Goal: Task Accomplishment & Management: Manage account settings

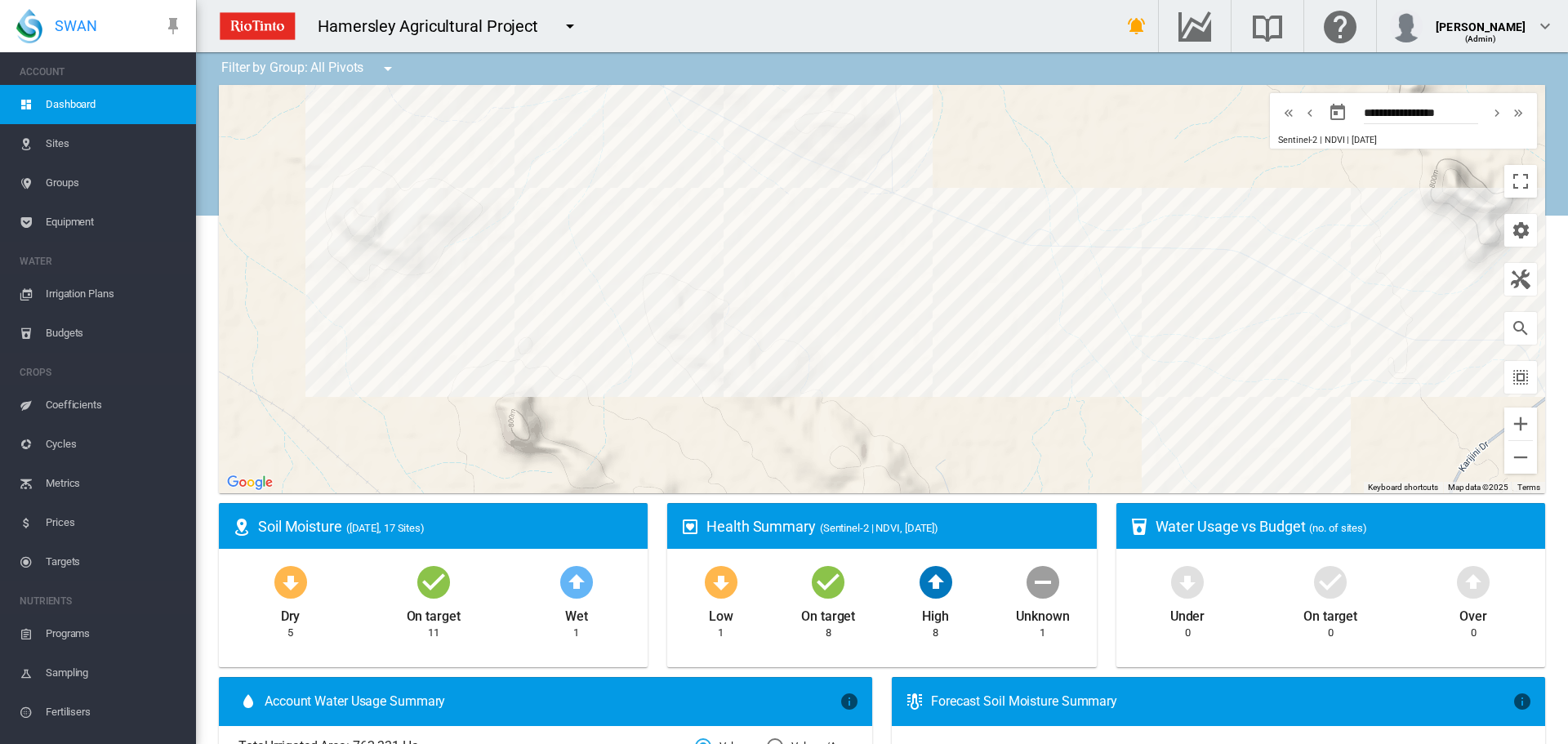
click at [71, 293] on span "Irrigation Plans" at bounding box center [114, 294] width 137 height 39
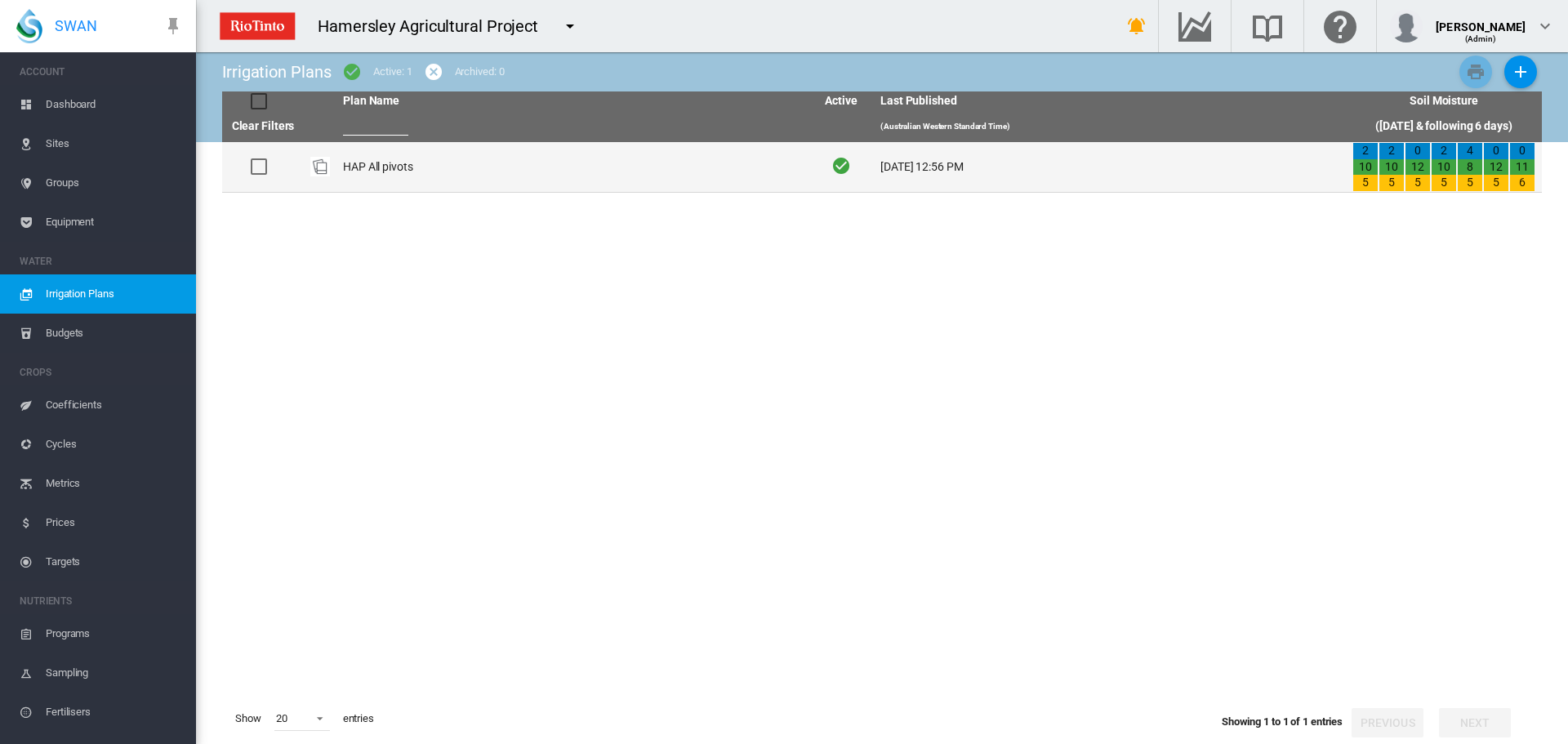
click at [334, 165] on td at bounding box center [319, 167] width 32 height 50
click at [321, 165] on img "Plan Id: 17653" at bounding box center [320, 167] width 20 height 20
click at [361, 167] on td "HAP All pivots" at bounding box center [572, 167] width 472 height 50
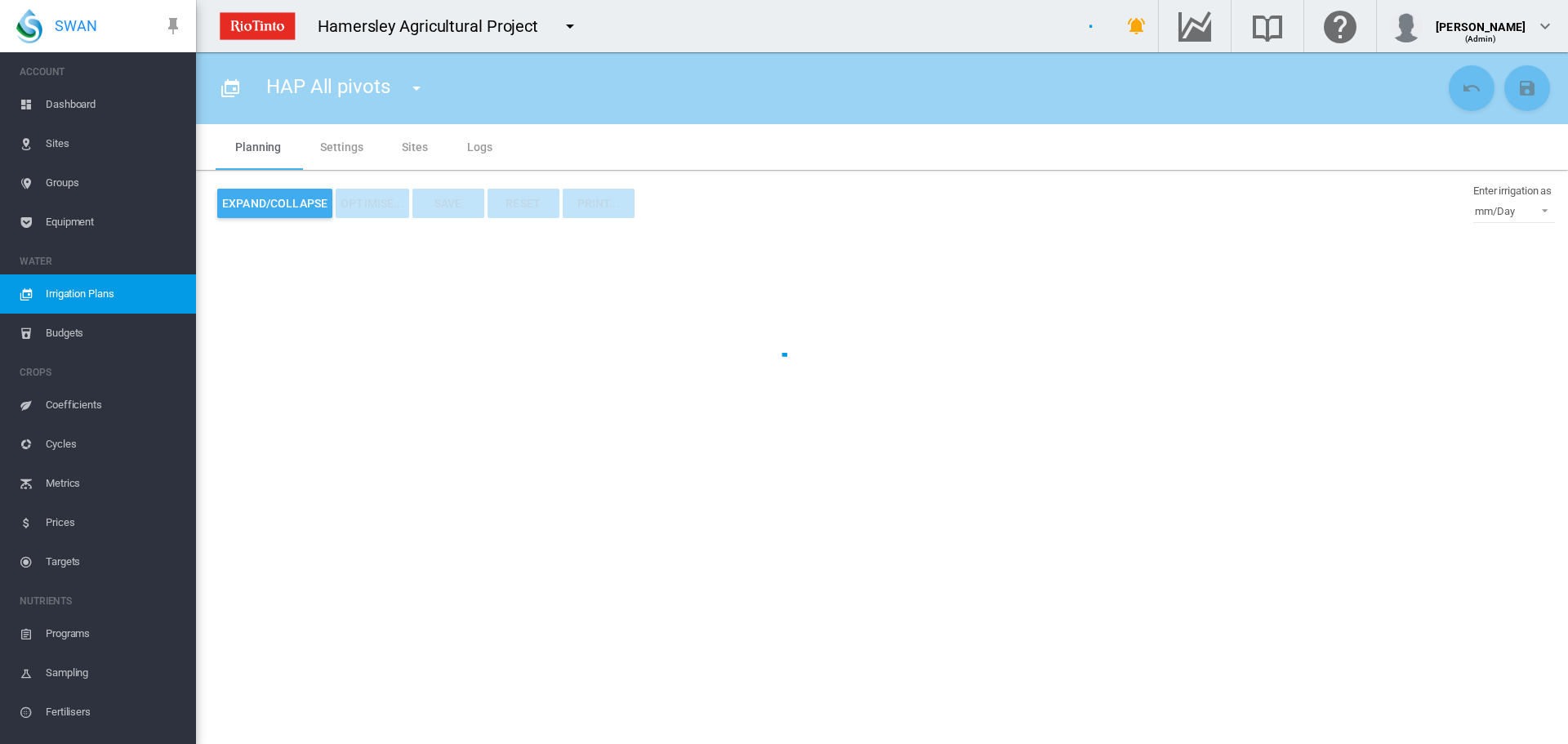
type input "**********"
type input "*"
type input "*****"
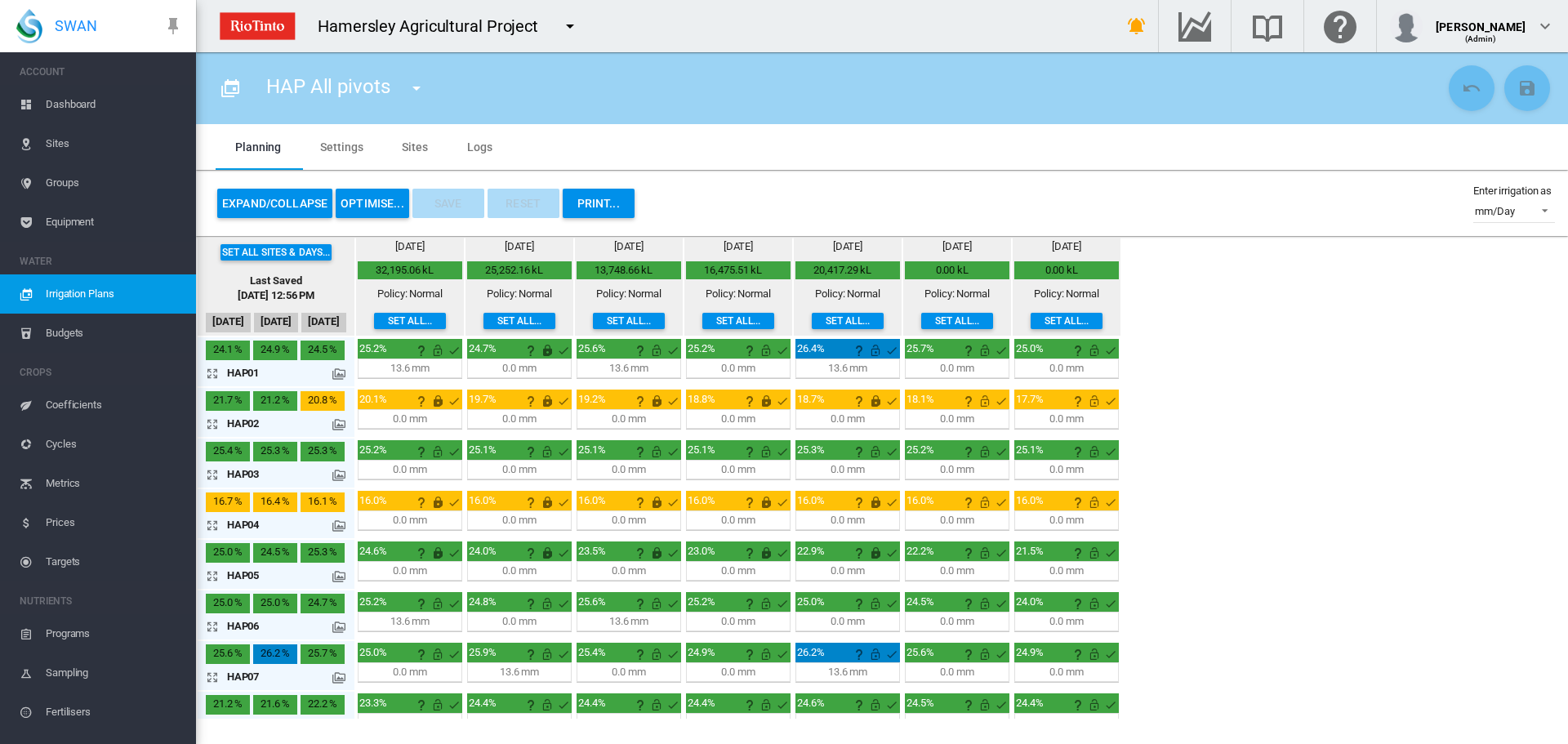
click at [1326, 295] on div "Set all sites & days... Last Saved [DATE] 12:56 PM [DATE] Aug [DATE] [DATE] 0.6" at bounding box center [882, 477] width 1372 height 483
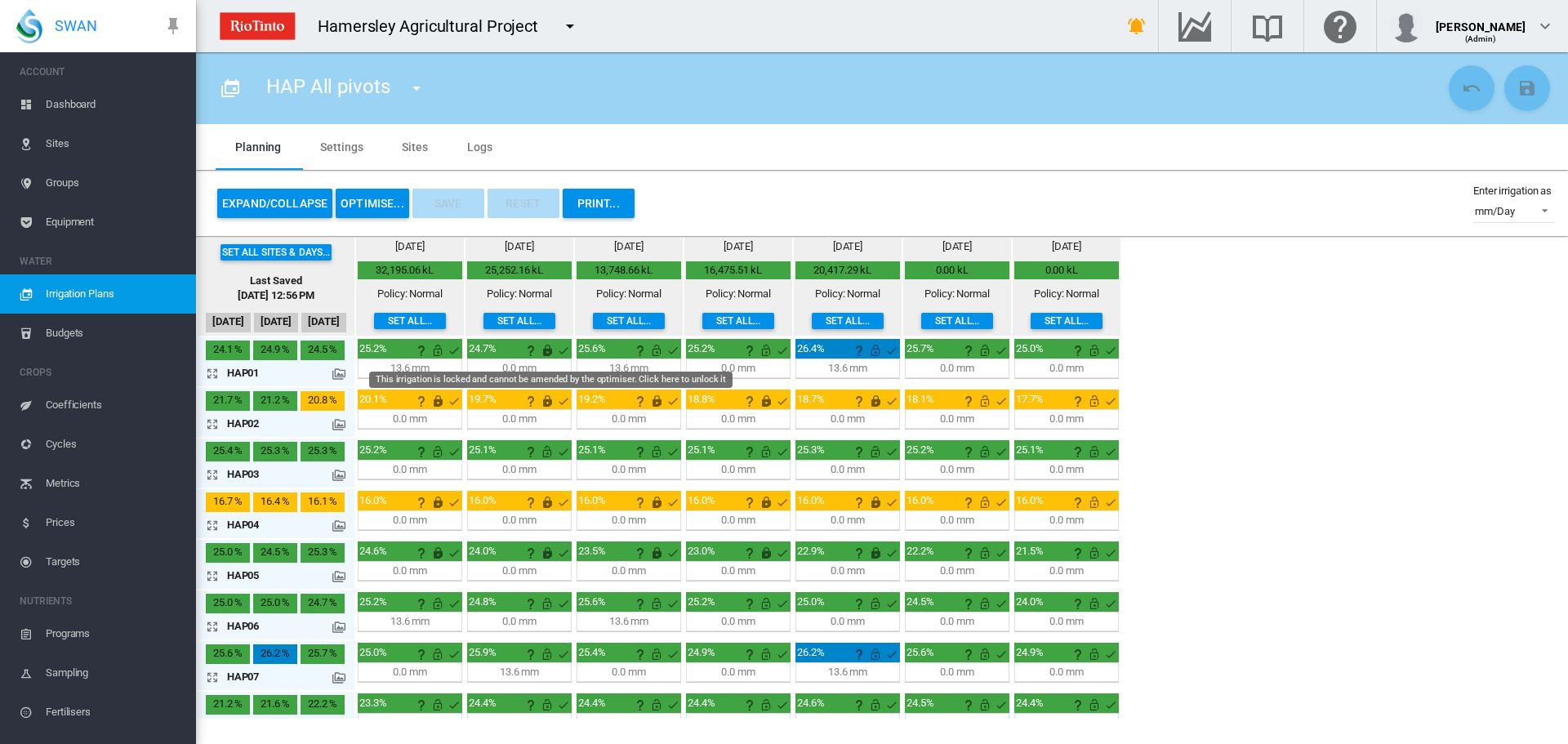
click at [550, 347] on md-icon "This irrigation is locked and cannot be amended by the optimiser. Click here to…" at bounding box center [548, 350] width 20 height 20
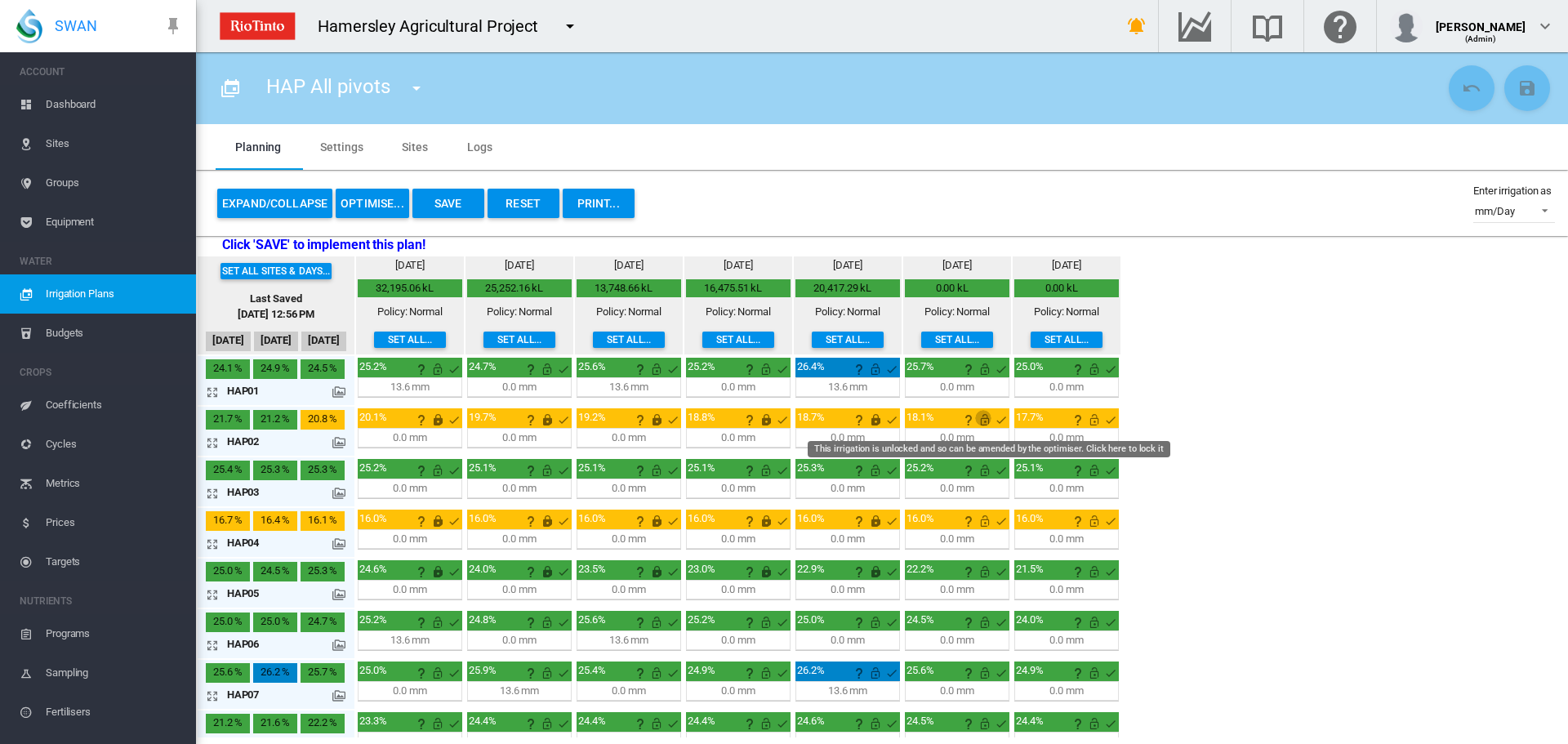
click at [984, 417] on md-icon "This irrigation is unlocked and so can be amended by the optimiser. Click here …" at bounding box center [985, 420] width 20 height 20
click at [1091, 424] on md-icon "This irrigation is unlocked and so can be amended by the optimiser. Click here …" at bounding box center [1094, 420] width 20 height 20
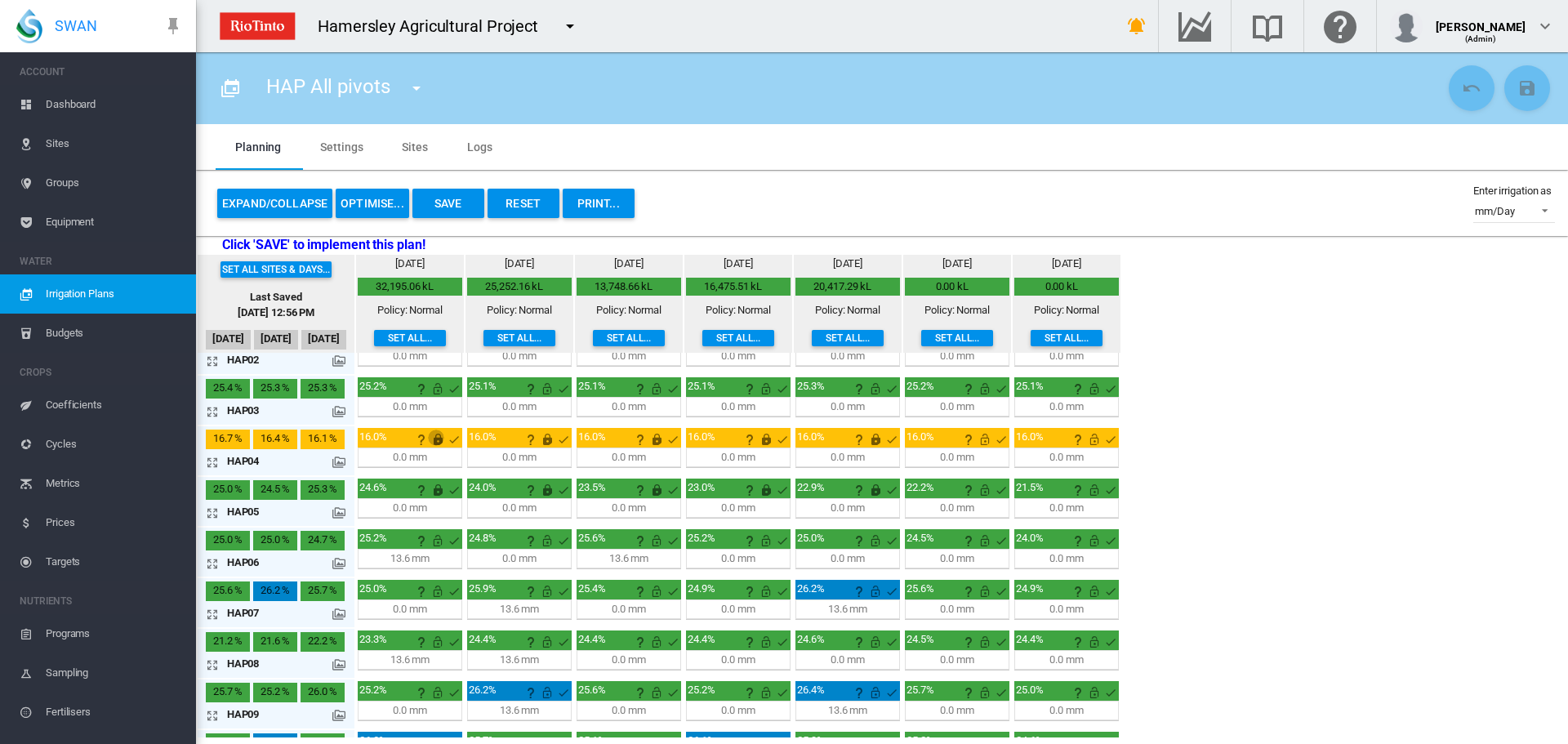
click at [436, 441] on md-icon "This irrigation is locked and cannot be amended by the optimiser. Click here to…" at bounding box center [438, 440] width 20 height 20
click at [548, 442] on md-icon "This irrigation is locked and cannot be amended by the optimiser. Click here to…" at bounding box center [548, 440] width 20 height 20
click at [979, 444] on md-icon "This irrigation is unlocked and so can be amended by the optimiser. Click here …" at bounding box center [985, 440] width 20 height 20
drag, startPoint x: 1097, startPoint y: 441, endPoint x: 1164, endPoint y: 408, distance: 74.7
click at [1097, 441] on md-icon "This irrigation is unlocked and so can be amended by the optimiser. Click here …" at bounding box center [1094, 440] width 20 height 20
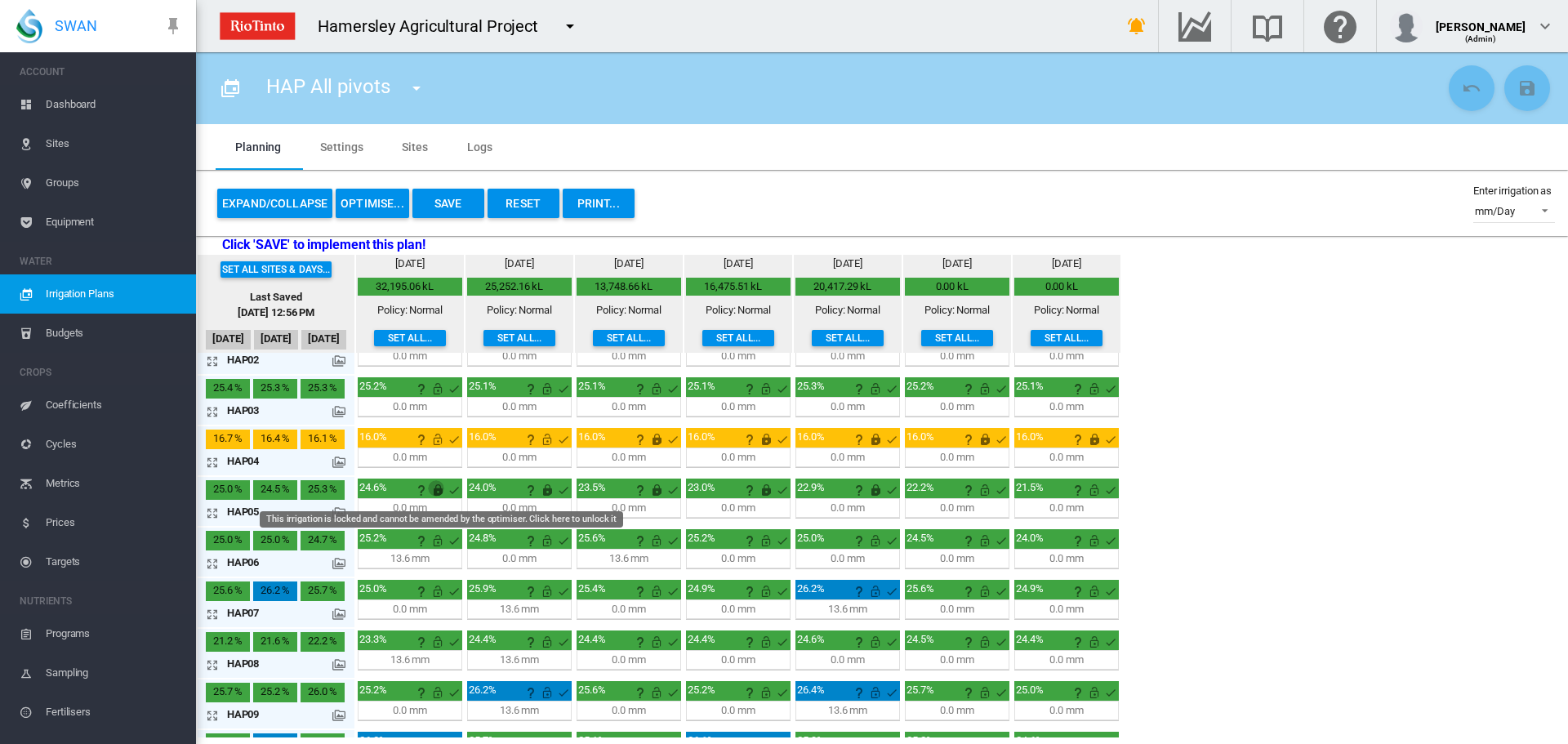
click at [441, 484] on md-icon "This irrigation is locked and cannot be amended by the optimiser. Click here to…" at bounding box center [438, 490] width 20 height 20
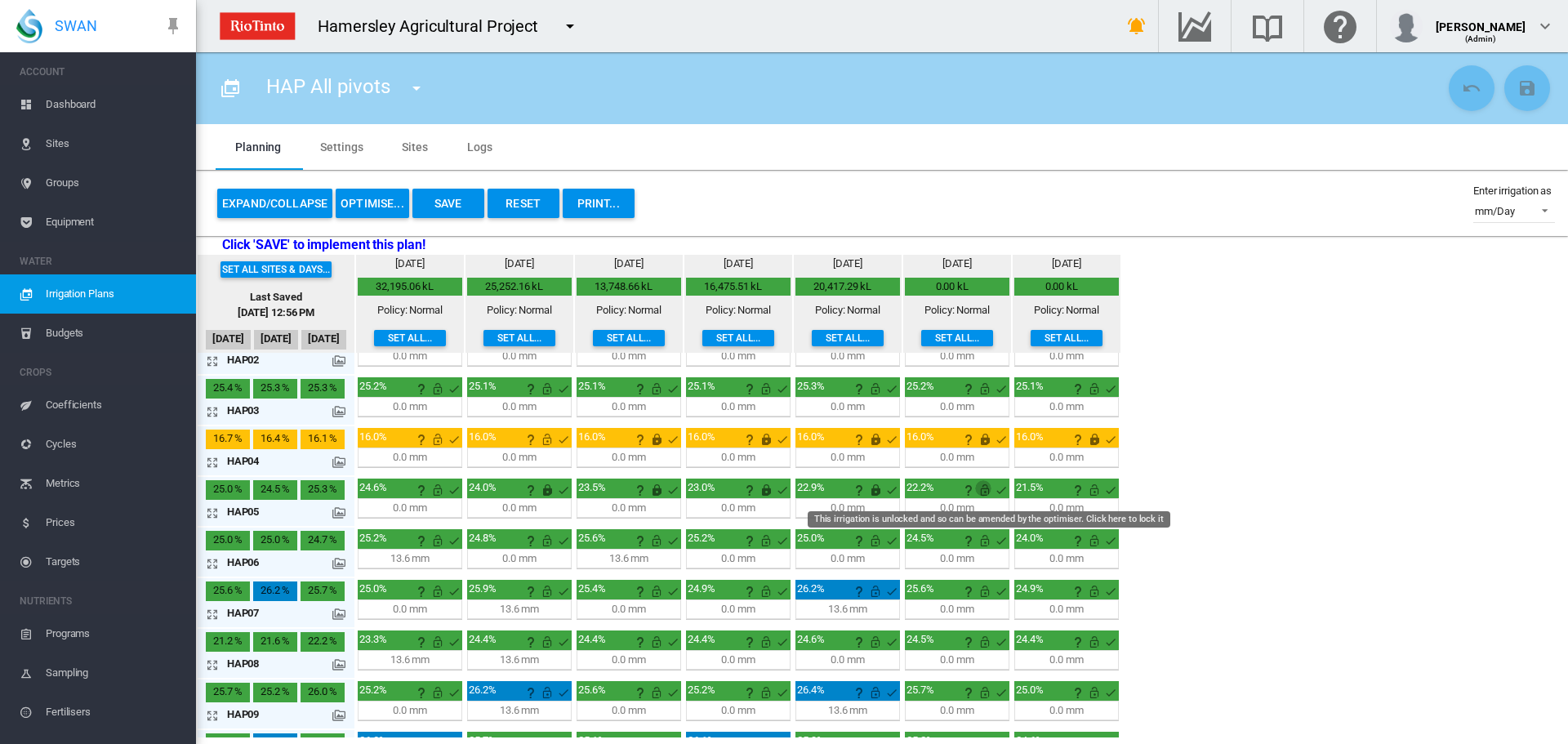
click at [982, 484] on md-icon "This irrigation is unlocked and so can be amended by the optimiser. Click here …" at bounding box center [985, 490] width 20 height 20
drag, startPoint x: 1096, startPoint y: 489, endPoint x: 928, endPoint y: 471, distance: 169.0
click at [1092, 489] on md-icon "This irrigation is unlocked and so can be amended by the optimiser. Click here …" at bounding box center [1094, 490] width 20 height 20
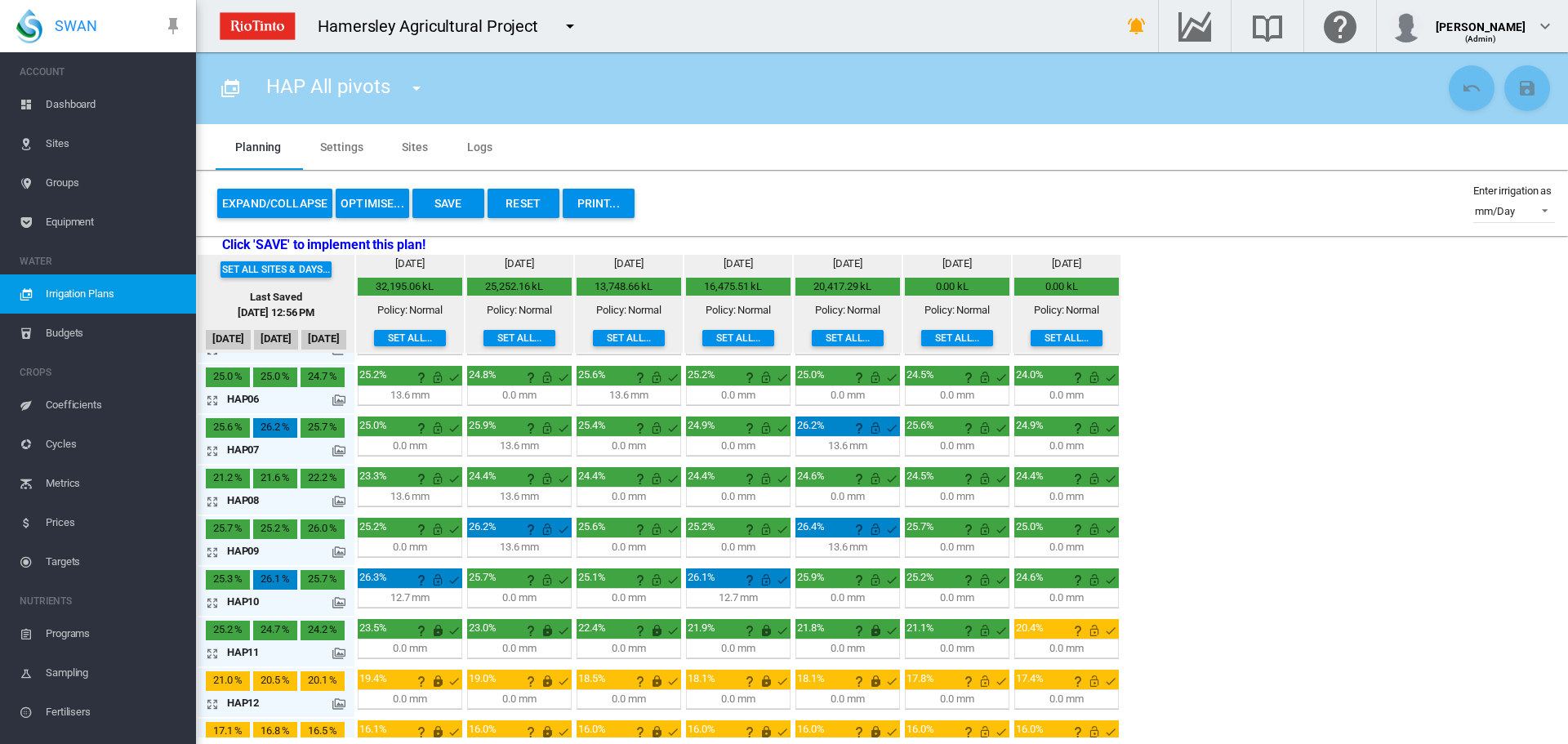
scroll to position [327, 0]
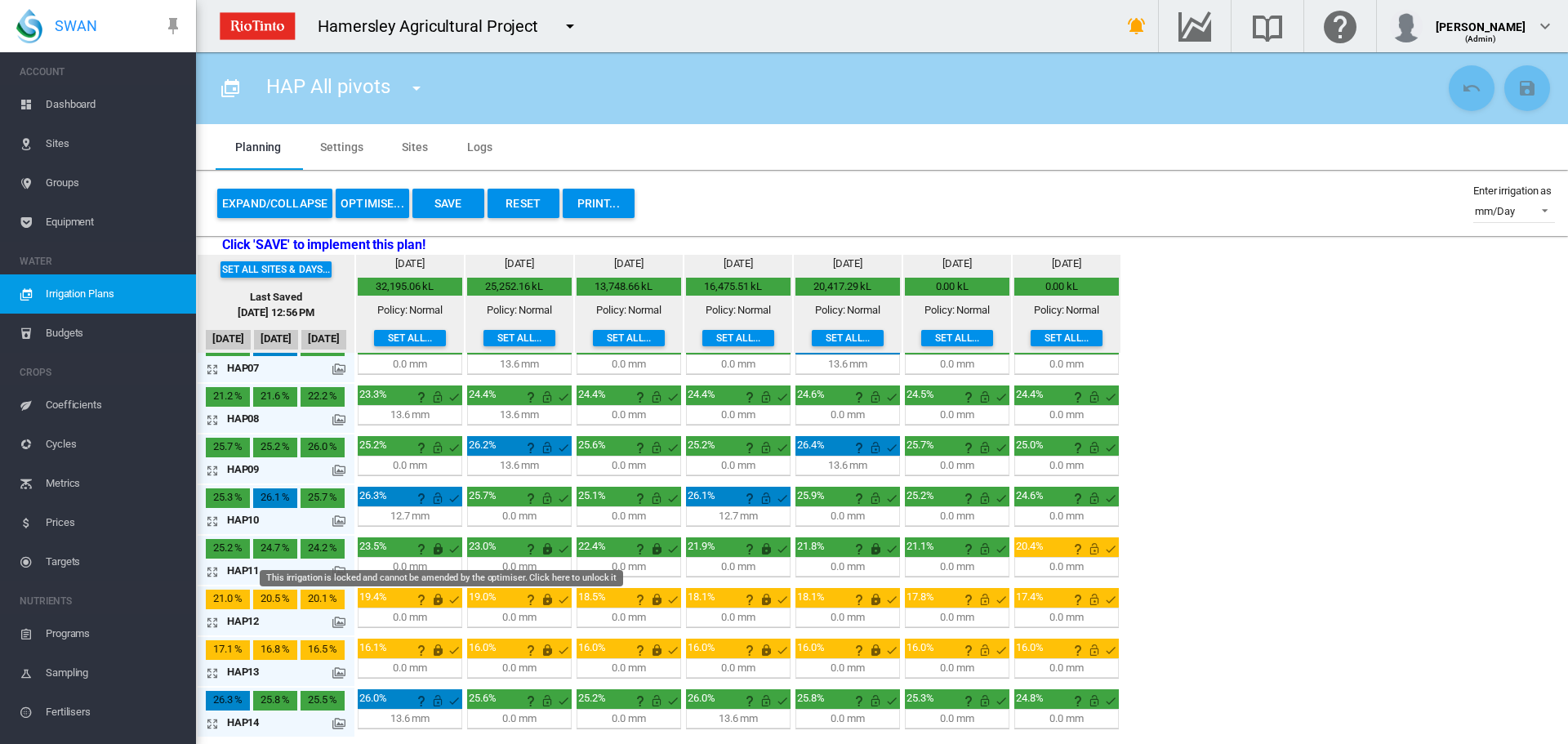
drag, startPoint x: 440, startPoint y: 547, endPoint x: 509, endPoint y: 552, distance: 69.2
click at [440, 547] on md-icon "This irrigation is locked and cannot be amended by the optimiser. Click here to…" at bounding box center [438, 549] width 20 height 20
drag, startPoint x: 546, startPoint y: 549, endPoint x: 650, endPoint y: 544, distance: 104.1
click at [549, 549] on md-icon "This irrigation is locked and cannot be amended by the optimiser. Click here to…" at bounding box center [548, 549] width 20 height 20
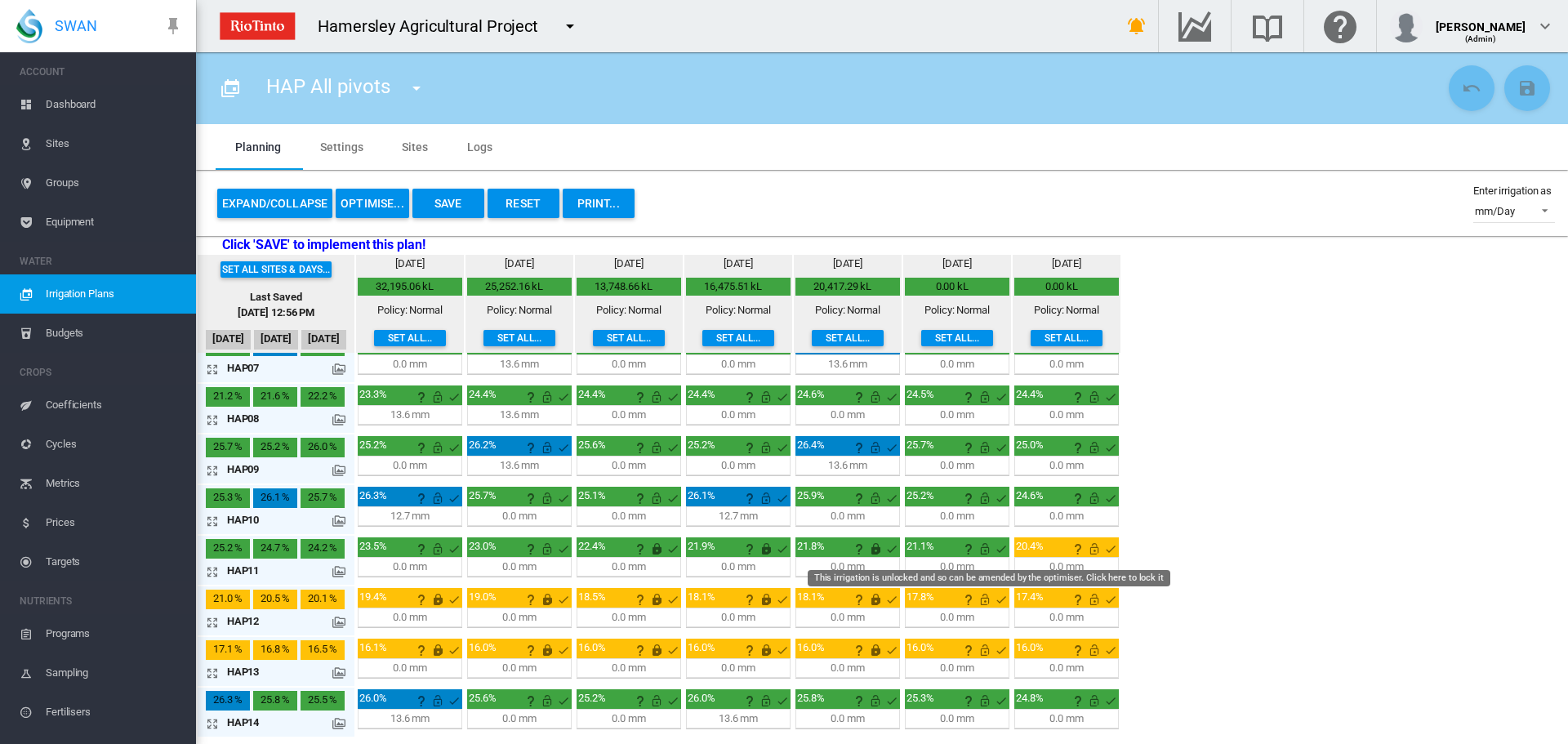
click at [987, 547] on md-icon "This irrigation is unlocked and so can be amended by the optimiser. Click here …" at bounding box center [985, 549] width 20 height 20
click at [1099, 551] on md-icon "This irrigation is unlocked and so can be amended by the optimiser. Click here …" at bounding box center [1094, 549] width 20 height 20
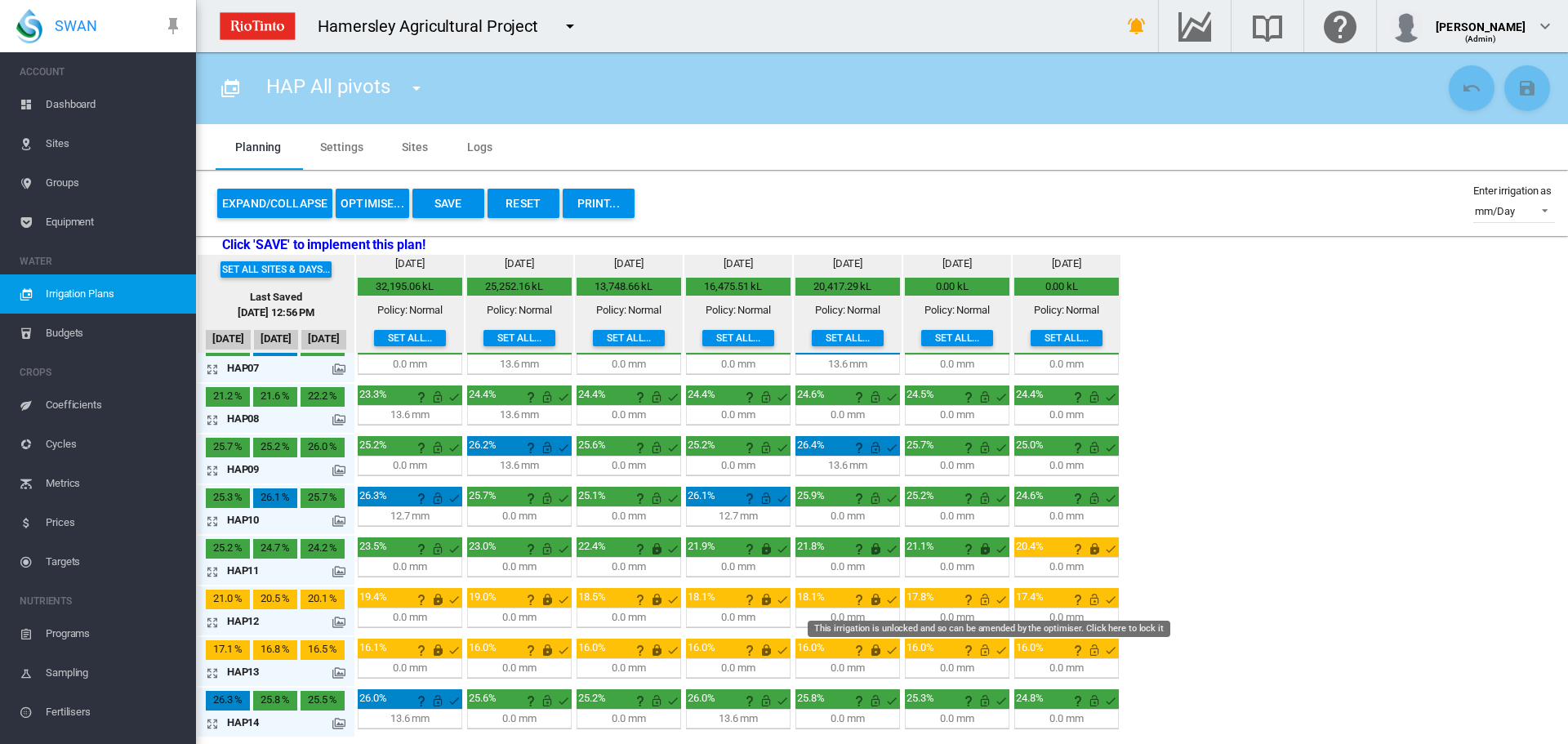
drag, startPoint x: 986, startPoint y: 596, endPoint x: 1092, endPoint y: 605, distance: 106.4
click at [1010, 597] on td "17.8% mm" at bounding box center [957, 610] width 108 height 49
click at [987, 601] on md-icon "This irrigation is unlocked and so can be amended by the optimiser. Click here …" at bounding box center [985, 600] width 20 height 20
click at [1093, 600] on md-icon "This irrigation is unlocked and so can be amended by the optimiser. Click here …" at bounding box center [1094, 600] width 20 height 20
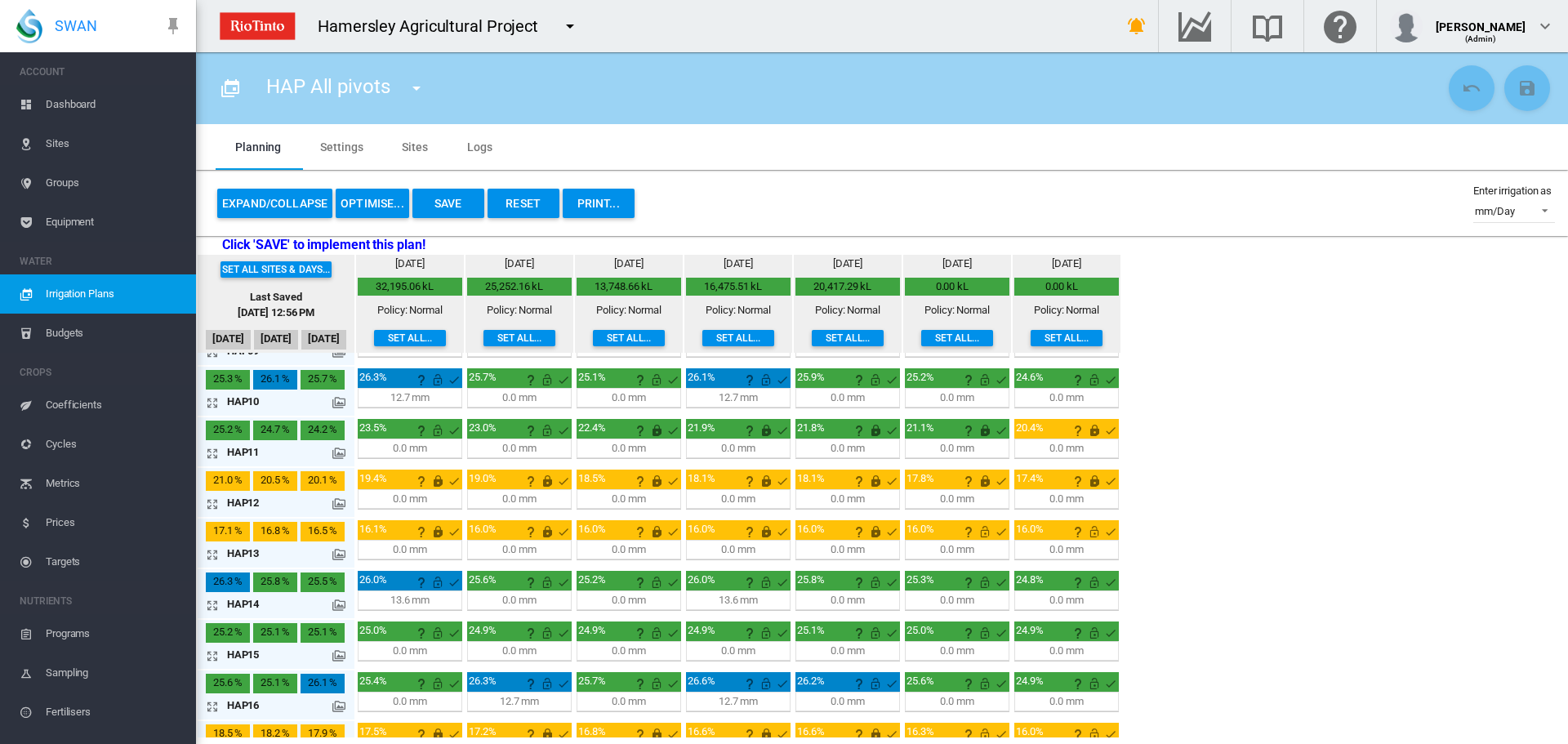
scroll to position [479, 0]
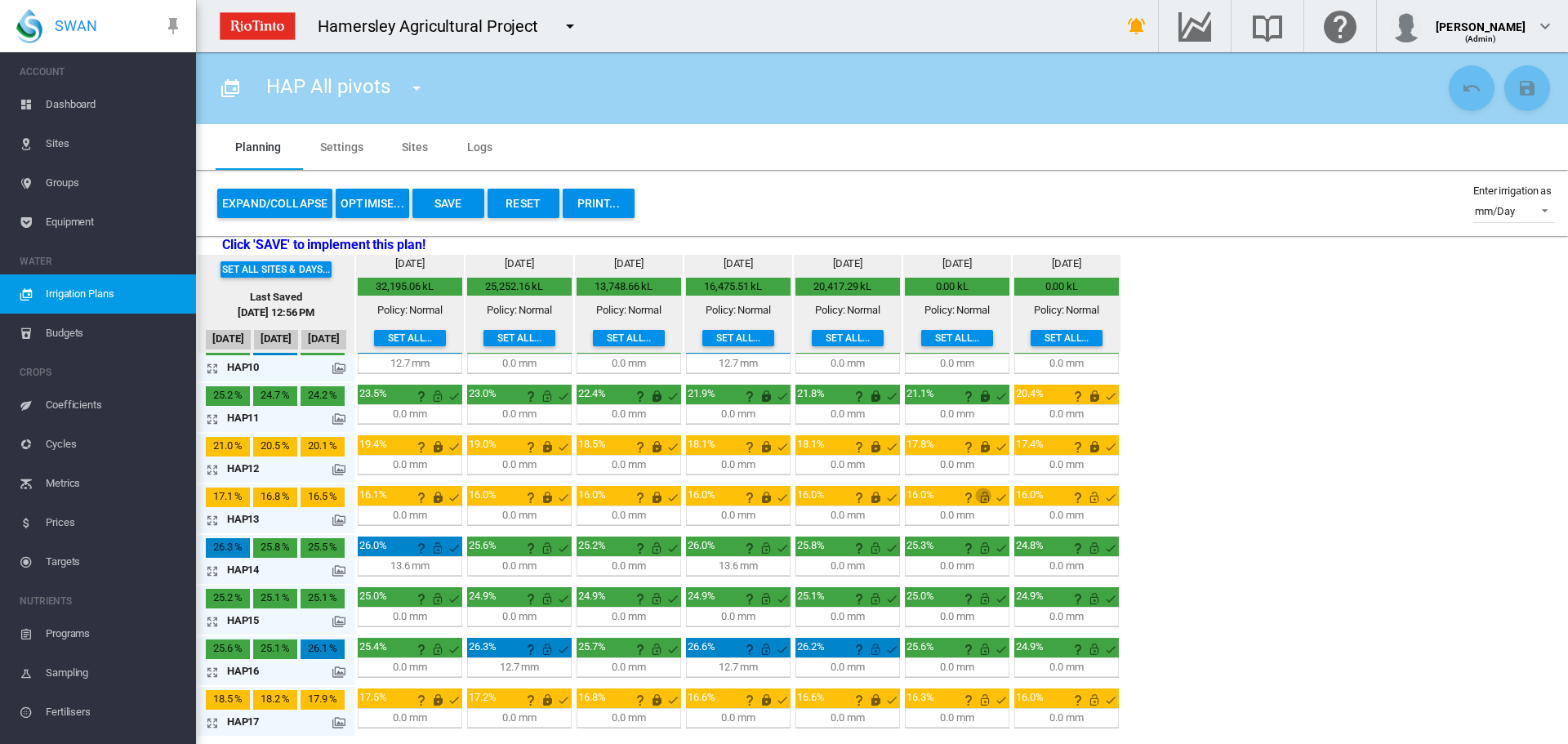
click at [983, 497] on md-icon "This irrigation is unlocked and so can be amended by the optimiser. Click here …" at bounding box center [985, 498] width 20 height 20
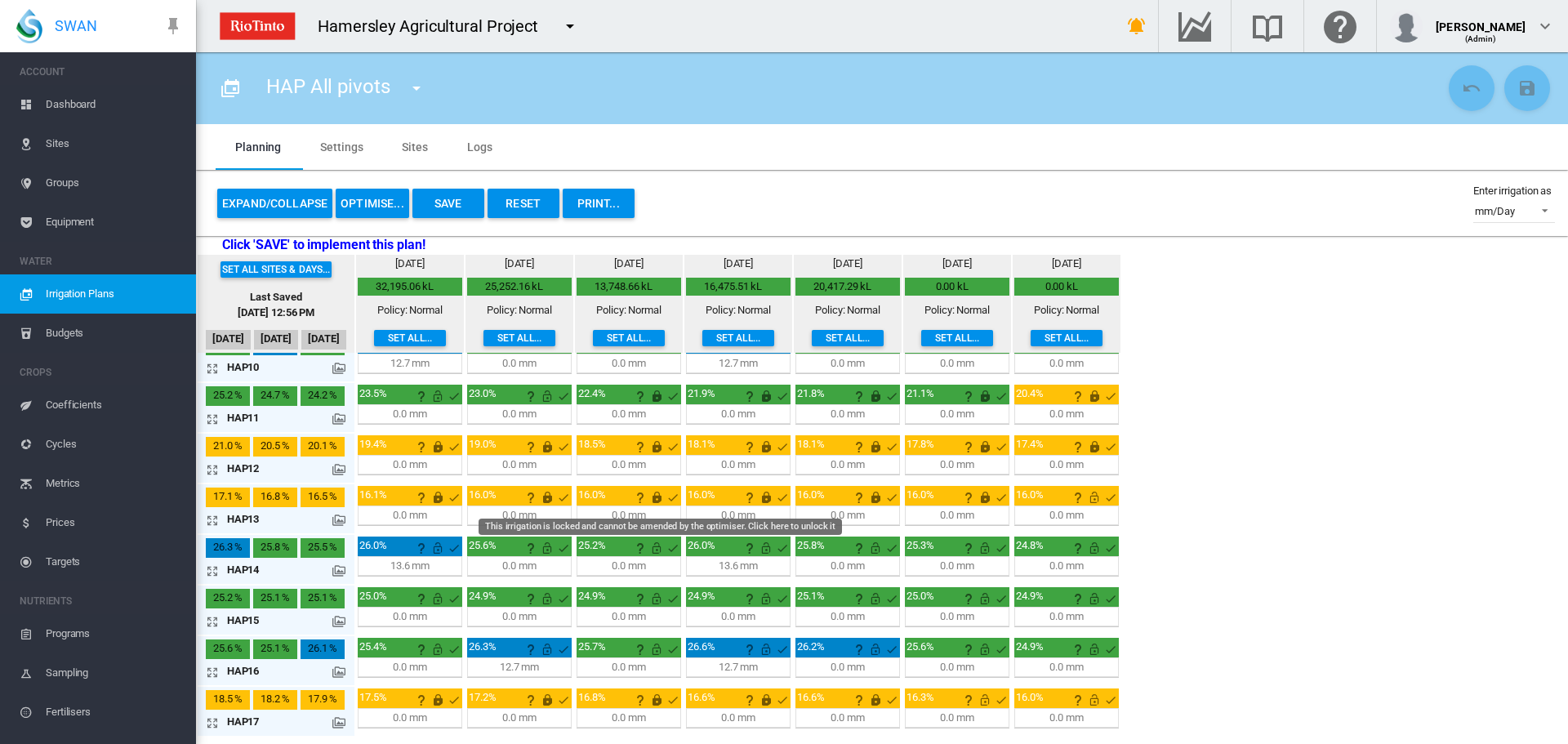
click at [652, 498] on md-icon "This irrigation is locked and cannot be amended by the optimiser. Click here to…" at bounding box center [657, 498] width 20 height 20
click at [762, 496] on md-icon "This irrigation is locked and cannot be amended by the optimiser. Click here to…" at bounding box center [766, 498] width 20 height 20
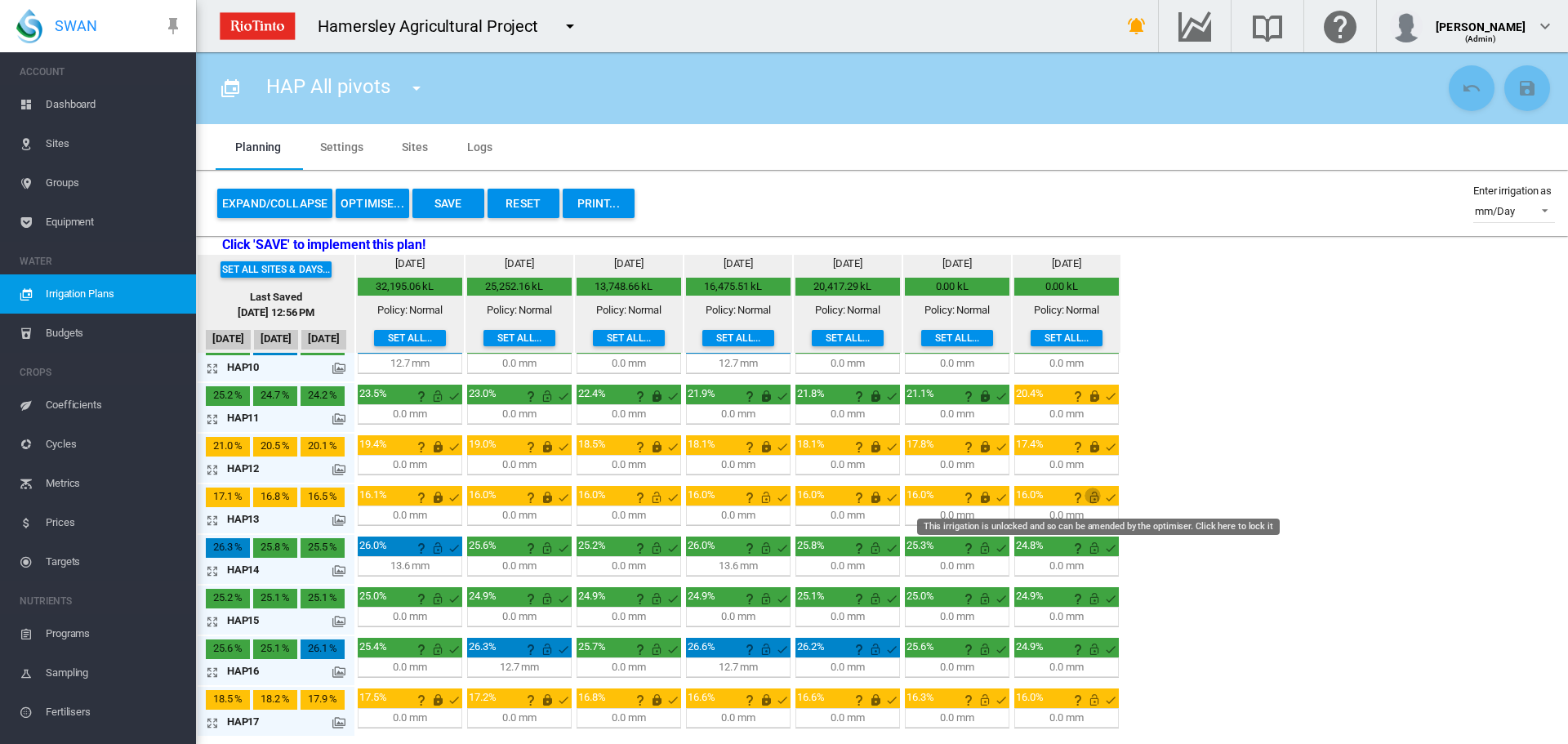
click at [1096, 498] on md-icon "This irrigation is unlocked and so can be amended by the optimiser. Click here …" at bounding box center [1094, 498] width 20 height 20
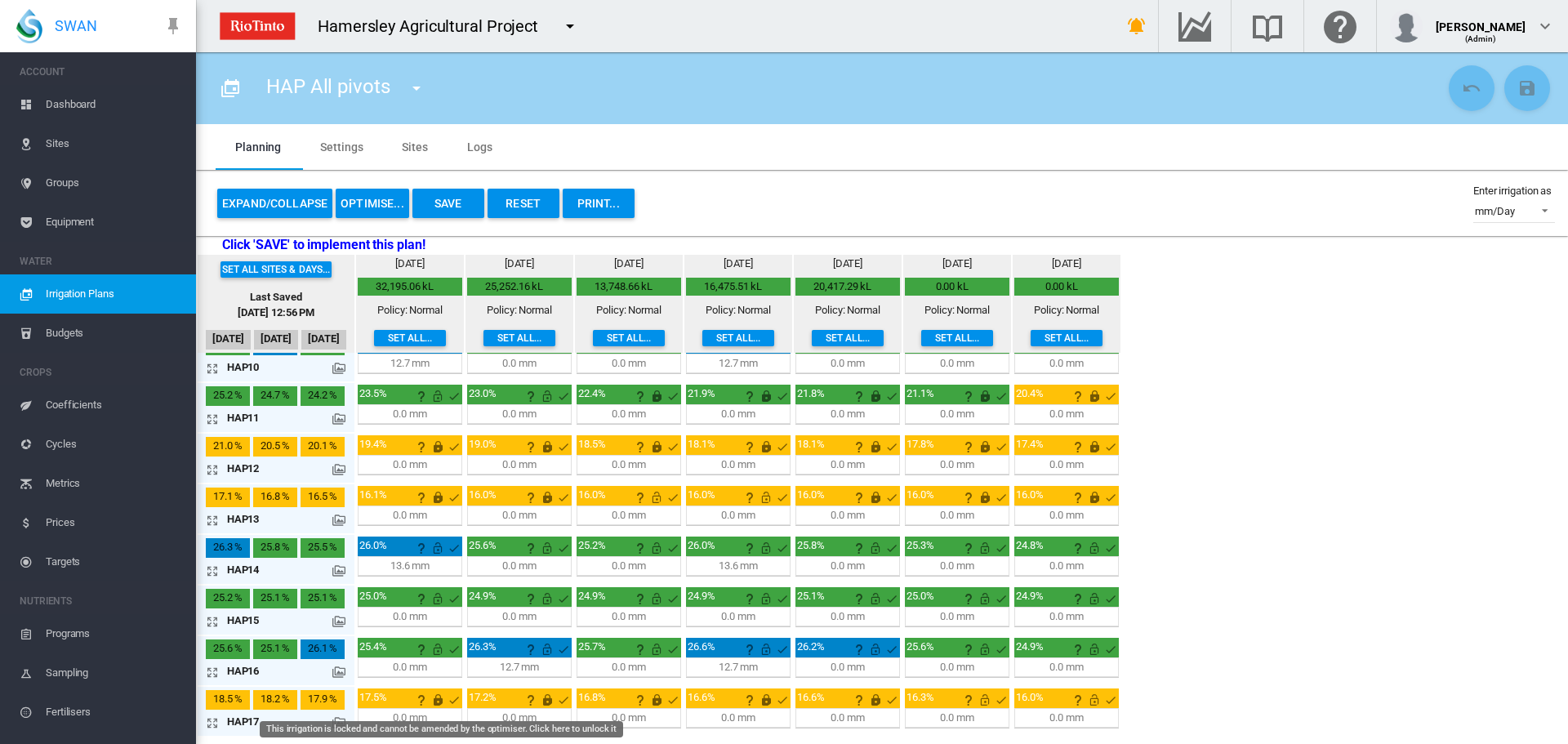
click at [432, 701] on md-icon "This irrigation is locked and cannot be amended by the optimiser. Click here to…" at bounding box center [438, 700] width 20 height 20
click at [553, 699] on md-icon "This irrigation is locked and cannot be amended by the optimiser. Click here to…" at bounding box center [548, 700] width 20 height 20
click at [653, 701] on md-icon "This irrigation is locked and cannot be amended by the optimiser. Click here to…" at bounding box center [657, 700] width 20 height 20
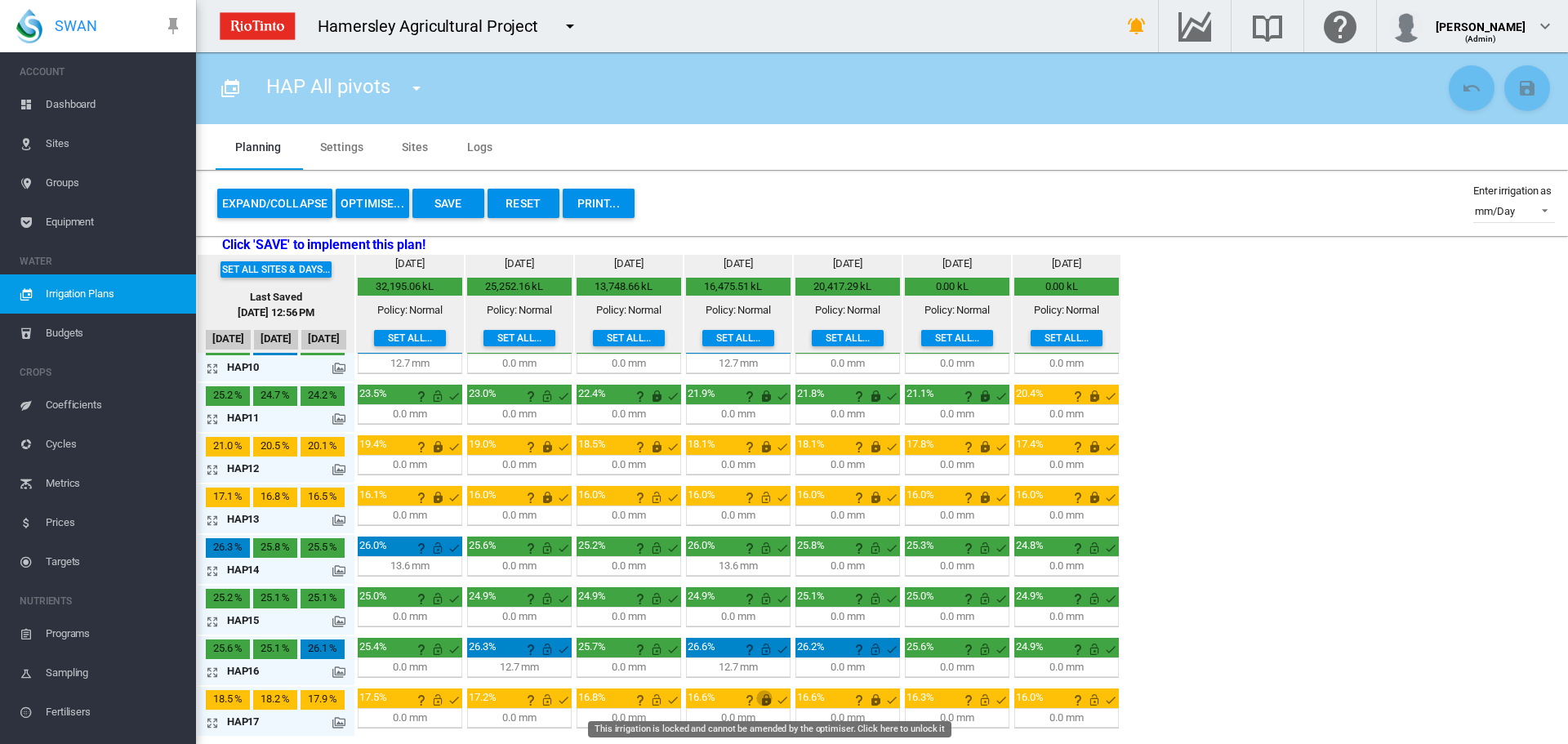
click at [760, 699] on md-icon "This irrigation is locked and cannot be amended by the optimiser. Click here to…" at bounding box center [766, 700] width 20 height 20
click at [875, 701] on md-icon "This irrigation is locked and cannot be amended by the optimiser. Click here to…" at bounding box center [875, 700] width 20 height 20
click at [1375, 637] on div "Set all sites & days... Last Saved [DATE] 12:56 PM [DATE] Aug [DATE] [DATE] 0.6" at bounding box center [882, 496] width 1372 height 483
click at [363, 200] on button "OPTIMISE..." at bounding box center [373, 202] width 74 height 29
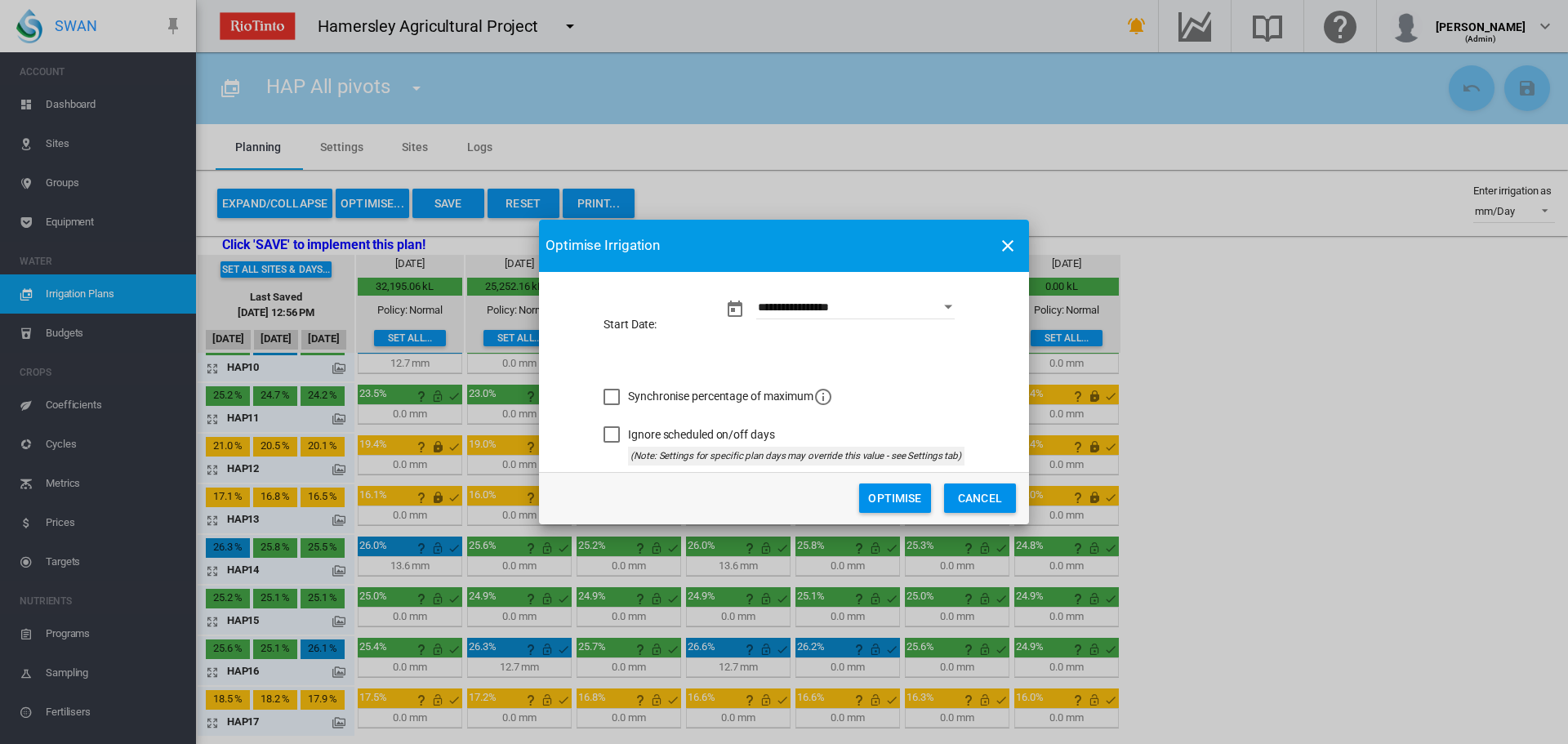
click at [898, 500] on button "Optimise" at bounding box center [894, 498] width 72 height 29
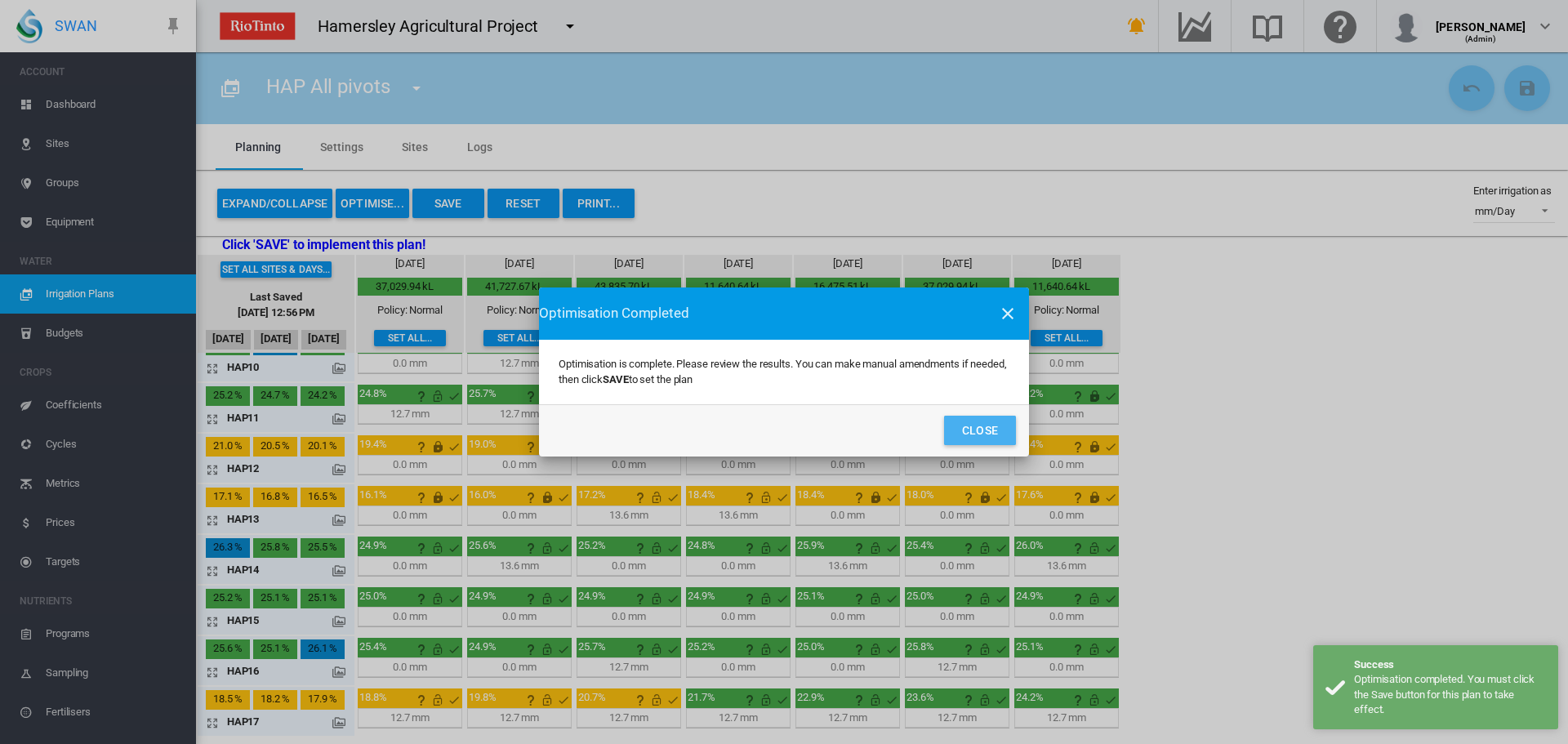
click at [970, 421] on button "Close" at bounding box center [980, 430] width 72 height 29
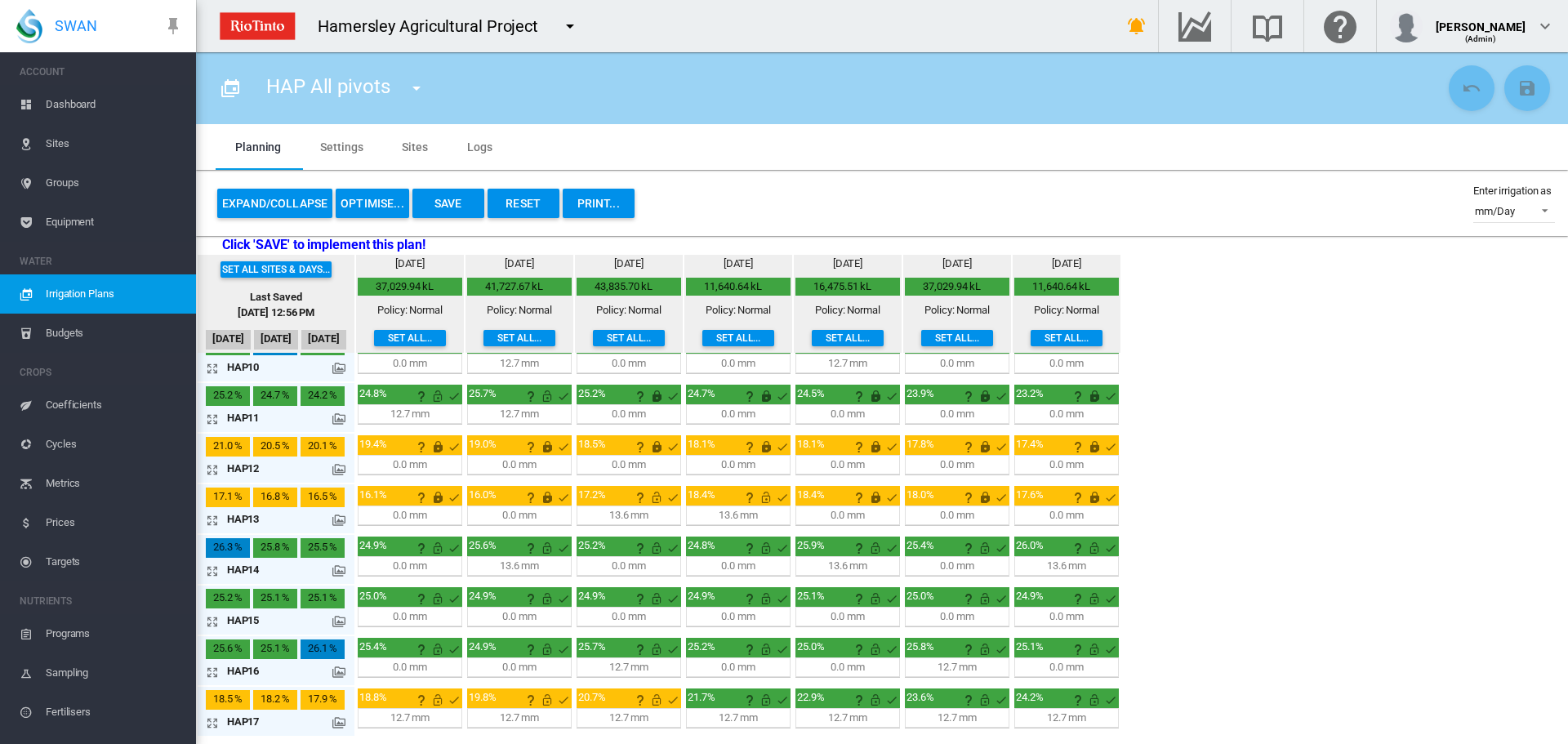
click at [1232, 519] on div "Set all sites & days... Last Saved [DATE] 12:56 PM [DATE] Aug [DATE] [DATE] 0.6" at bounding box center [882, 496] width 1372 height 483
drag, startPoint x: 1287, startPoint y: 331, endPoint x: 1093, endPoint y: 257, distance: 207.6
click at [1274, 331] on div "Set all sites & days... Last Saved [DATE] 12:56 PM [DATE] Aug [DATE] [DATE] 0.6" at bounding box center [882, 496] width 1372 height 483
click at [1199, 36] on md-icon "Go to the Data Hub" at bounding box center [1194, 27] width 39 height 20
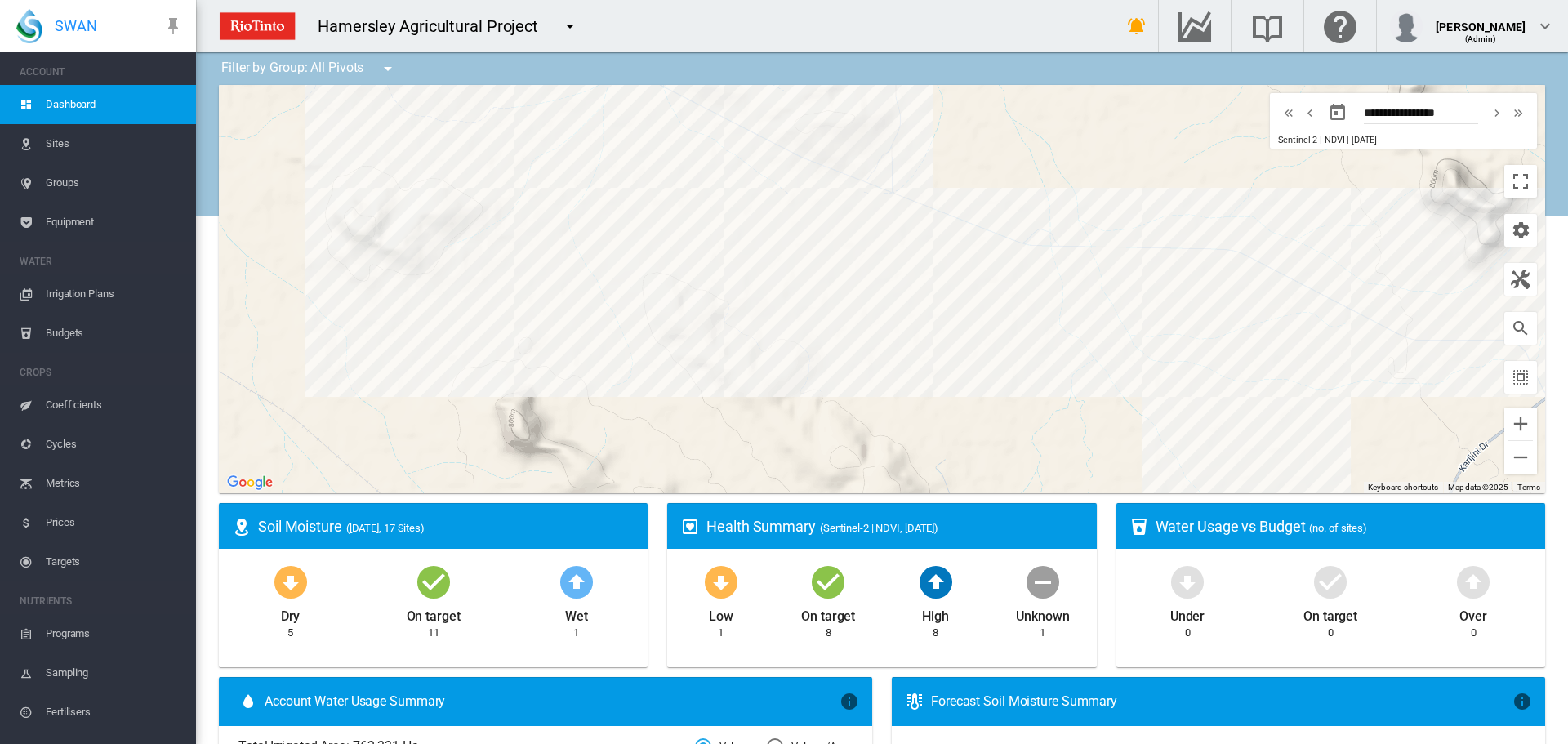
click at [60, 288] on span "Irrigation Plans" at bounding box center [114, 294] width 137 height 39
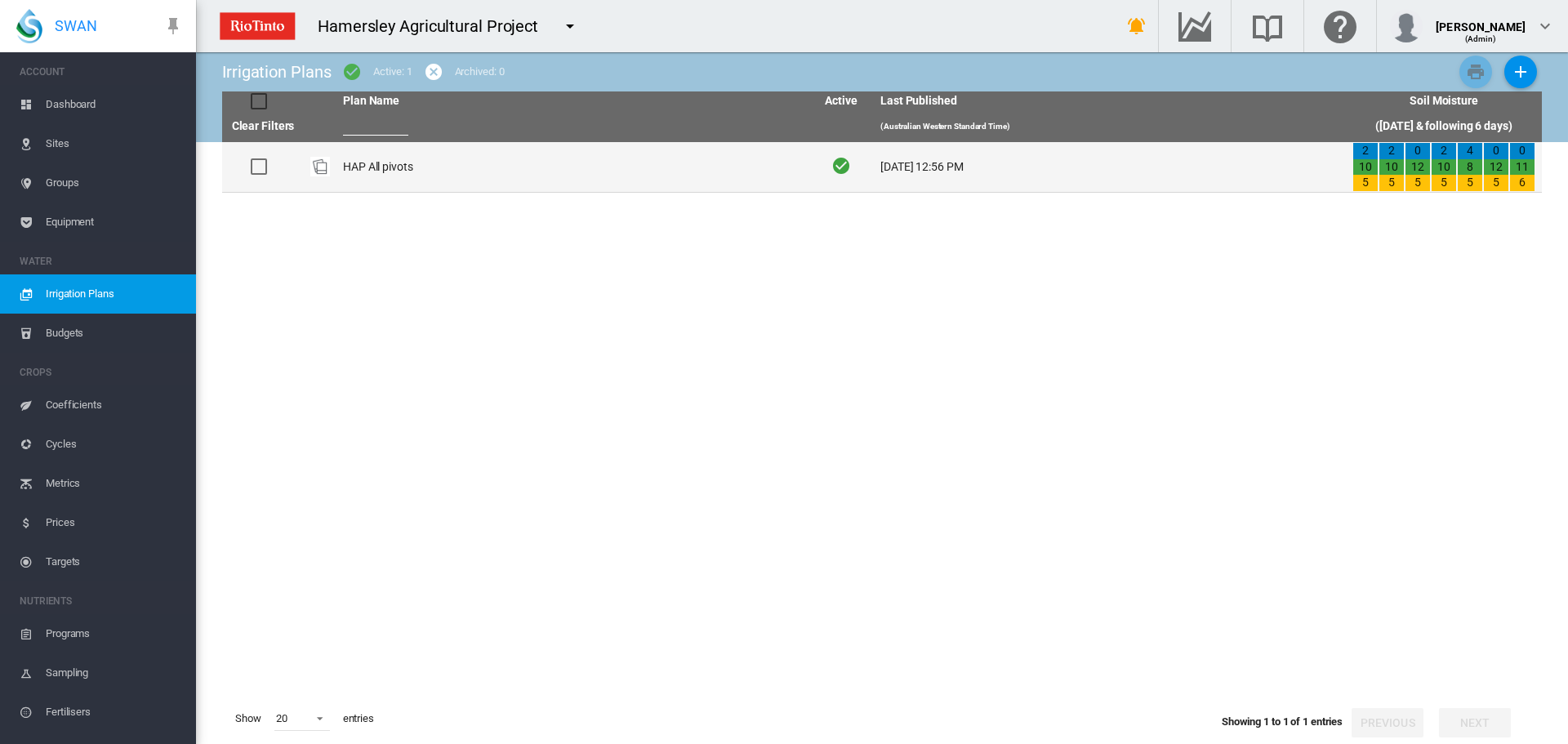
click at [331, 168] on td at bounding box center [319, 167] width 32 height 50
click at [317, 166] on img "Plan Id: 17653" at bounding box center [320, 167] width 20 height 20
click at [363, 164] on td "HAP All pivots" at bounding box center [572, 167] width 472 height 50
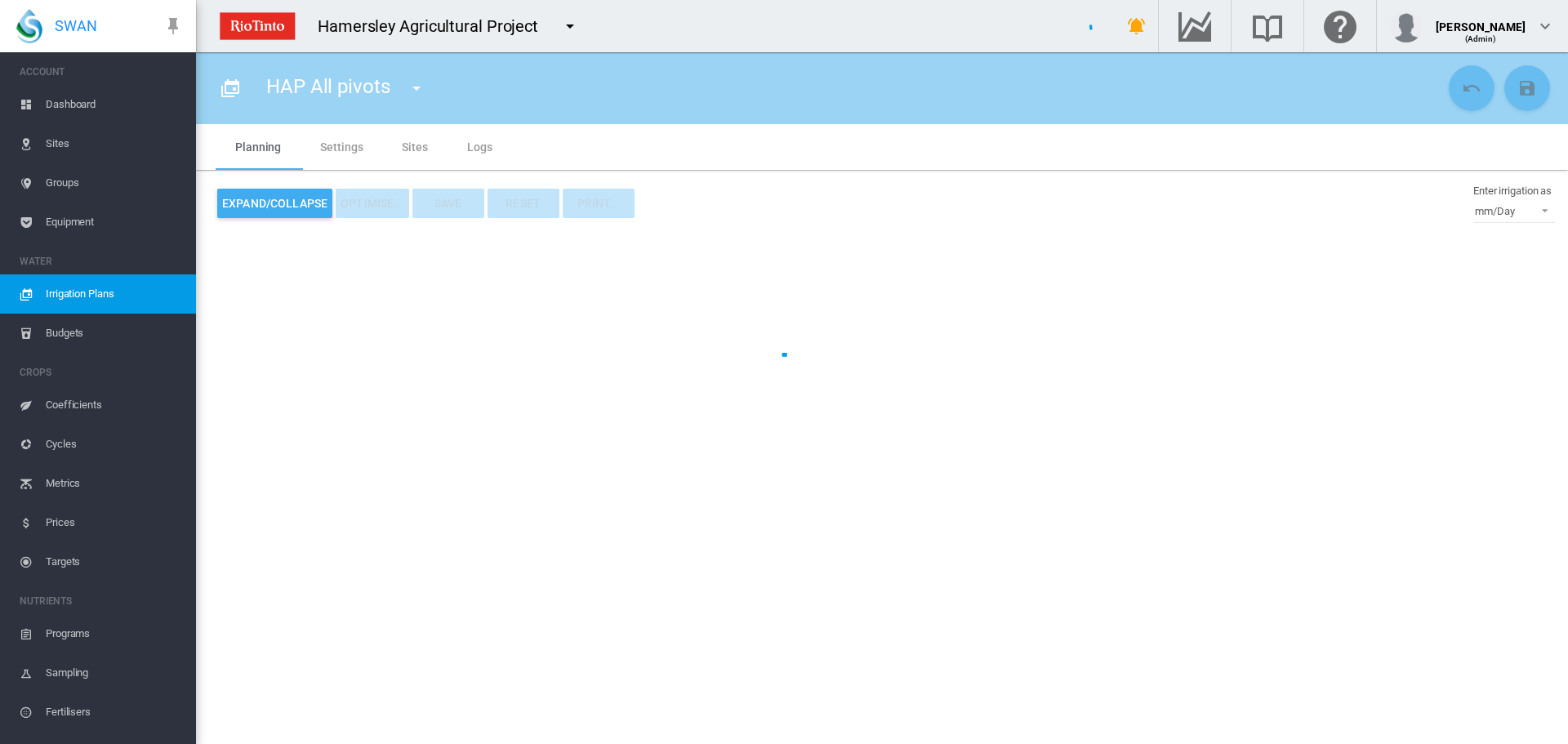
type input "**********"
type input "*"
type input "*****"
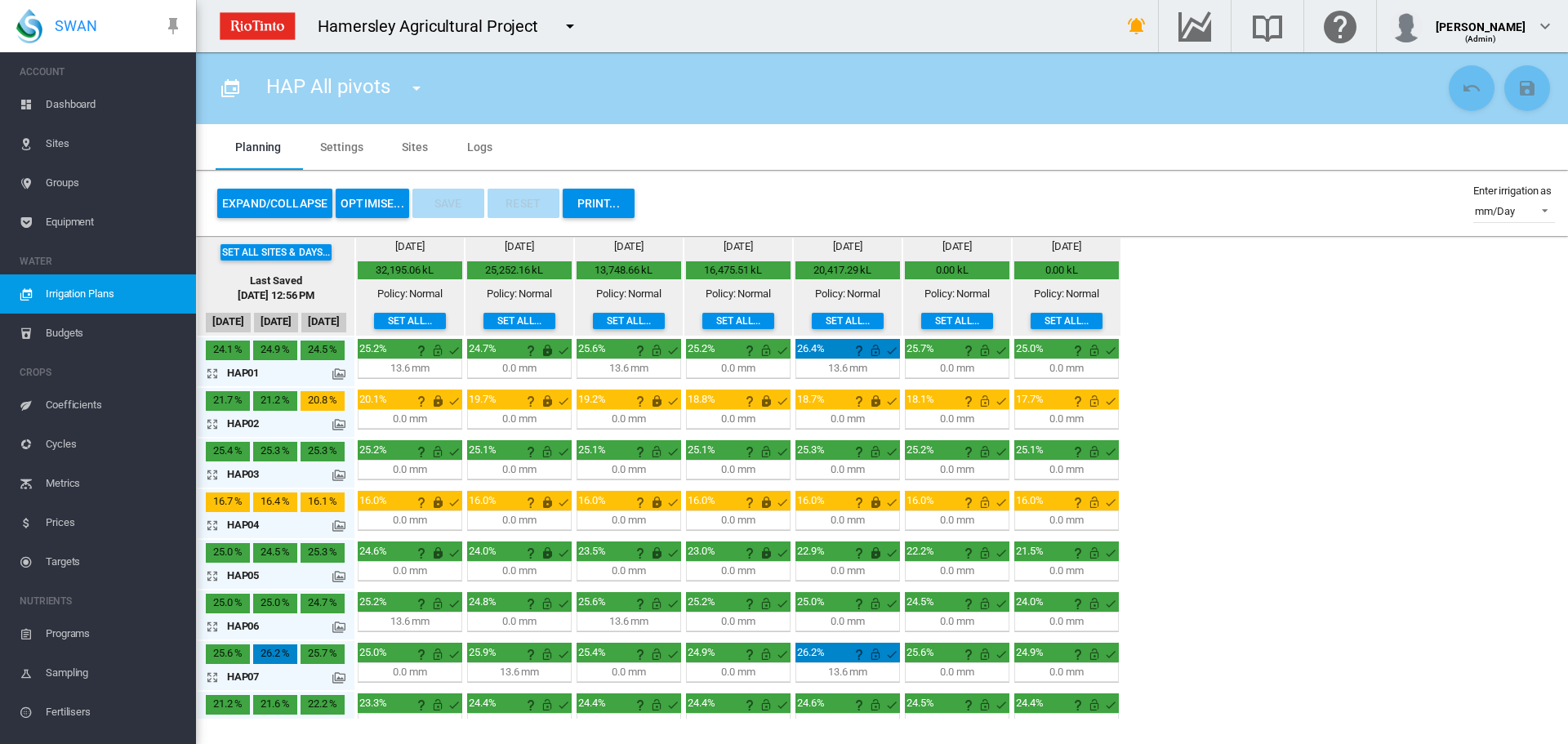
click at [210, 371] on md-icon "icon-arrow-expand" at bounding box center [216, 373] width 20 height 20
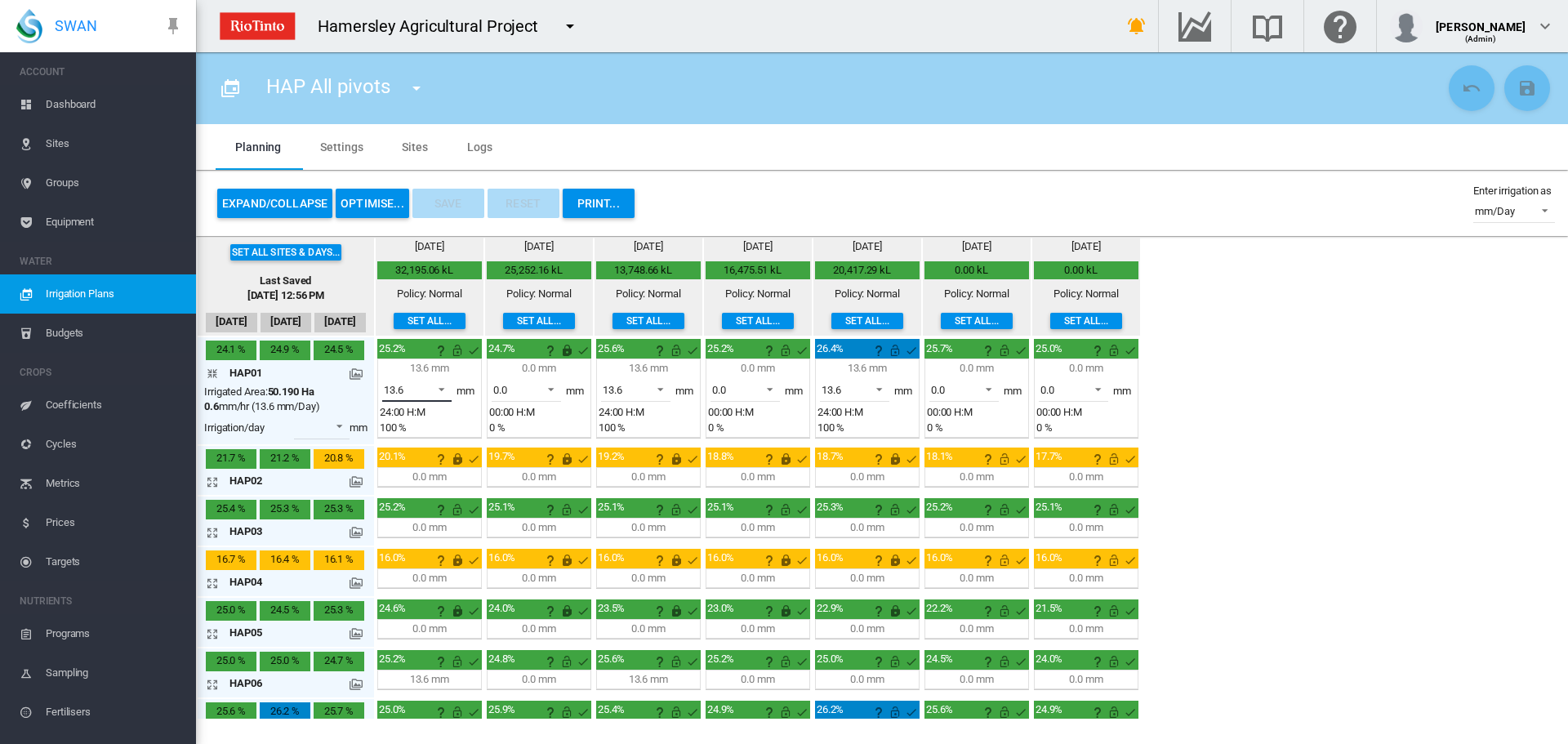
click at [444, 388] on span at bounding box center [437, 388] width 20 height 15
click at [405, 348] on md-option "0.0" at bounding box center [426, 351] width 111 height 39
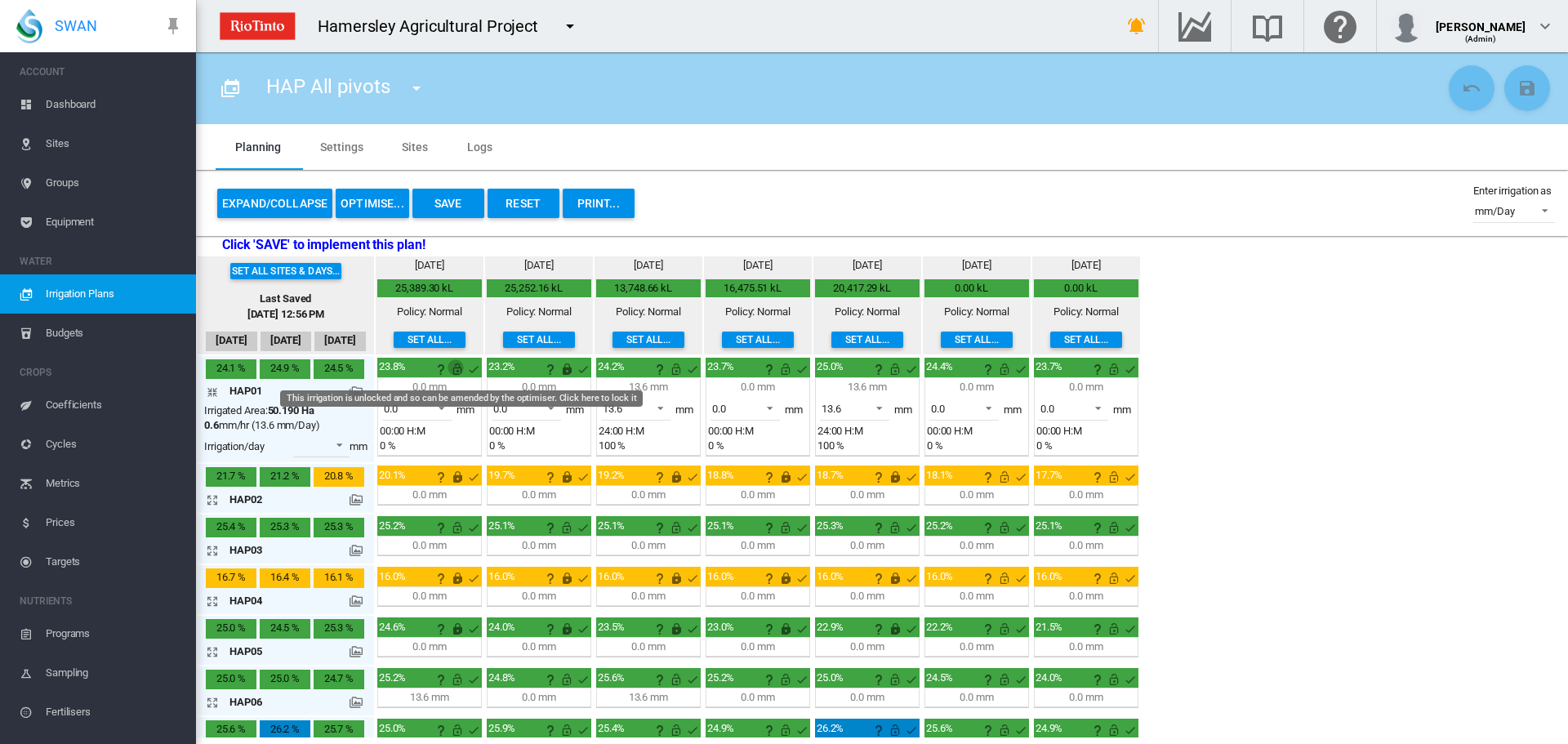
click at [460, 371] on md-icon "This irrigation is unlocked and so can be amended by the optimiser. Click here …" at bounding box center [457, 369] width 20 height 20
click at [217, 395] on md-icon "icon-arrow-collapse" at bounding box center [216, 392] width 20 height 20
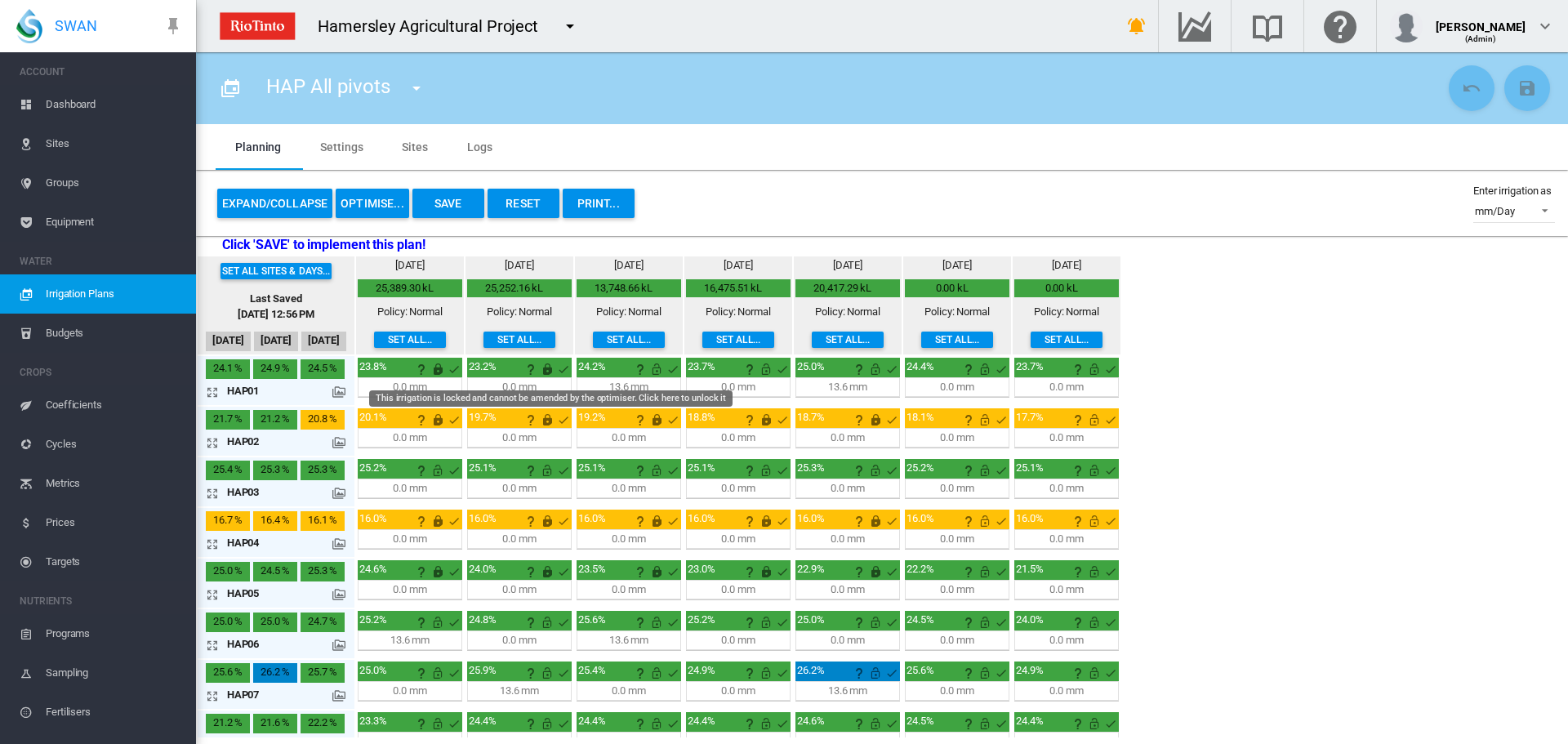
click at [545, 367] on md-icon "This irrigation is locked and cannot be amended by the optimiser. Click here to…" at bounding box center [548, 369] width 20 height 20
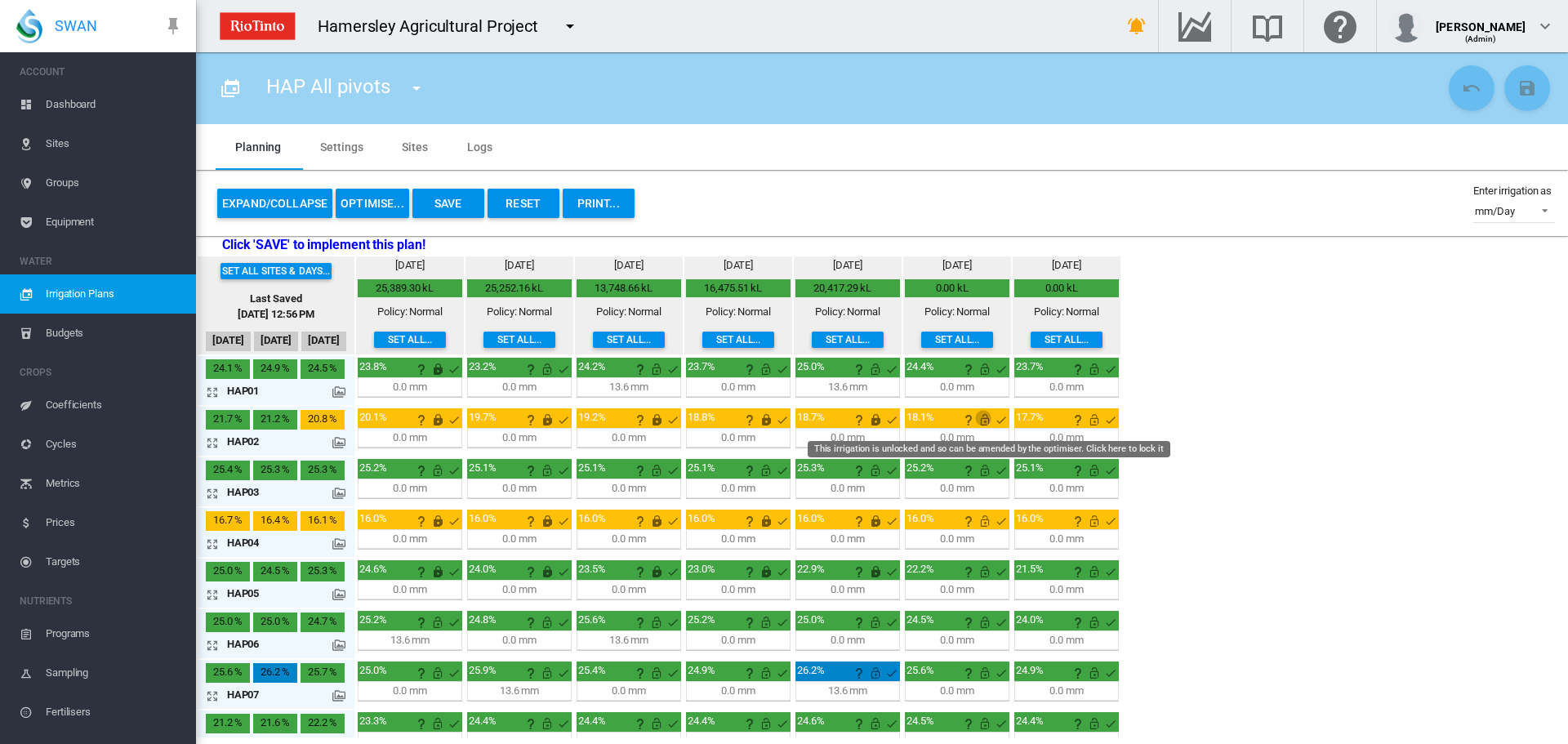
click at [977, 421] on md-icon "This irrigation is unlocked and so can be amended by the optimiser. Click here …" at bounding box center [985, 420] width 20 height 20
click at [1095, 424] on md-icon "This irrigation is unlocked and so can be amended by the optimiser. Click here …" at bounding box center [1094, 420] width 20 height 20
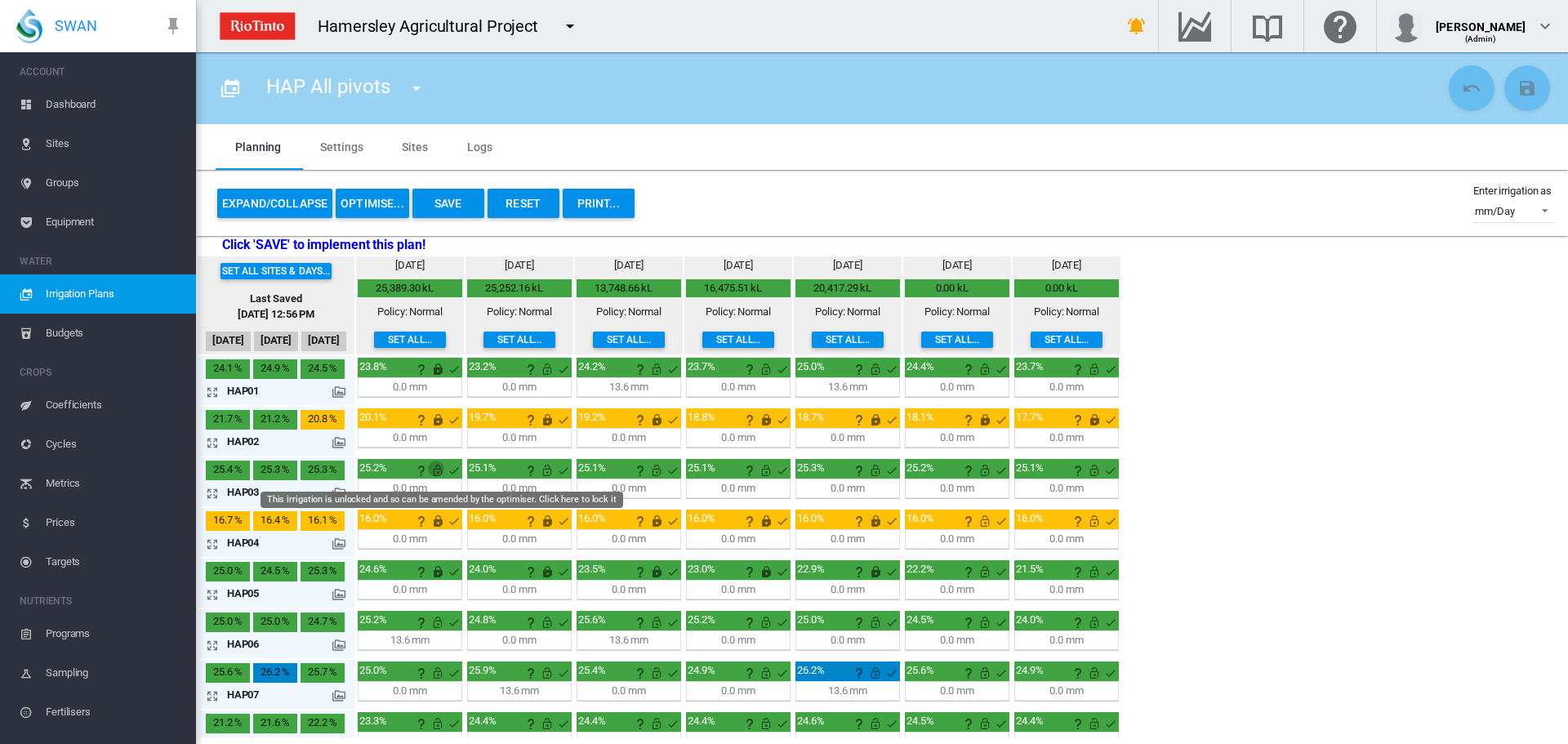
click at [436, 469] on md-icon "This irrigation is unlocked and so can be amended by the optimiser. Click here …" at bounding box center [438, 470] width 20 height 20
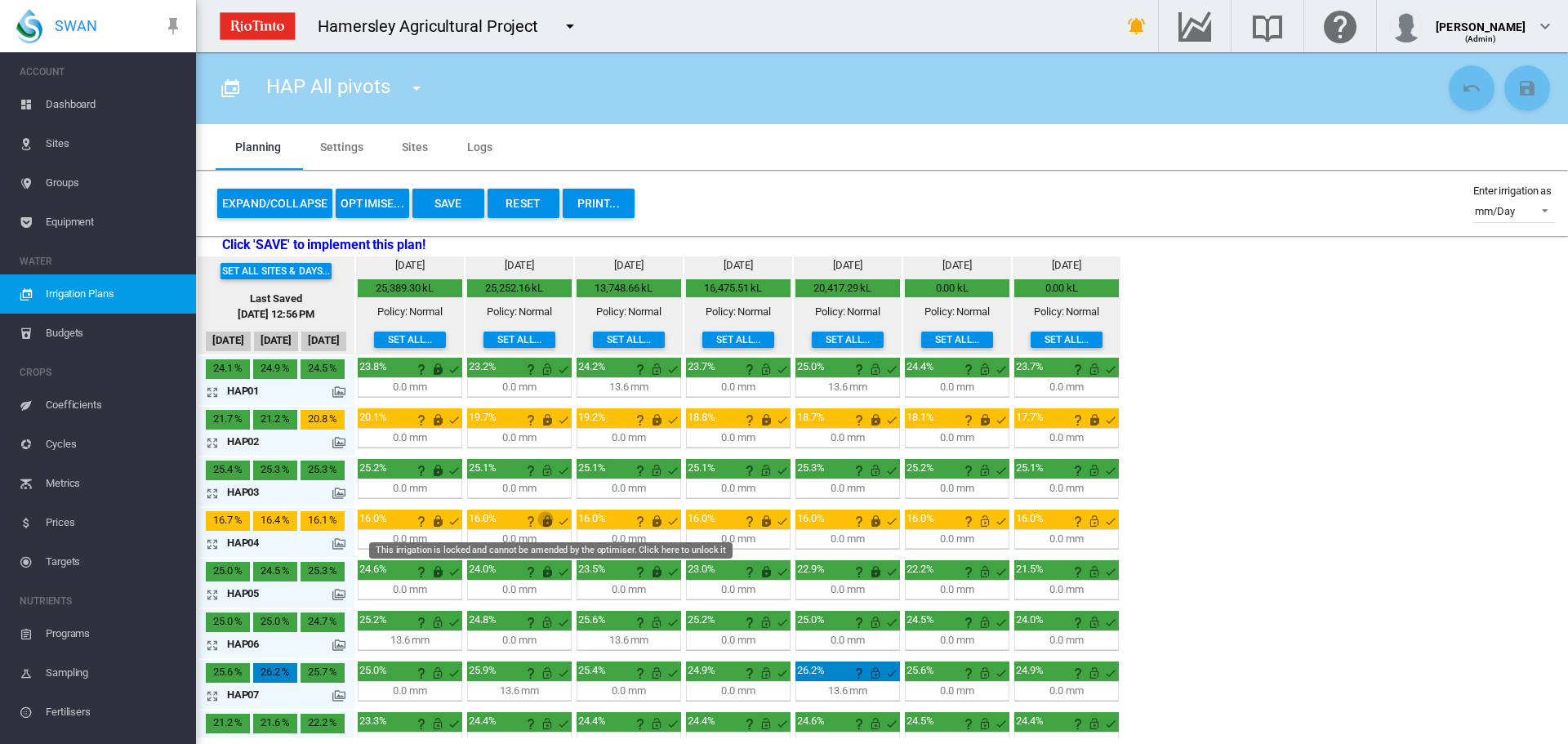
click at [552, 519] on md-icon "This irrigation is locked and cannot be amended by the optimiser. Click here to…" at bounding box center [548, 521] width 20 height 20
click at [660, 520] on md-icon "This irrigation is locked and cannot be amended by the optimiser. Click here to…" at bounding box center [657, 521] width 20 height 20
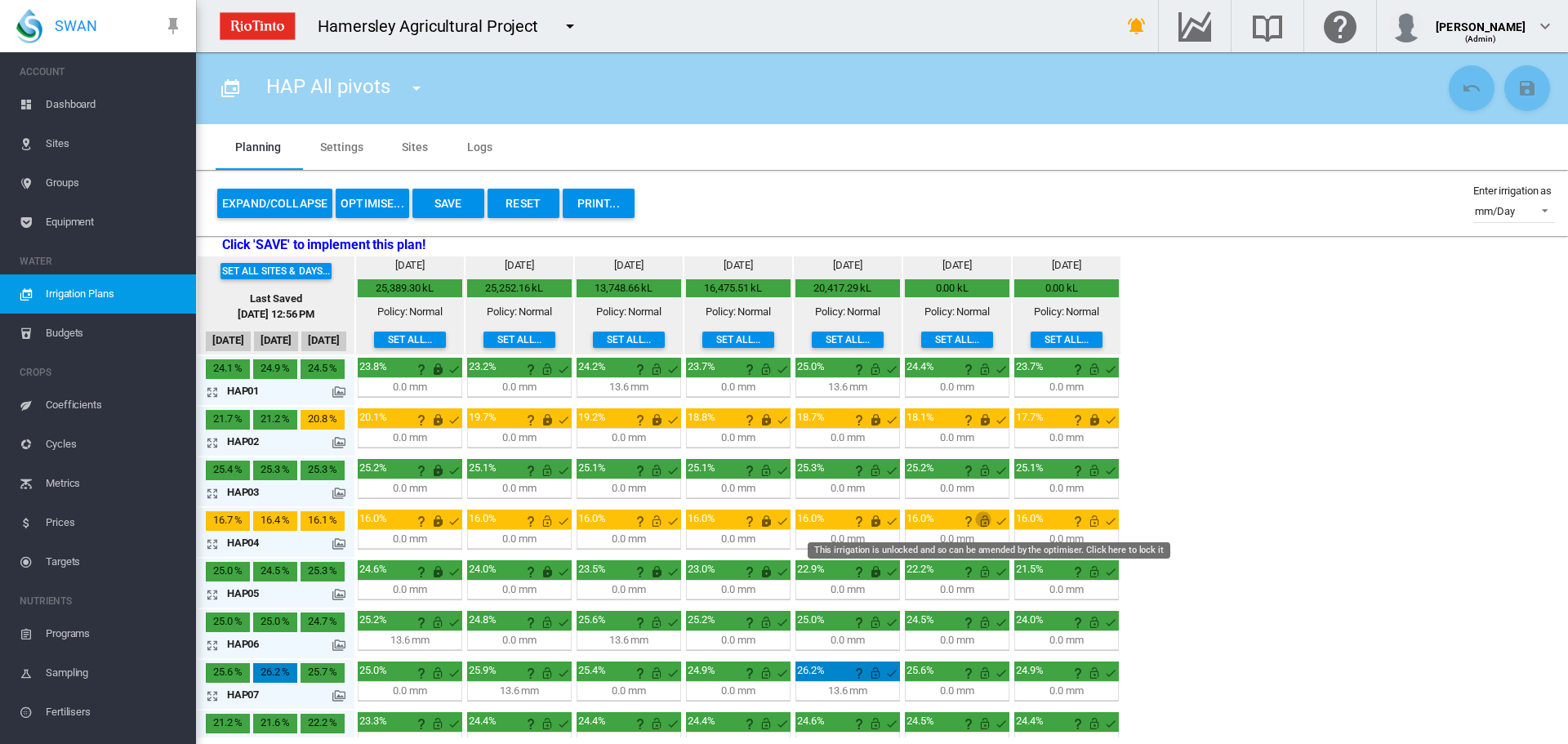
click at [981, 520] on md-icon "This irrigation is unlocked and so can be amended by the optimiser. Click here …" at bounding box center [985, 521] width 20 height 20
click at [1090, 523] on md-icon "This irrigation is unlocked and so can be amended by the optimiser. Click here …" at bounding box center [1094, 521] width 20 height 20
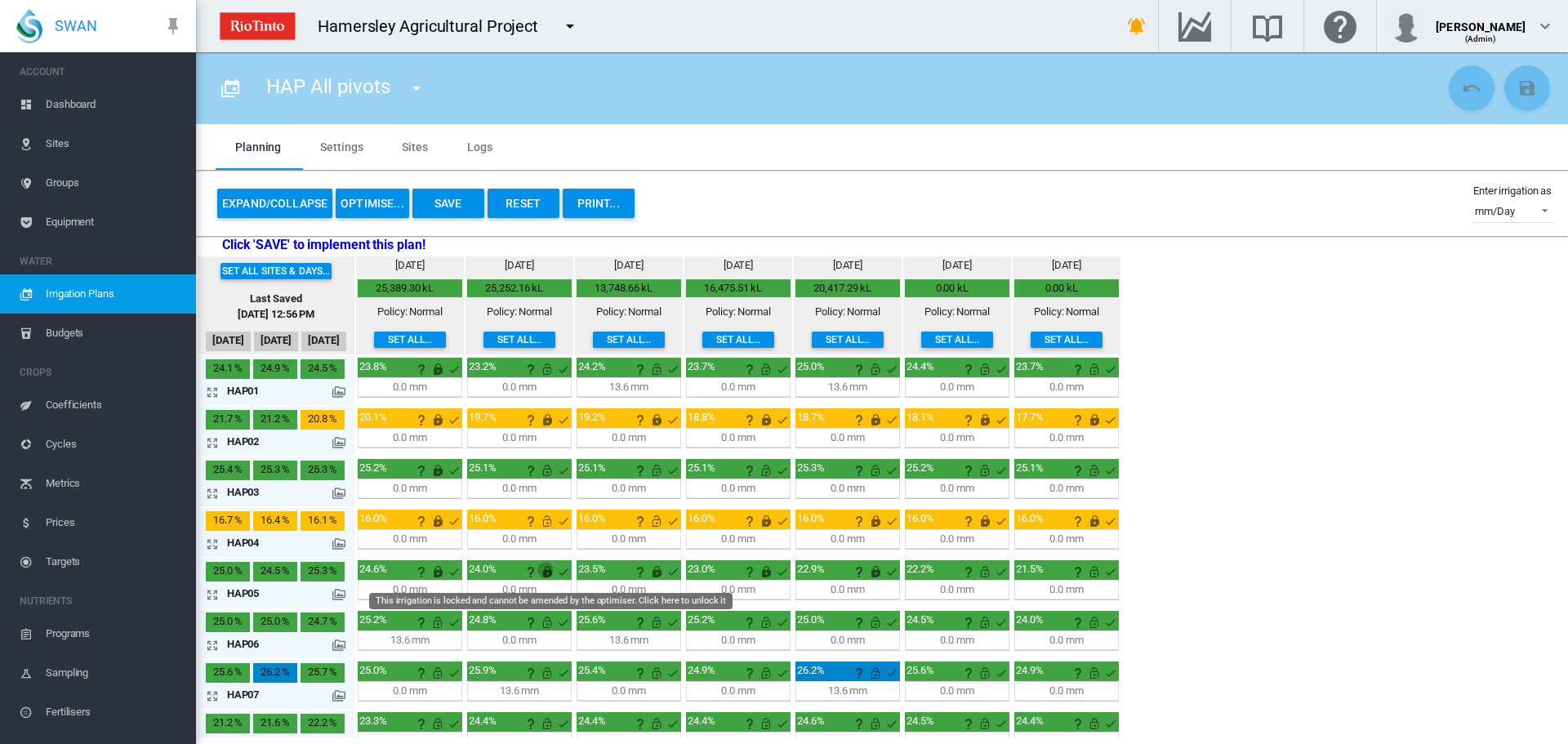
click at [548, 574] on md-icon "This irrigation is locked and cannot be amended by the optimiser. Click here to…" at bounding box center [548, 571] width 20 height 20
click at [655, 570] on md-icon "This irrigation is locked and cannot be amended by the optimiser. Click here to…" at bounding box center [657, 571] width 20 height 20
click at [757, 574] on md-icon "This irrigation is locked and cannot be amended by the optimiser. Click here to…" at bounding box center [766, 571] width 20 height 20
click at [881, 572] on md-icon "This irrigation is locked and cannot be amended by the optimiser. Click here to…" at bounding box center [875, 571] width 20 height 20
click at [1278, 555] on div "Set all sites & days... Last Saved [DATE] 12:56 PM [DATE] Aug [DATE] [DATE] 0.6" at bounding box center [882, 496] width 1372 height 483
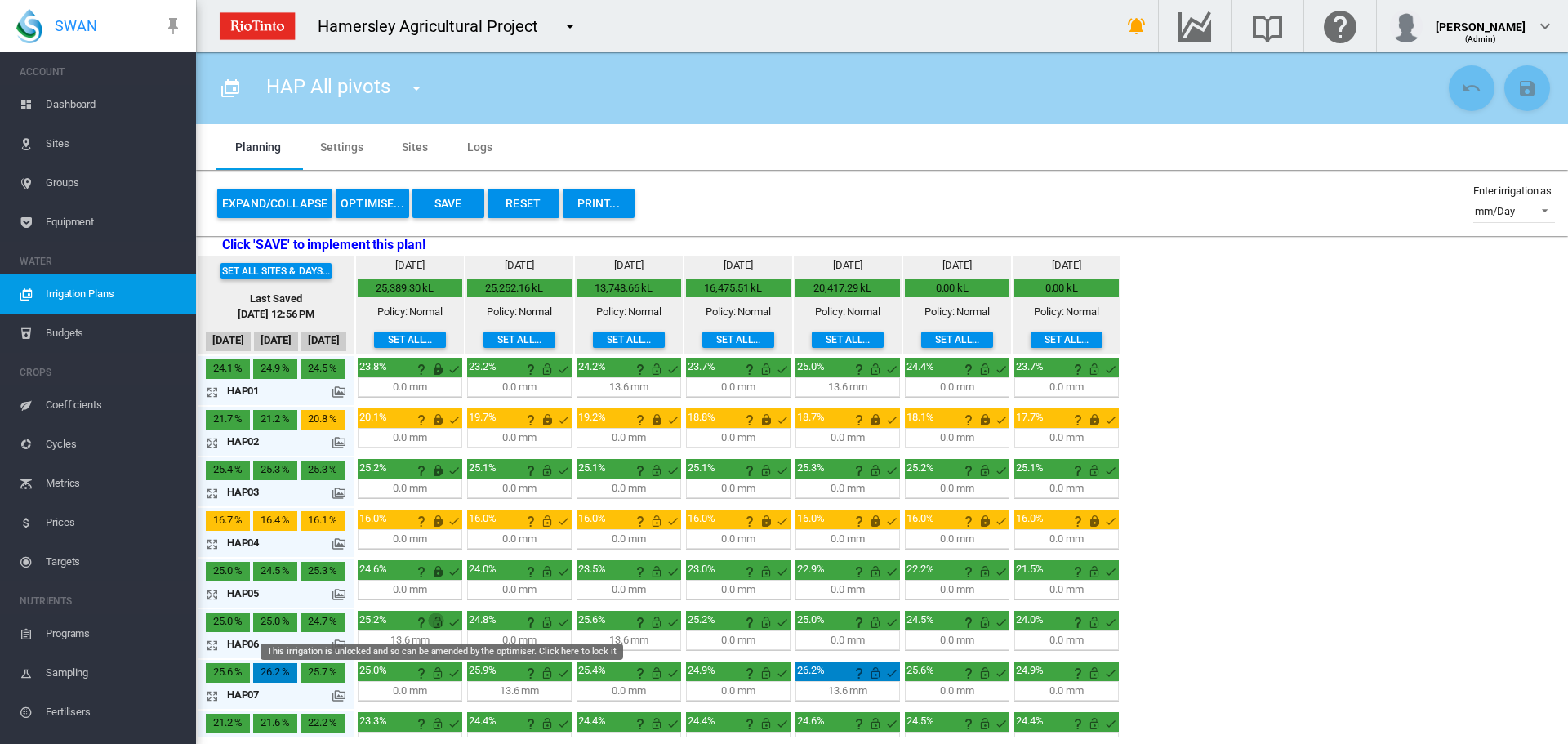
click at [436, 624] on md-icon "This irrigation is unlocked and so can be amended by the optimiser. Click here …" at bounding box center [438, 622] width 20 height 20
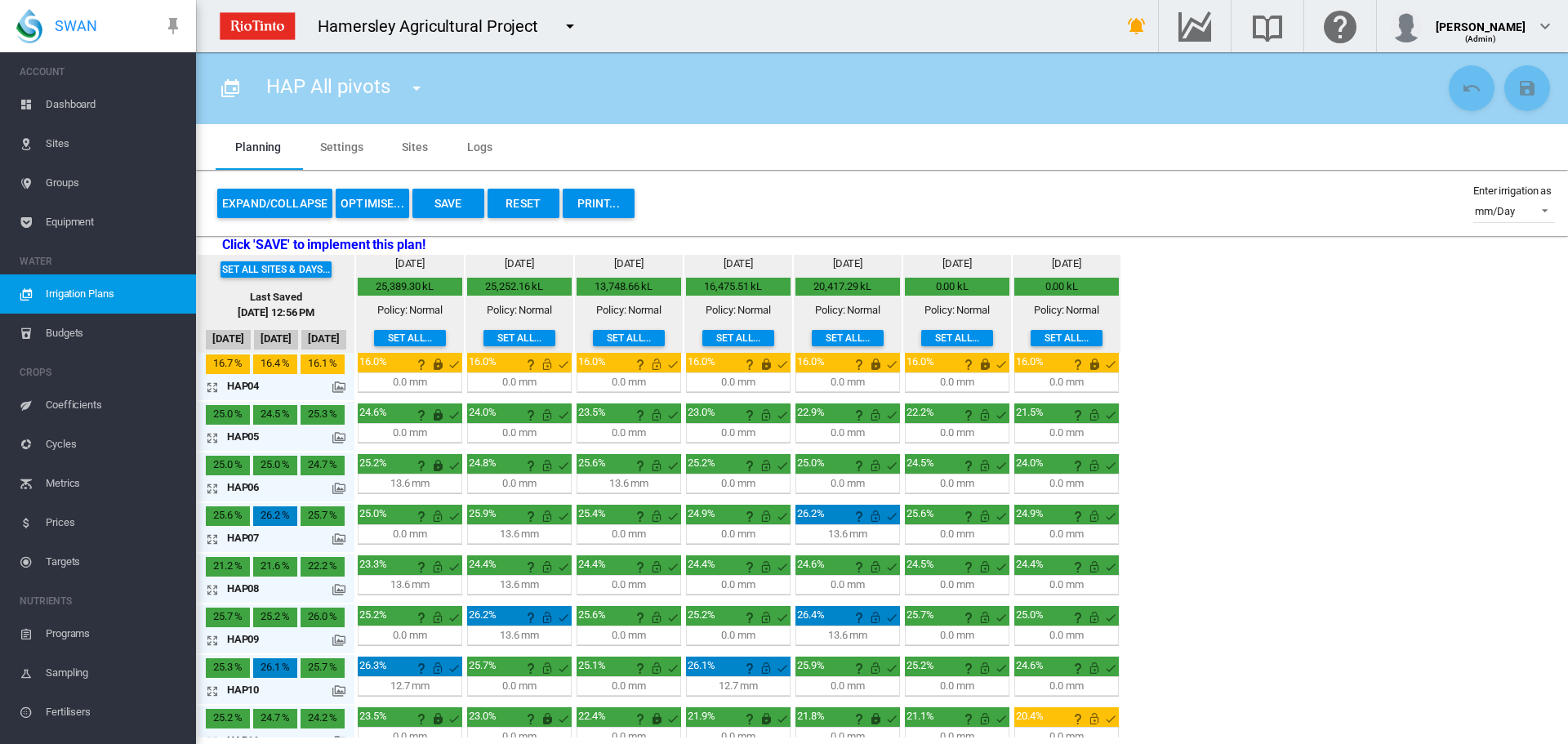
scroll to position [163, 0]
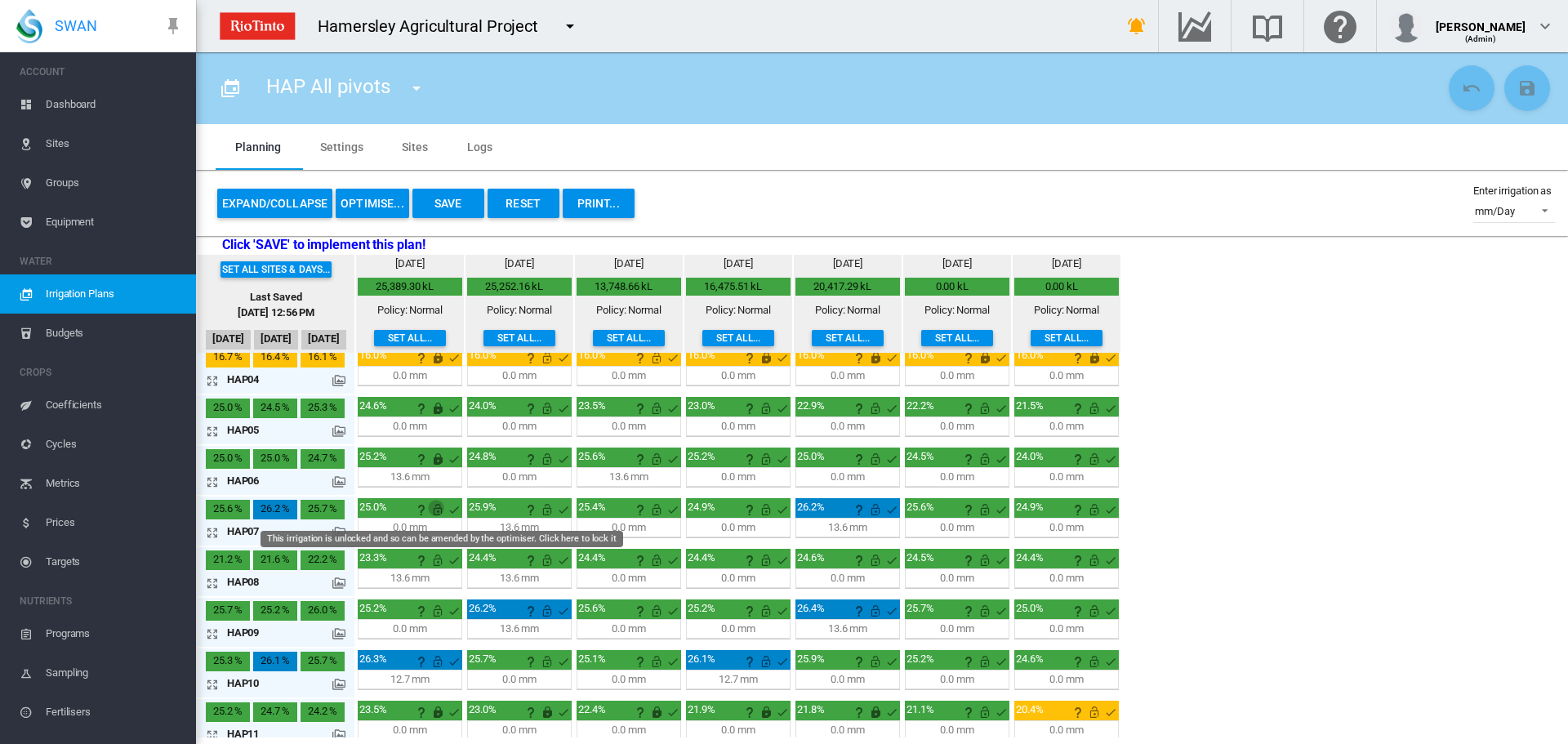
click at [440, 506] on md-icon "This irrigation is unlocked and so can be amended by the optimiser. Click here …" at bounding box center [438, 509] width 20 height 20
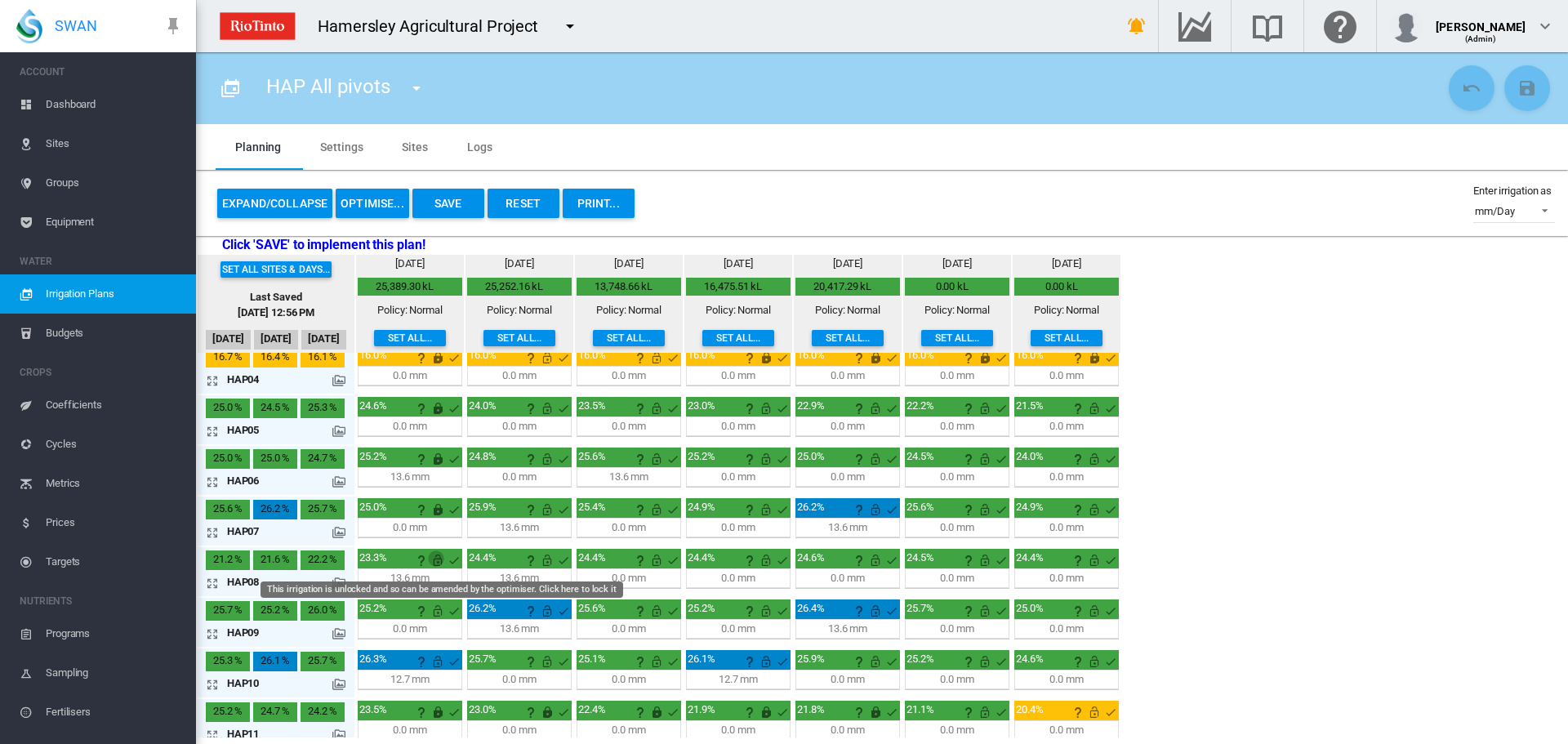
click at [438, 561] on md-icon "This irrigation is unlocked and so can be amended by the optimiser. Click here …" at bounding box center [438, 560] width 20 height 20
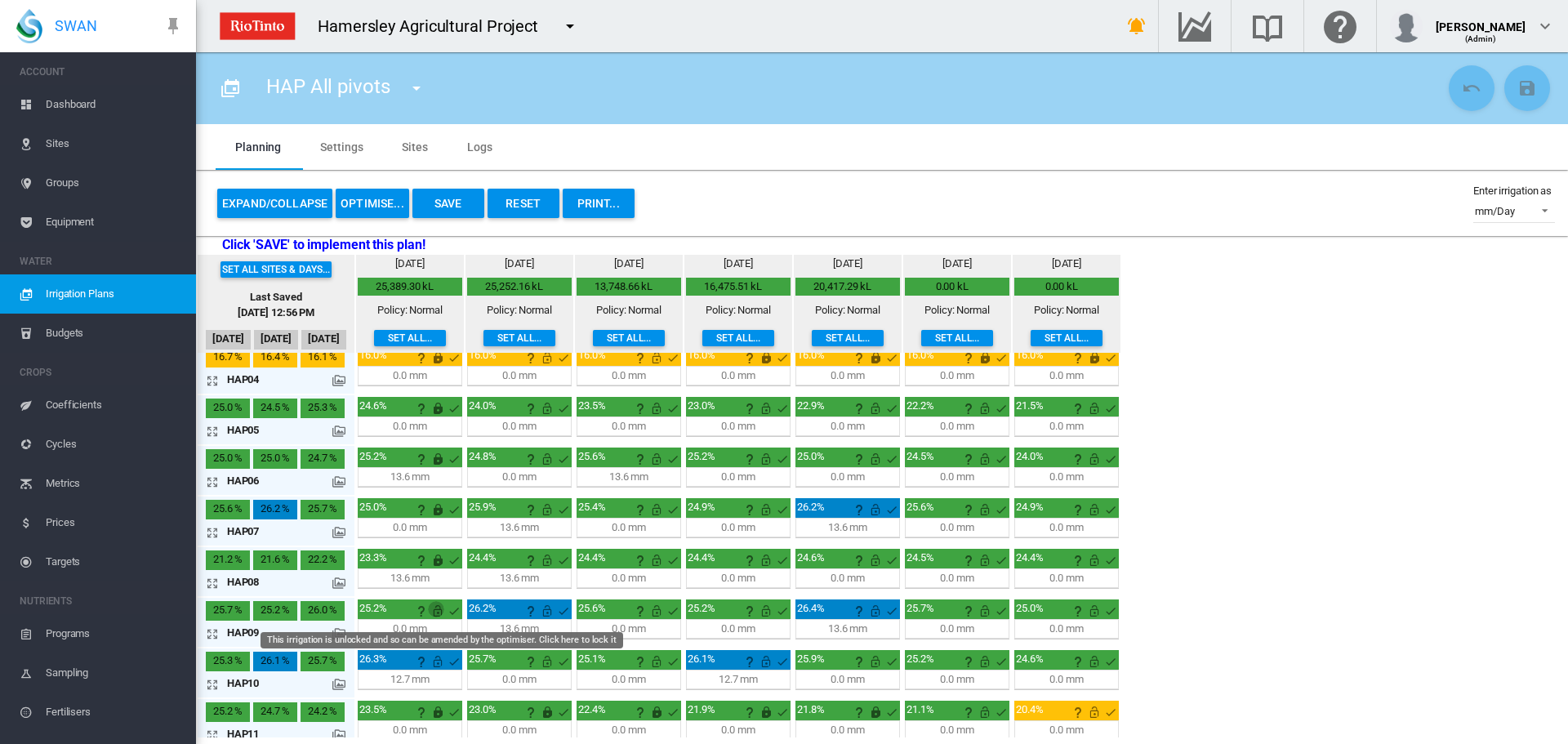
click at [441, 605] on md-icon "This irrigation is unlocked and so can be amended by the optimiser. Click here …" at bounding box center [438, 610] width 20 height 20
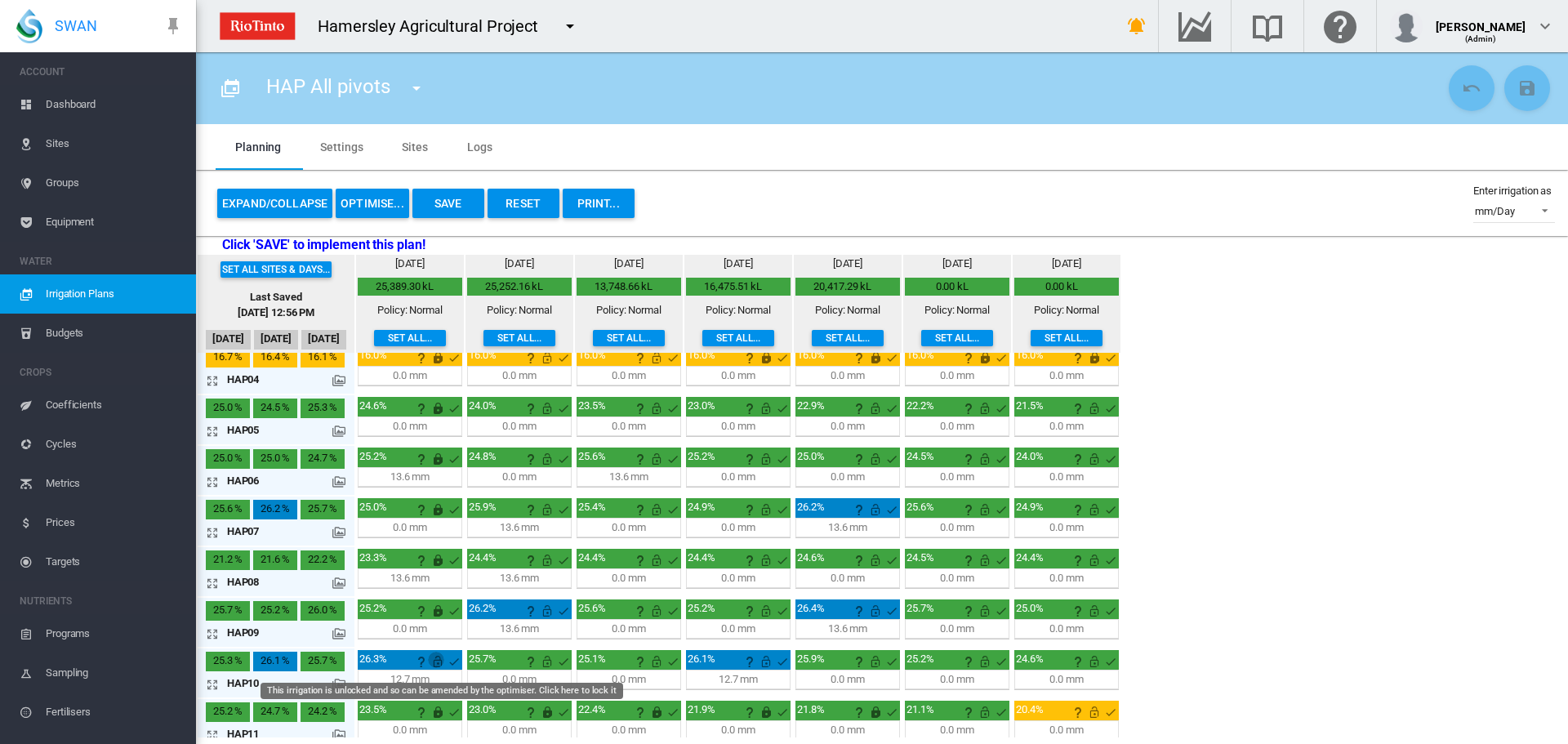
click at [439, 657] on md-icon "This irrigation is unlocked and so can be amended by the optimiser. Click here …" at bounding box center [438, 661] width 20 height 20
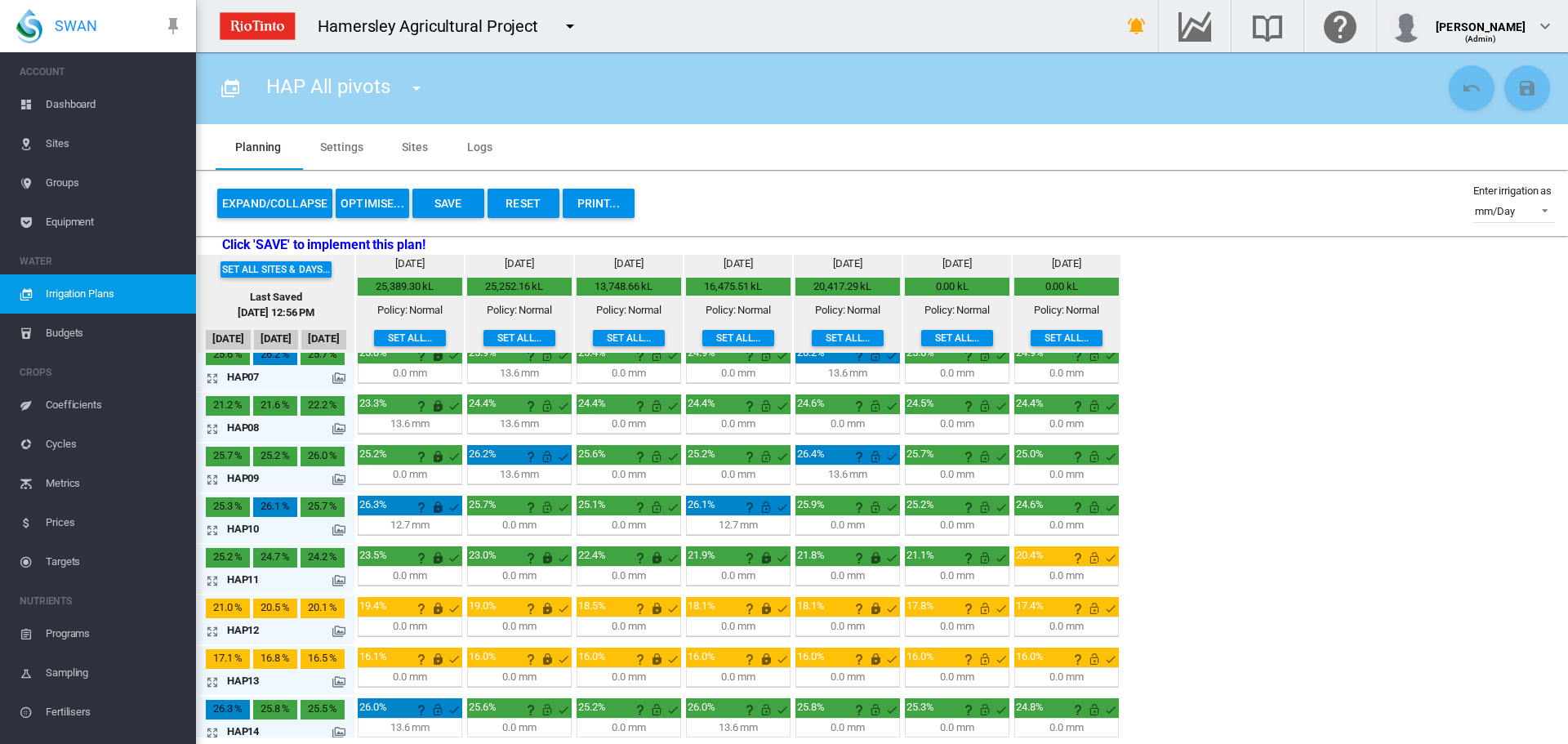
scroll to position [327, 0]
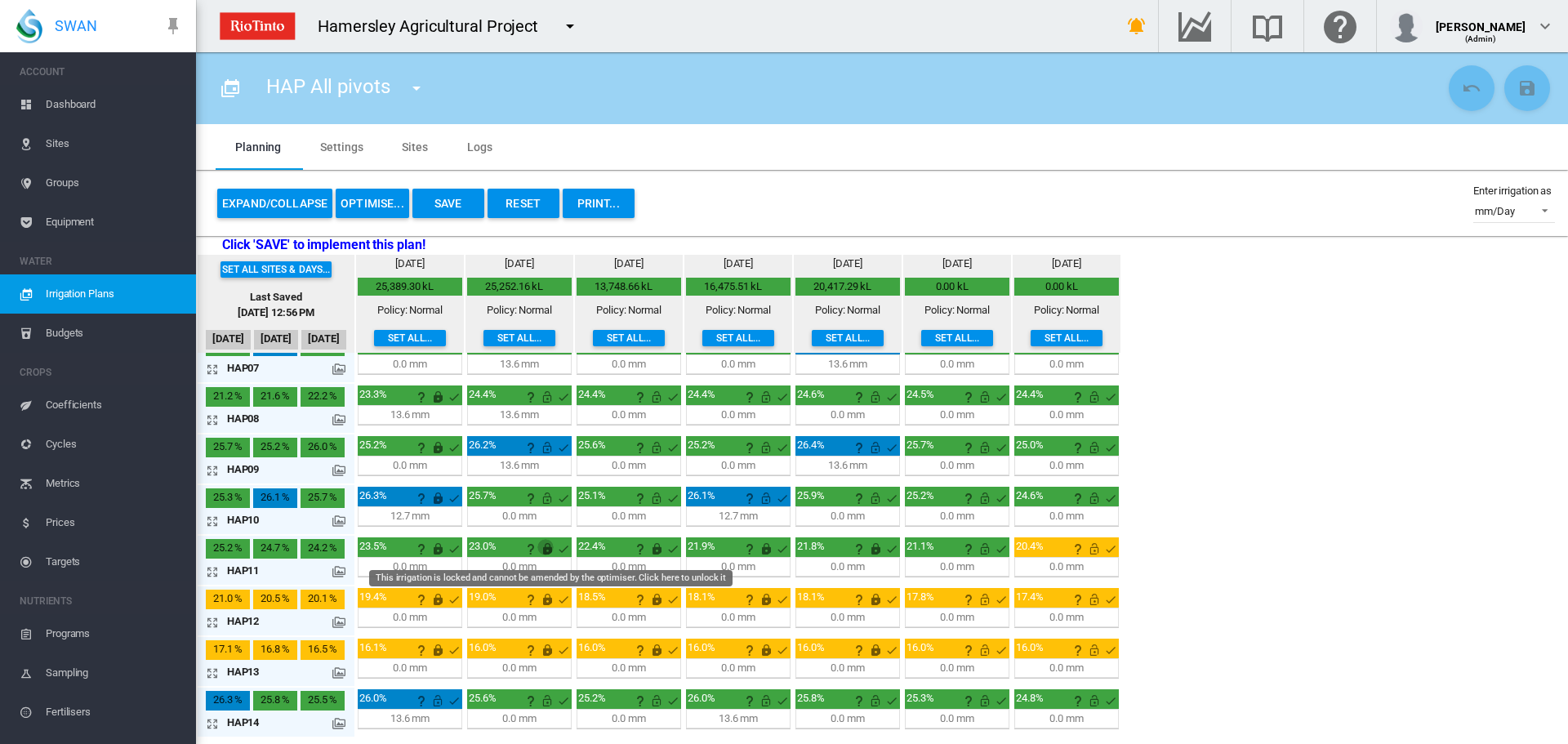
click at [545, 546] on md-icon "This irrigation is locked and cannot be amended by the optimiser. Click here to…" at bounding box center [548, 549] width 20 height 20
click at [656, 551] on md-icon "This irrigation is locked and cannot be amended by the optimiser. Click here to…" at bounding box center [657, 549] width 20 height 20
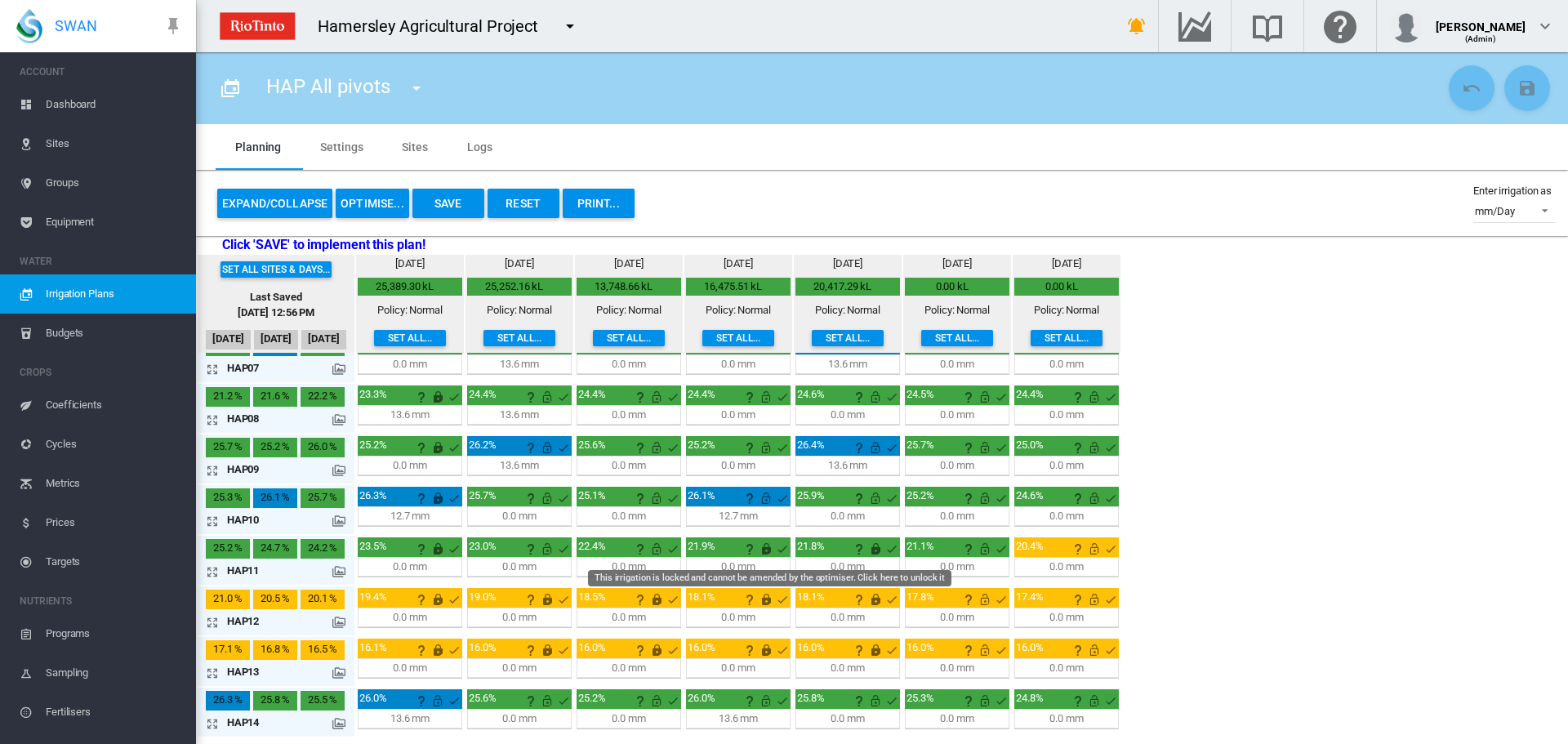
click at [762, 542] on md-icon "This irrigation is locked and cannot be amended by the optimiser. Click here to…" at bounding box center [766, 549] width 20 height 20
click at [874, 548] on md-icon "This irrigation is locked and cannot be amended by the optimiser. Click here to…" at bounding box center [875, 549] width 20 height 20
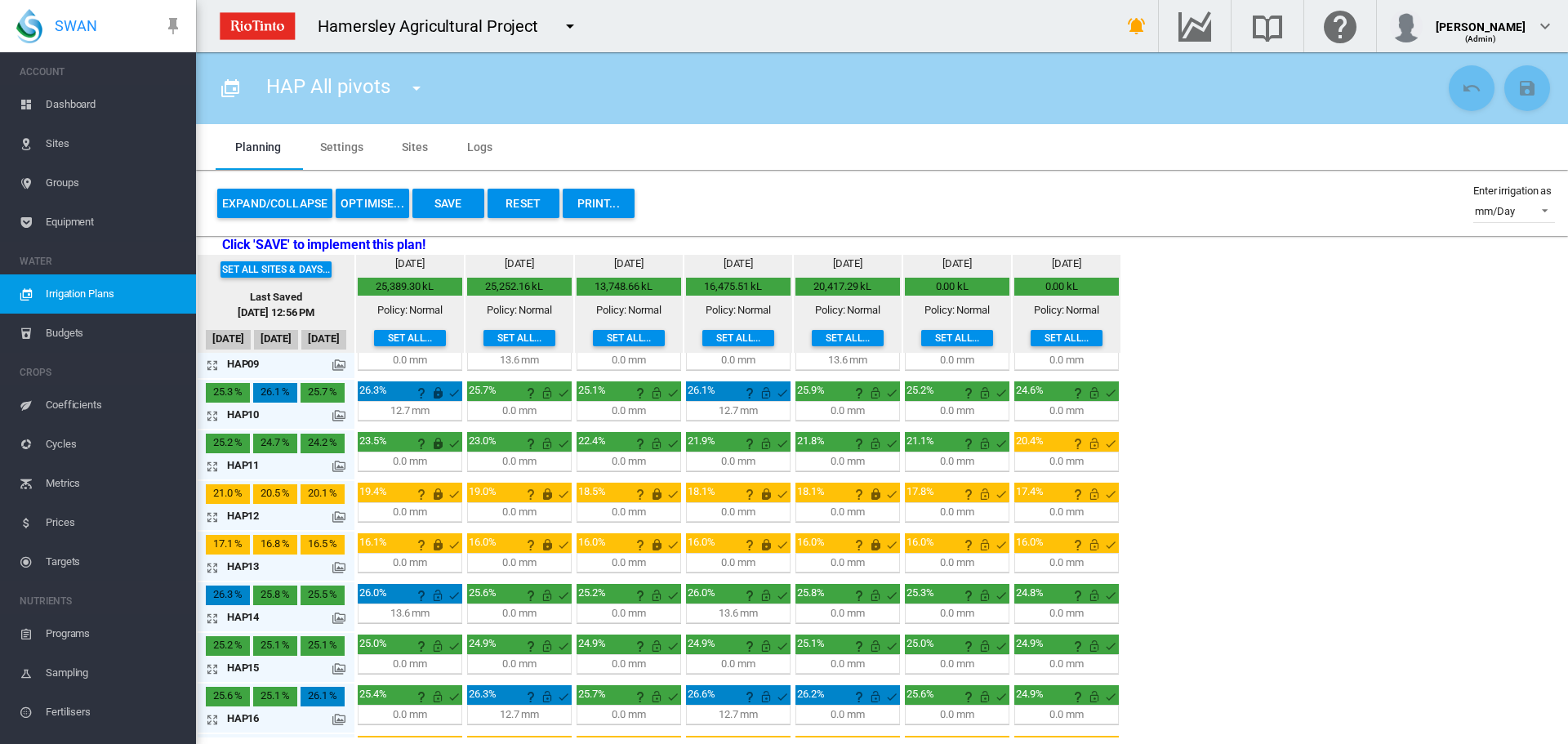
scroll to position [479, 0]
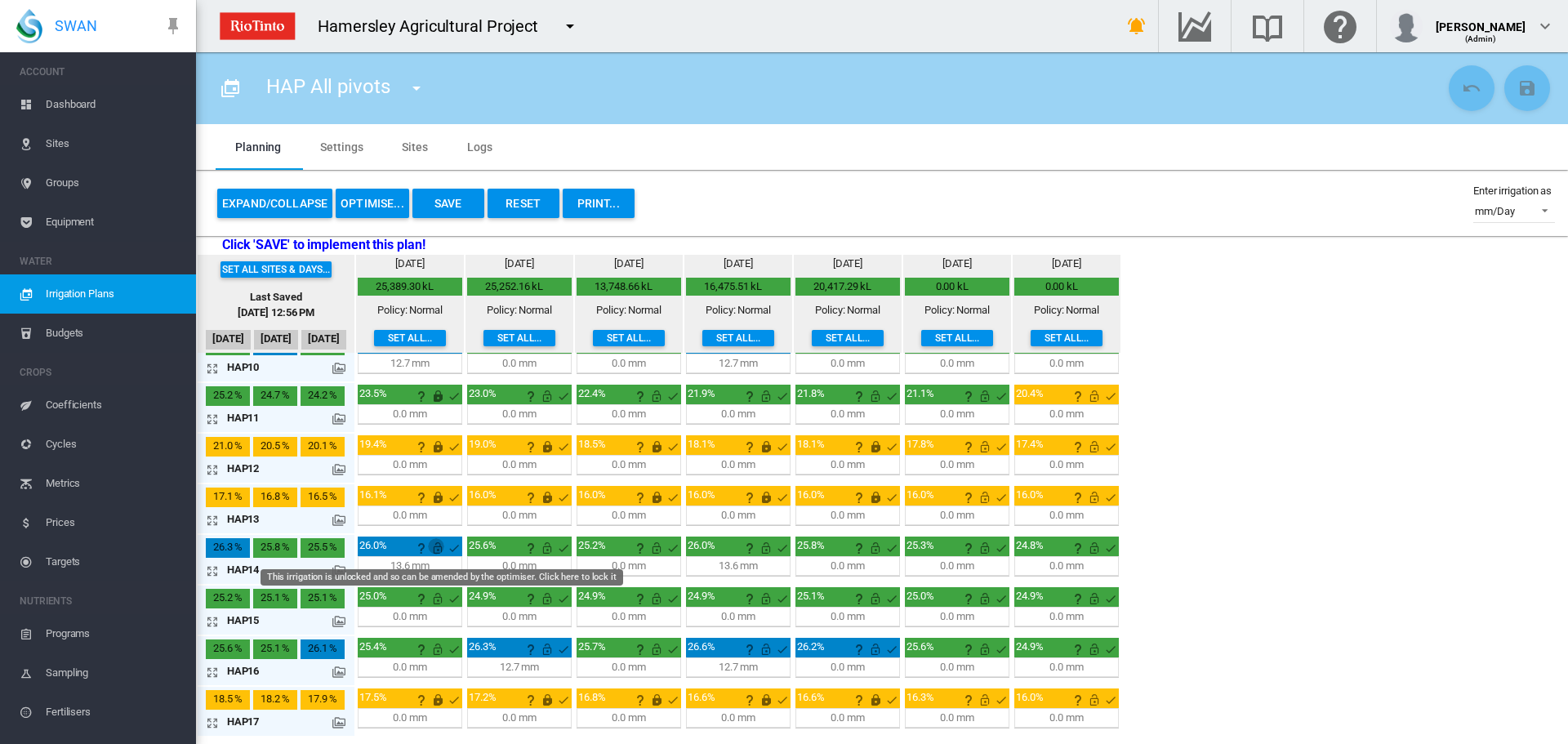
click at [441, 545] on md-icon "This irrigation is unlocked and so can be amended by the optimiser. Click here …" at bounding box center [438, 548] width 20 height 20
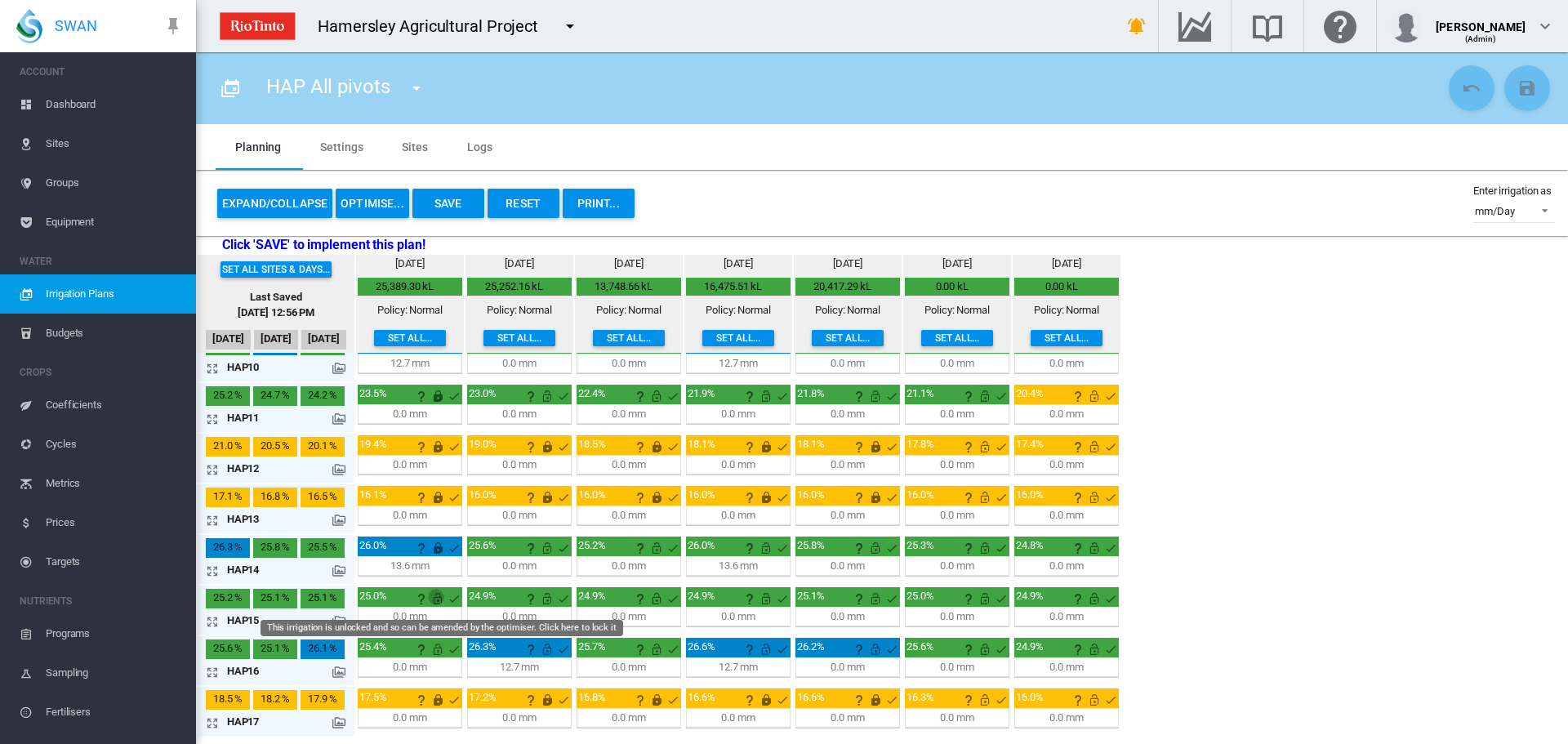
click at [436, 599] on md-icon "This irrigation is unlocked and so can be amended by the optimiser. Click here …" at bounding box center [438, 599] width 20 height 20
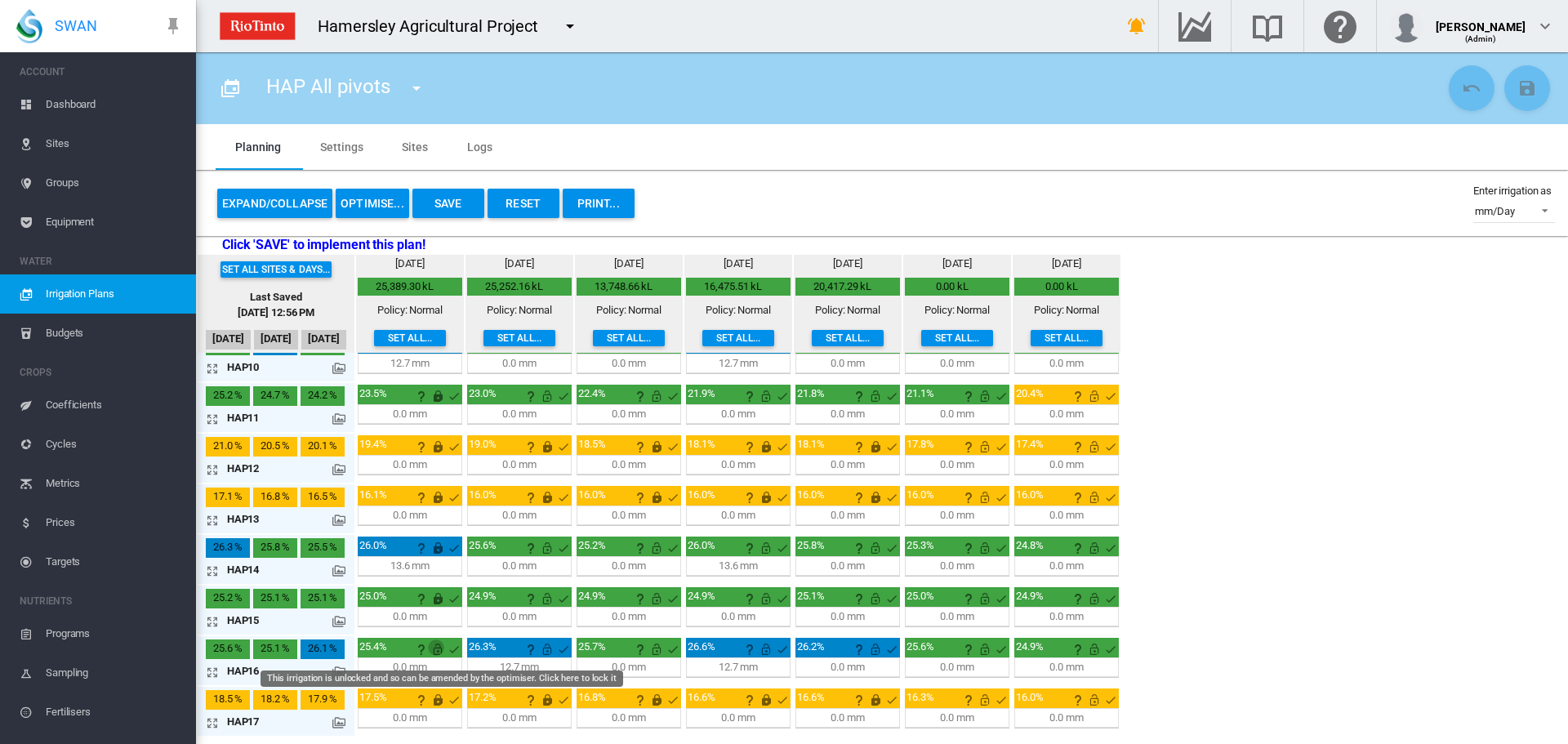
click at [441, 650] on md-icon "This irrigation is unlocked and so can be amended by the optimiser. Click here …" at bounding box center [438, 649] width 20 height 20
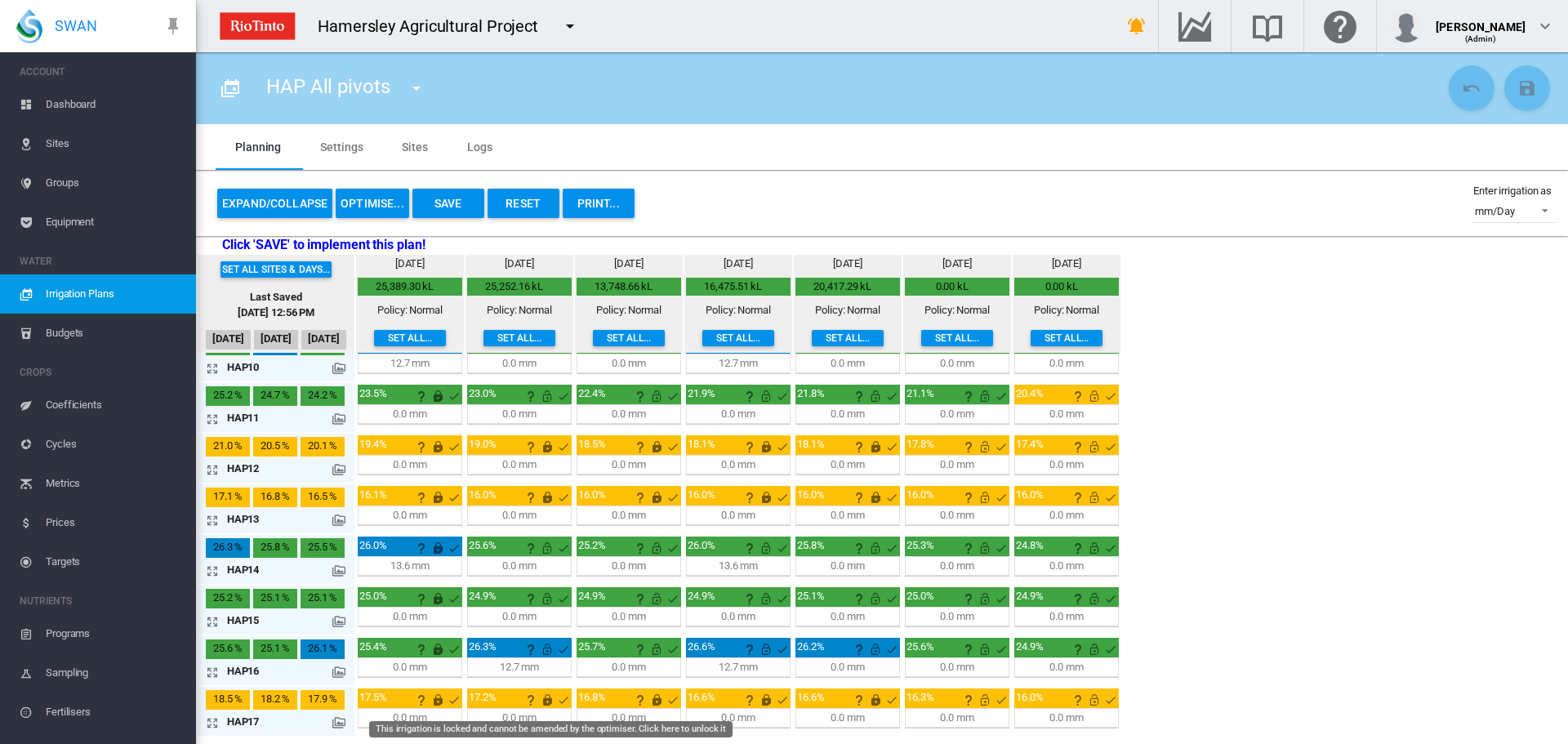
click at [547, 702] on md-icon "This irrigation is locked and cannot be amended by the optimiser. Click here to…" at bounding box center [548, 700] width 20 height 20
click at [657, 702] on md-icon "This irrigation is locked and cannot be amended by the optimiser. Click here to…" at bounding box center [657, 700] width 20 height 20
click at [761, 698] on md-icon "This irrigation is locked and cannot be amended by the optimiser. Click here to…" at bounding box center [766, 700] width 20 height 20
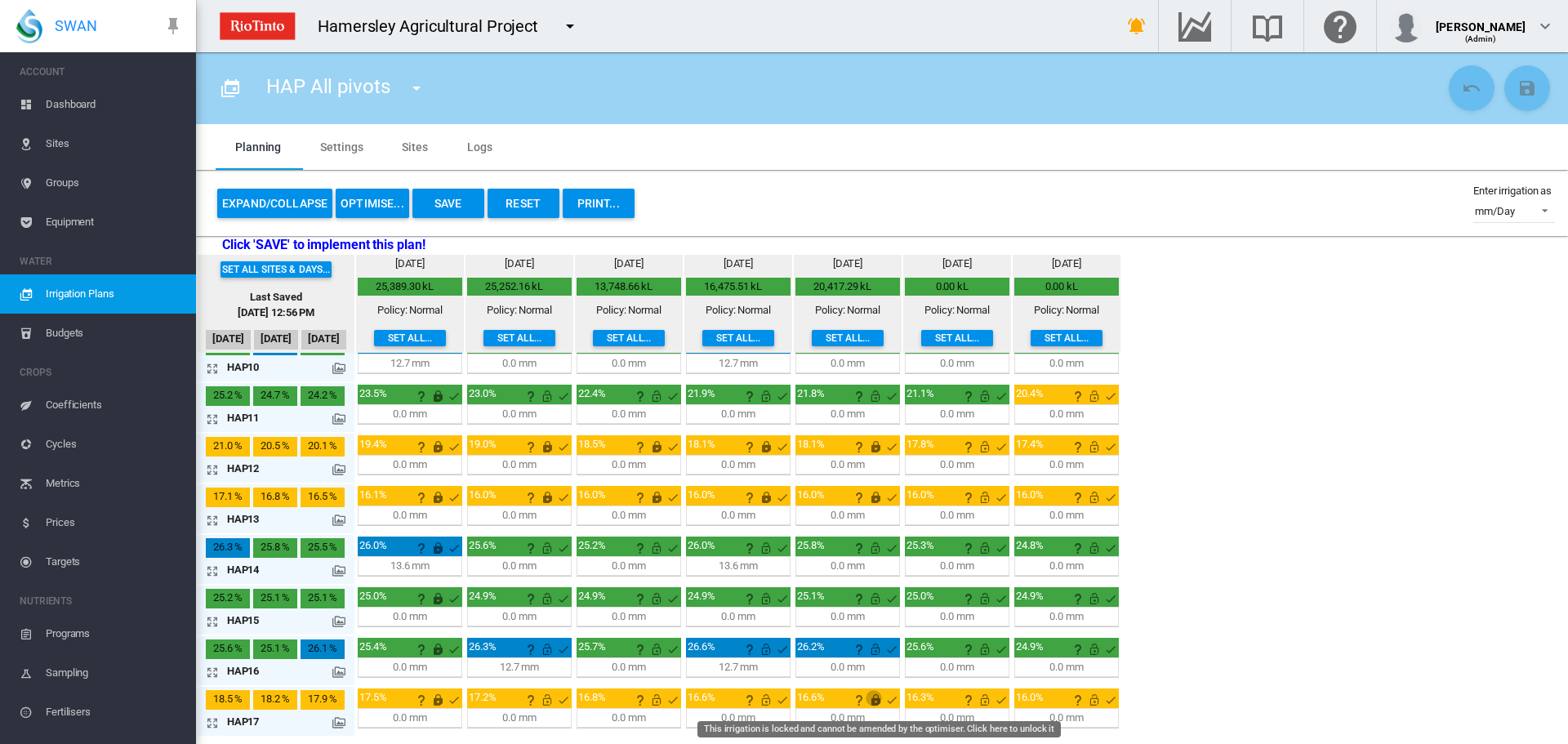
click at [873, 704] on md-icon "This irrigation is locked and cannot be amended by the optimiser. Click here to…" at bounding box center [875, 700] width 20 height 20
click at [1196, 637] on div "Set all sites & days... Last Saved [DATE] 12:56 PM [DATE] Aug [DATE] [DATE] 0.6" at bounding box center [882, 496] width 1372 height 483
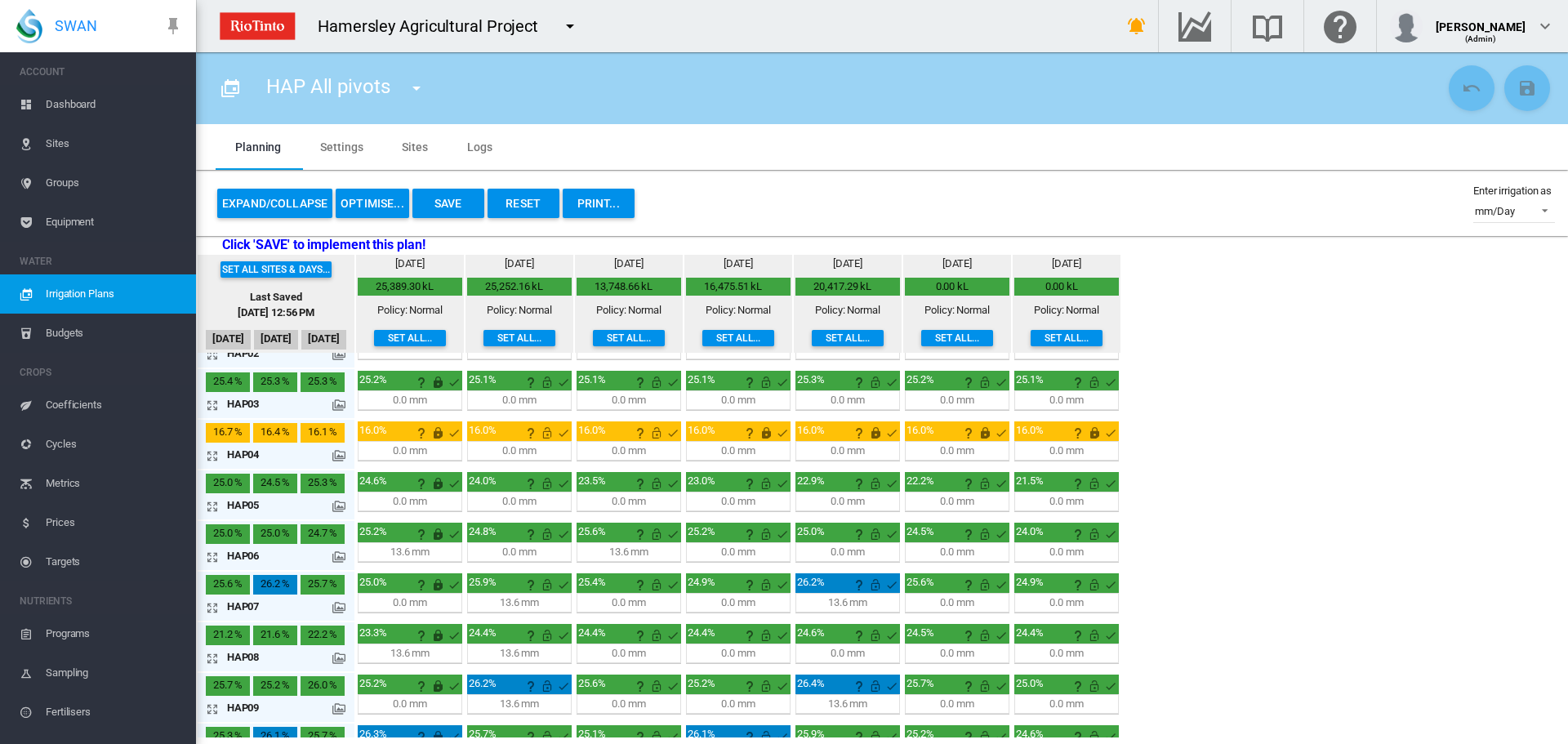
scroll to position [0, 0]
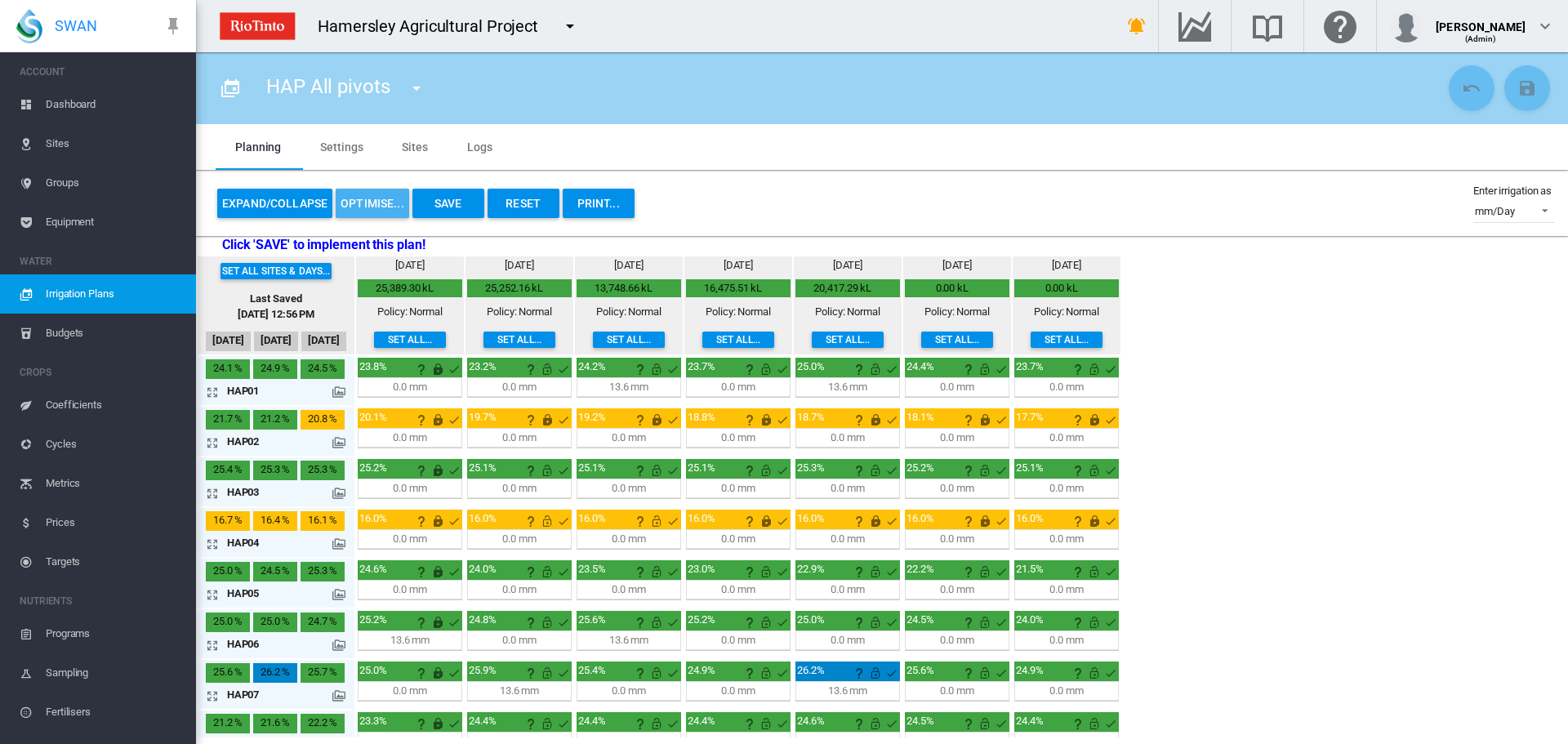
click at [366, 199] on button "OPTIMISE..." at bounding box center [373, 202] width 74 height 29
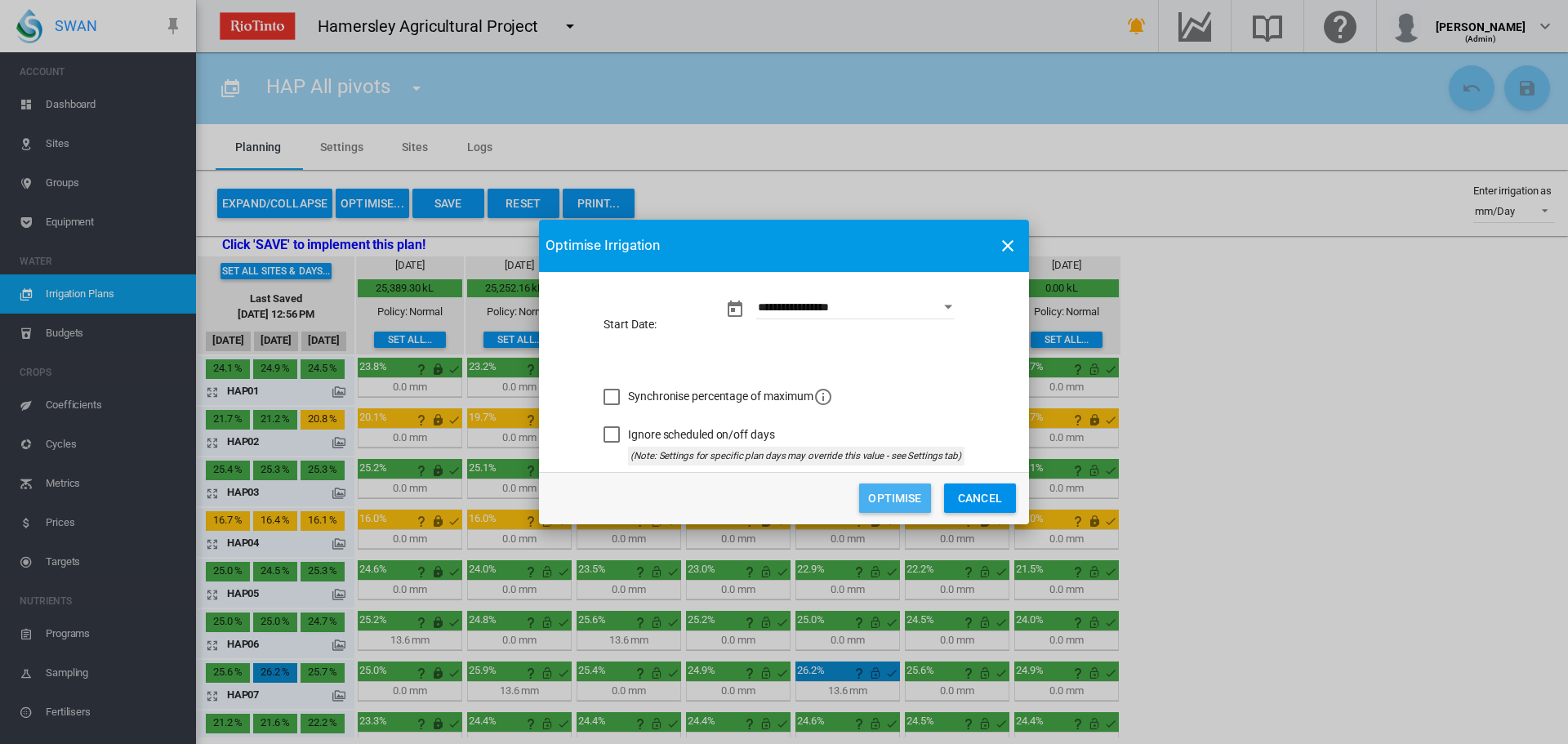
click at [891, 494] on button "Optimise" at bounding box center [894, 498] width 72 height 29
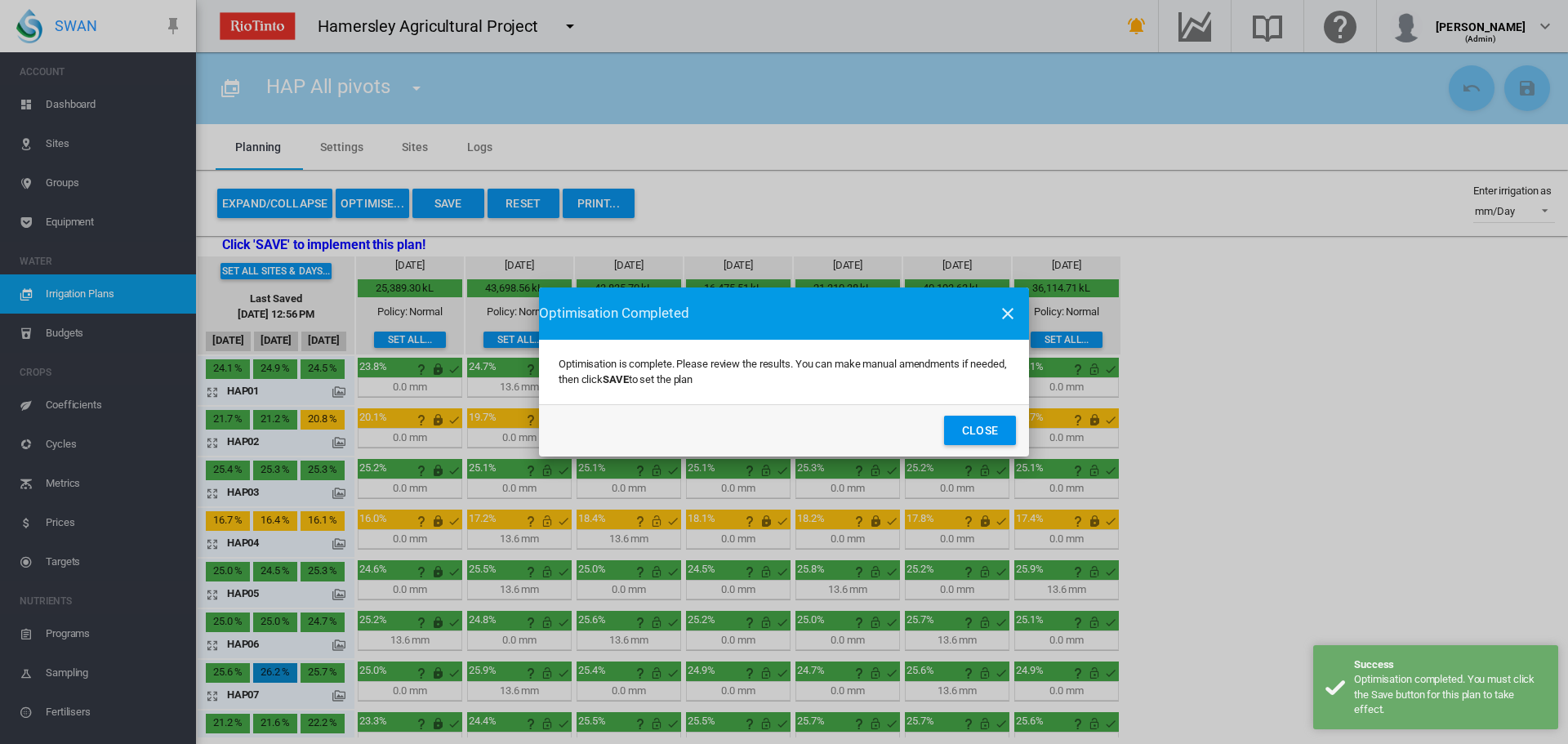
click at [976, 422] on button "Close" at bounding box center [980, 430] width 72 height 29
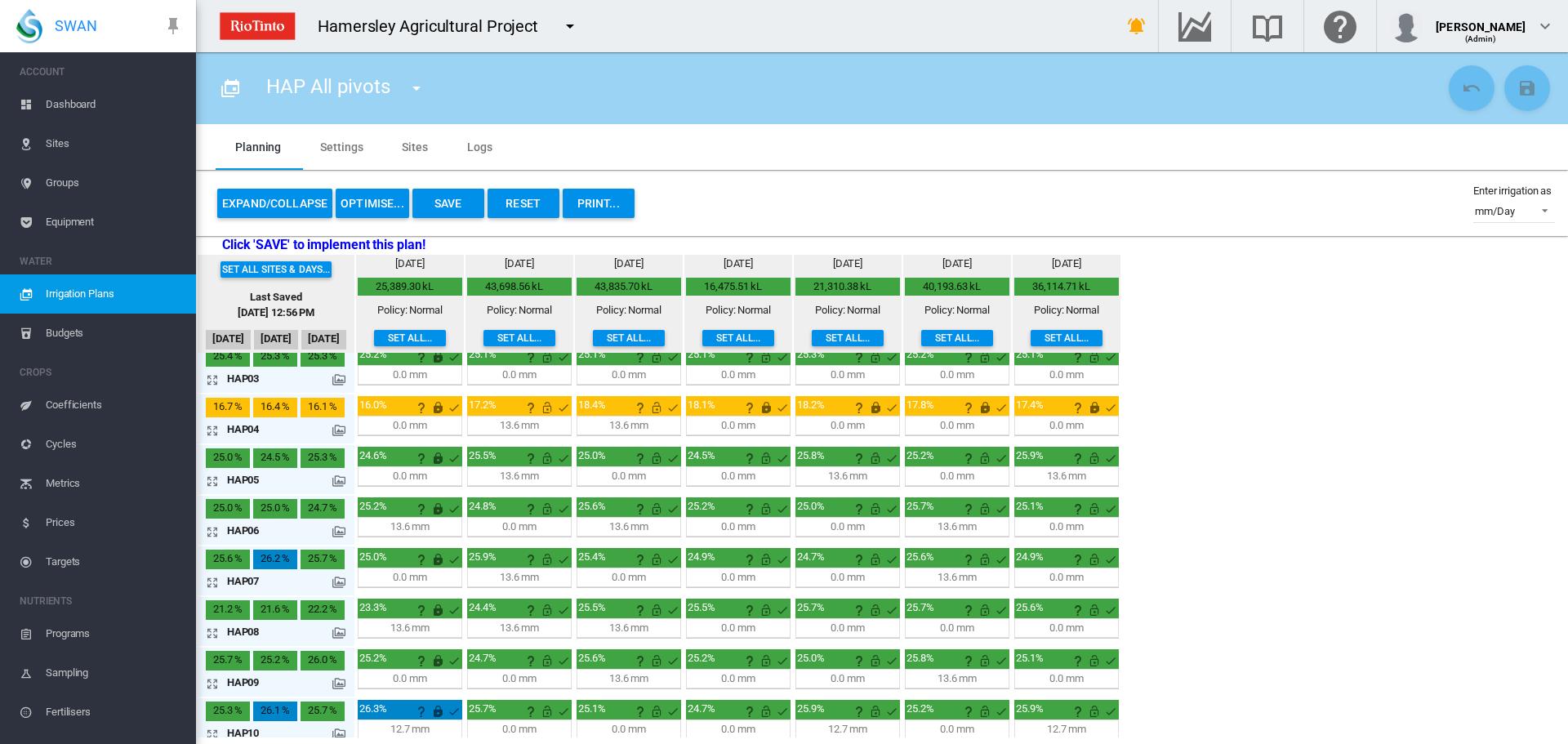
scroll to position [163, 0]
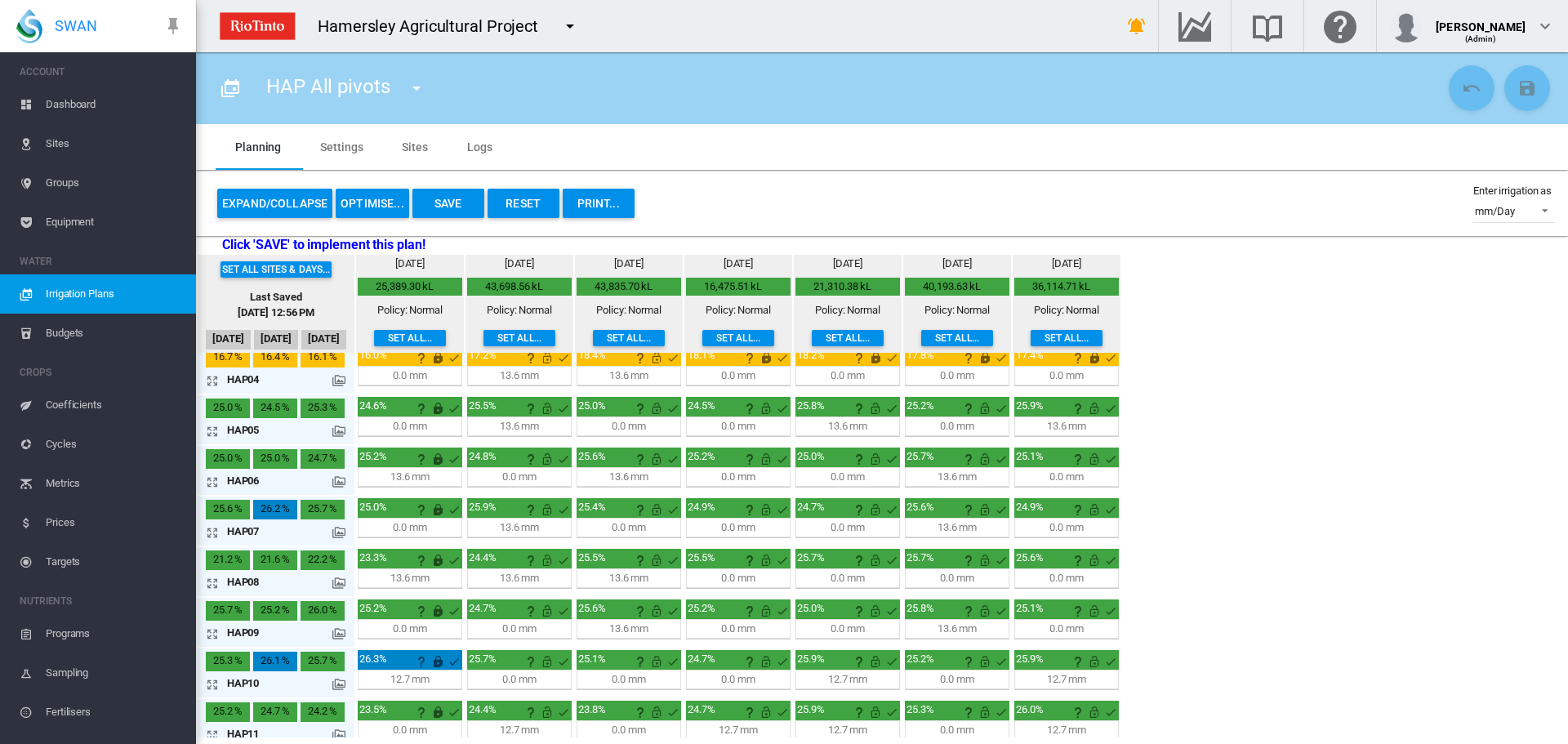
click at [213, 588] on md-icon "icon-arrow-expand" at bounding box center [216, 583] width 20 height 20
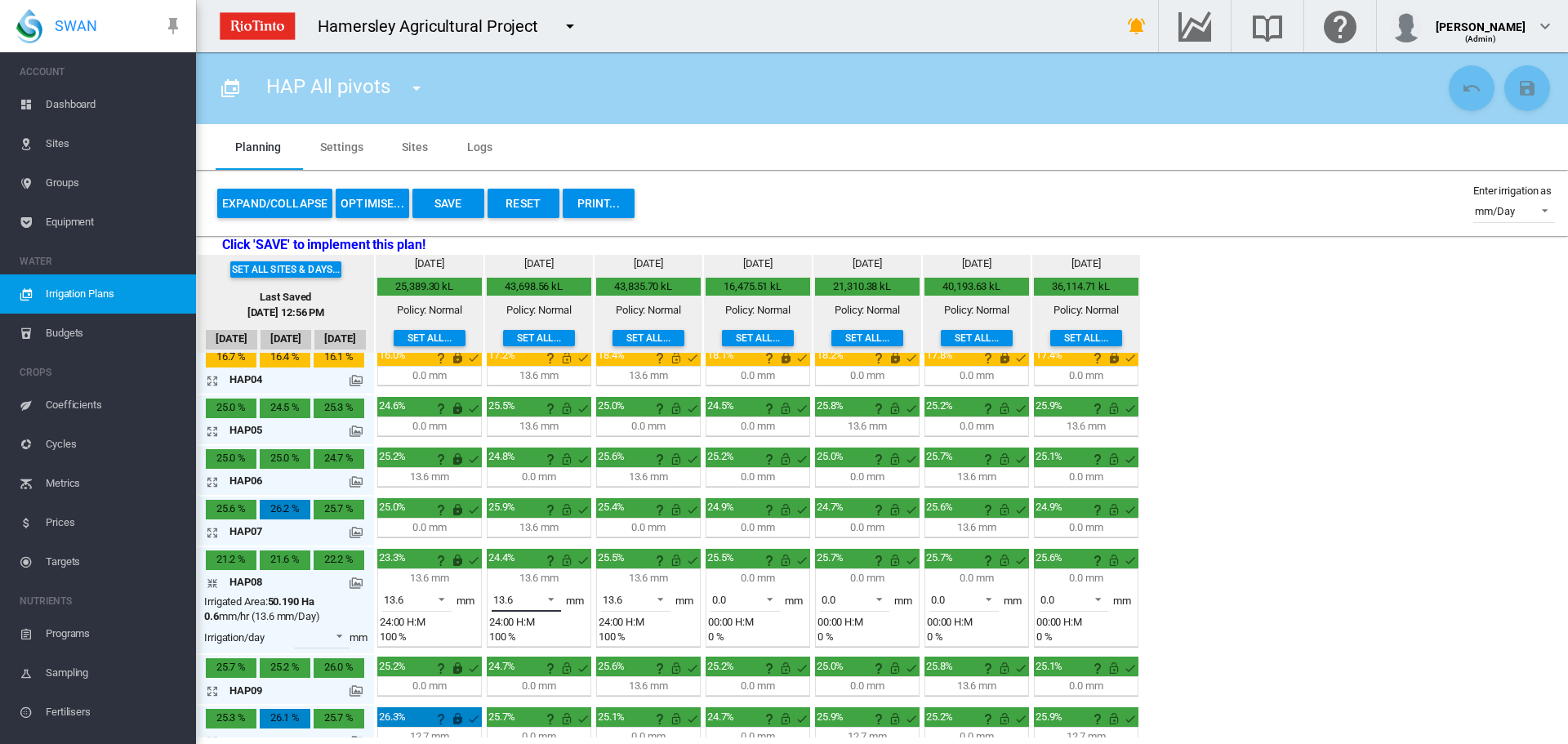
click at [550, 597] on span at bounding box center [547, 598] width 20 height 15
click at [510, 562] on md-option "0.0" at bounding box center [536, 560] width 111 height 39
click at [216, 582] on md-icon "icon-arrow-collapse" at bounding box center [216, 583] width 20 height 20
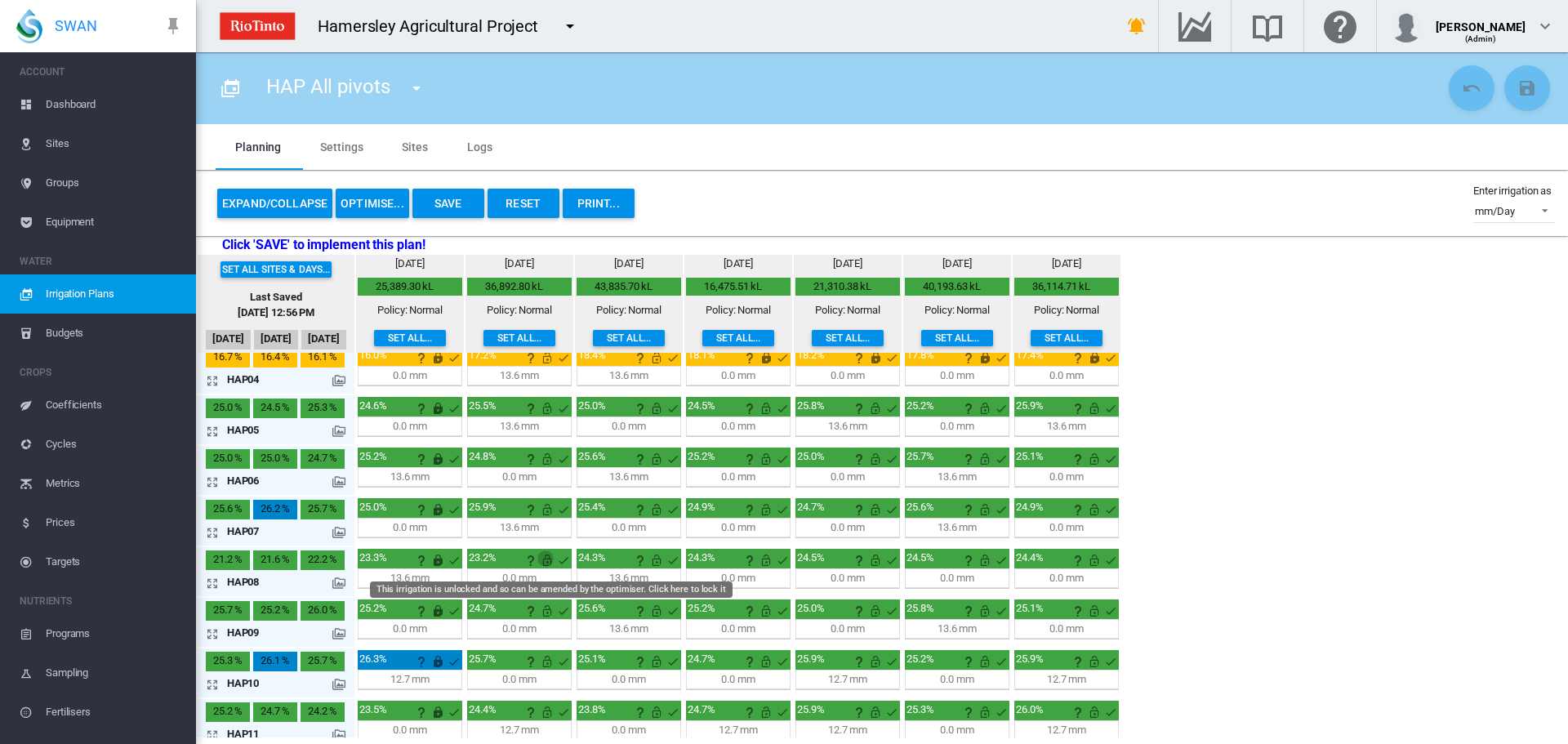
click at [544, 561] on md-icon "This irrigation is unlocked and so can be amended by the optimiser. Click here …" at bounding box center [548, 560] width 20 height 20
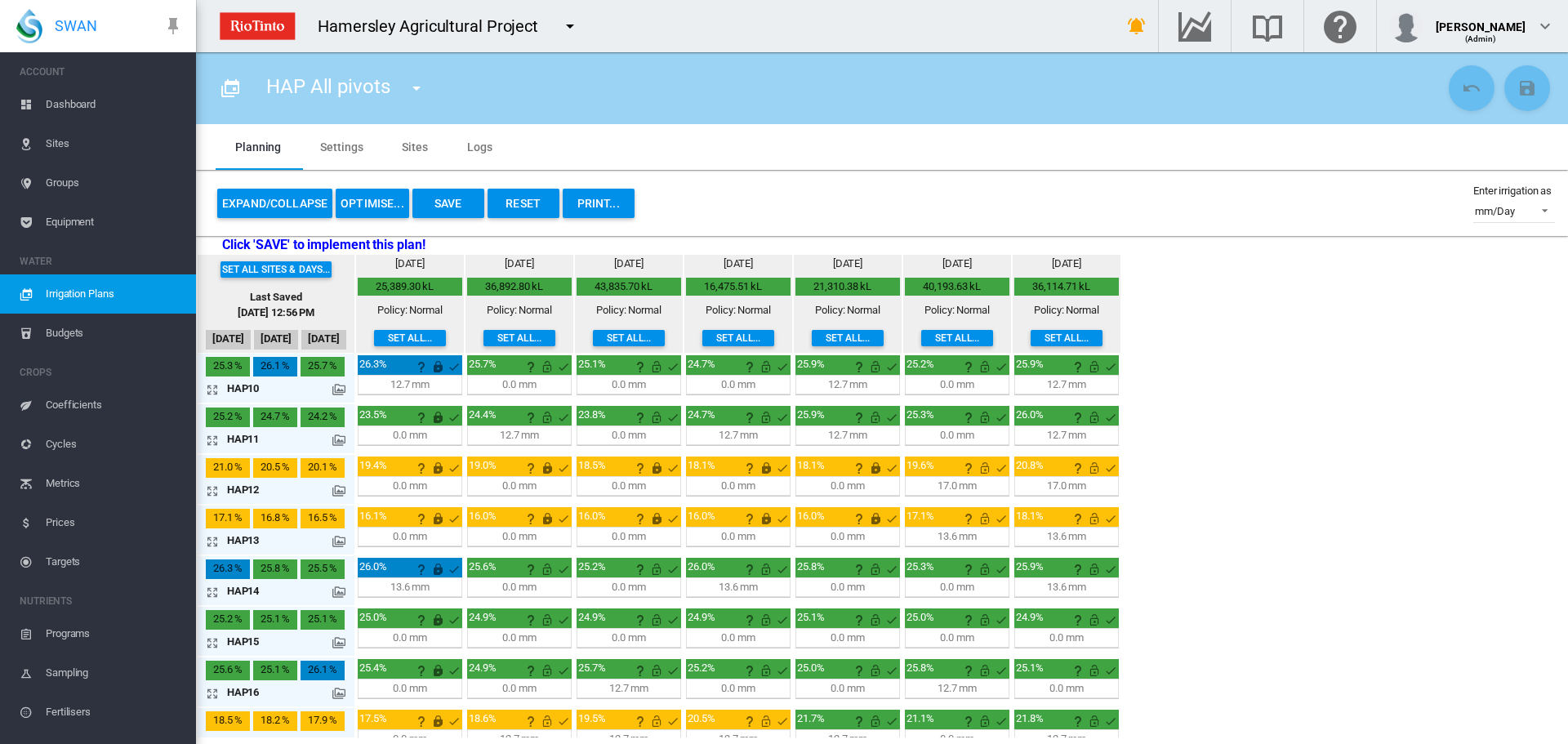
scroll to position [479, 0]
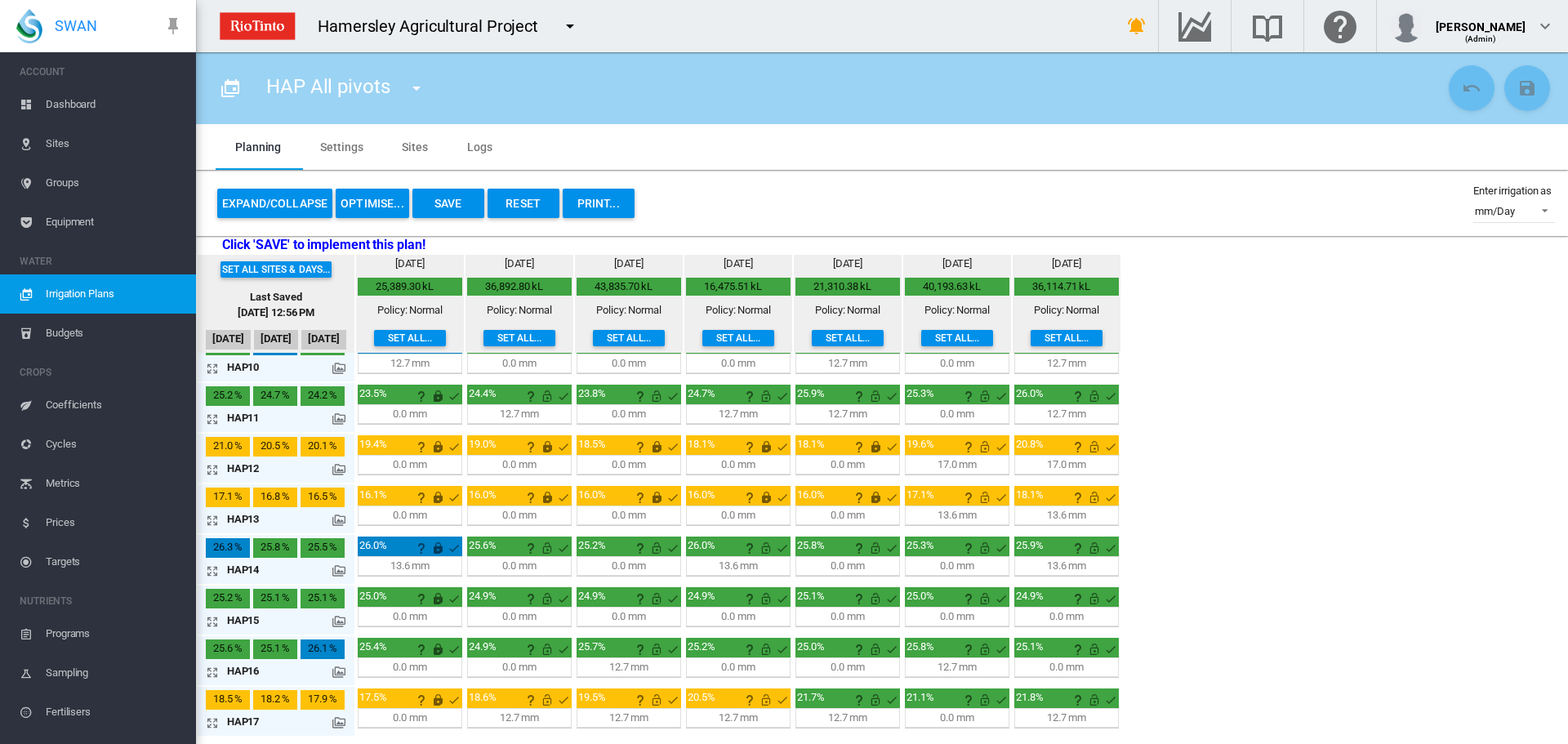
click at [217, 722] on md-icon "icon-arrow-expand" at bounding box center [216, 722] width 20 height 20
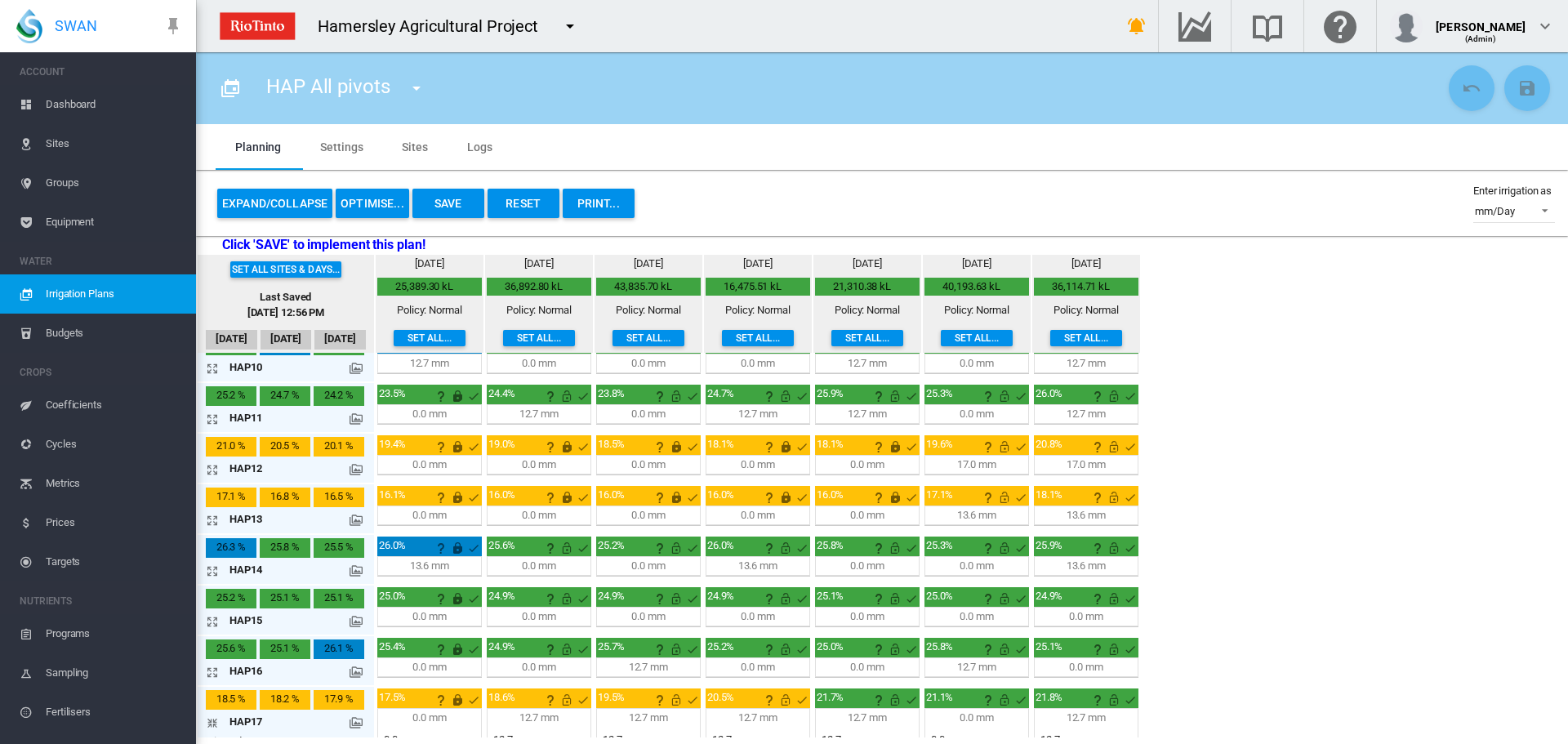
scroll to position [537, 0]
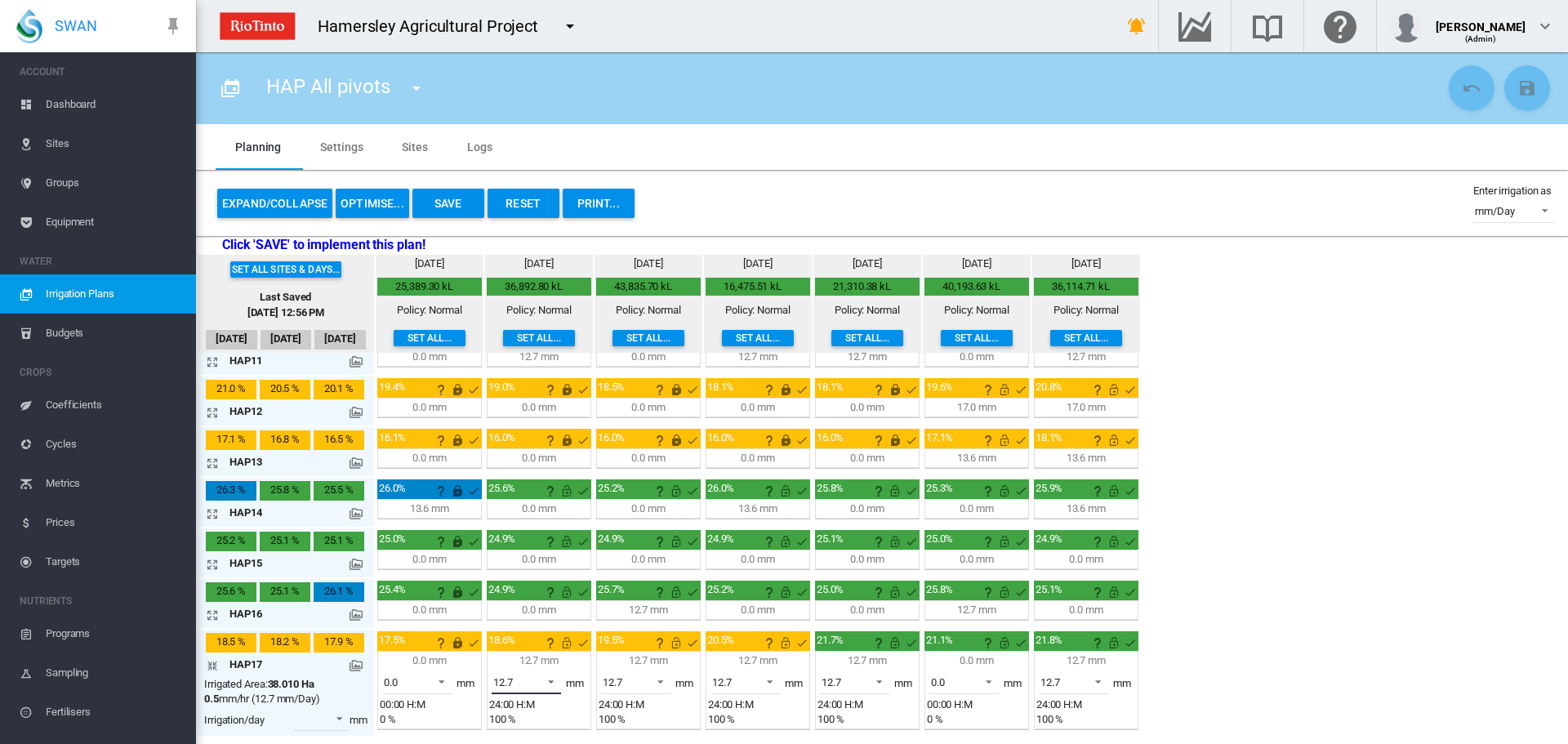
click at [552, 683] on span at bounding box center [547, 680] width 20 height 15
click at [495, 646] on div "0.0" at bounding box center [500, 643] width 14 height 15
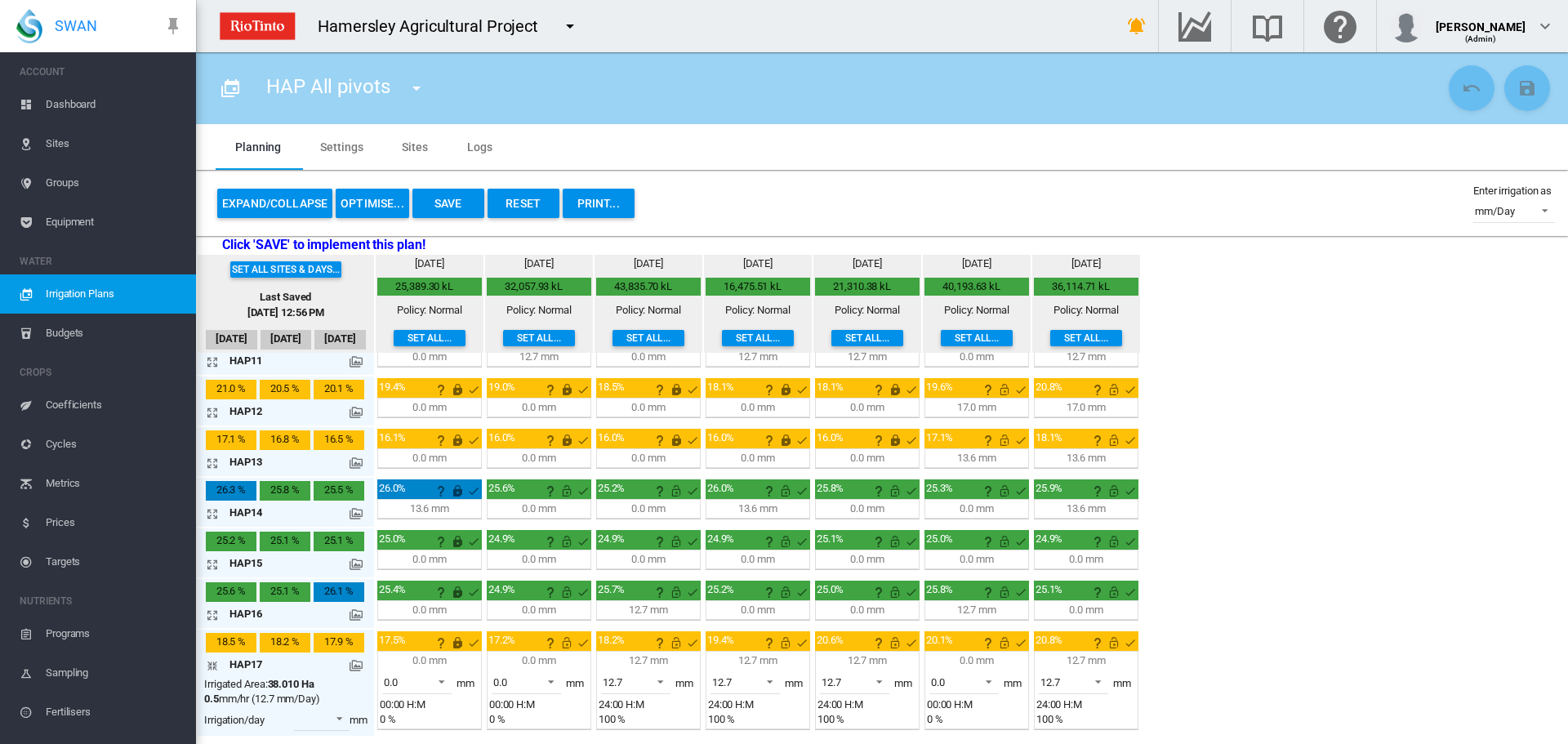
click at [212, 662] on md-icon "icon-arrow-collapse" at bounding box center [216, 665] width 20 height 20
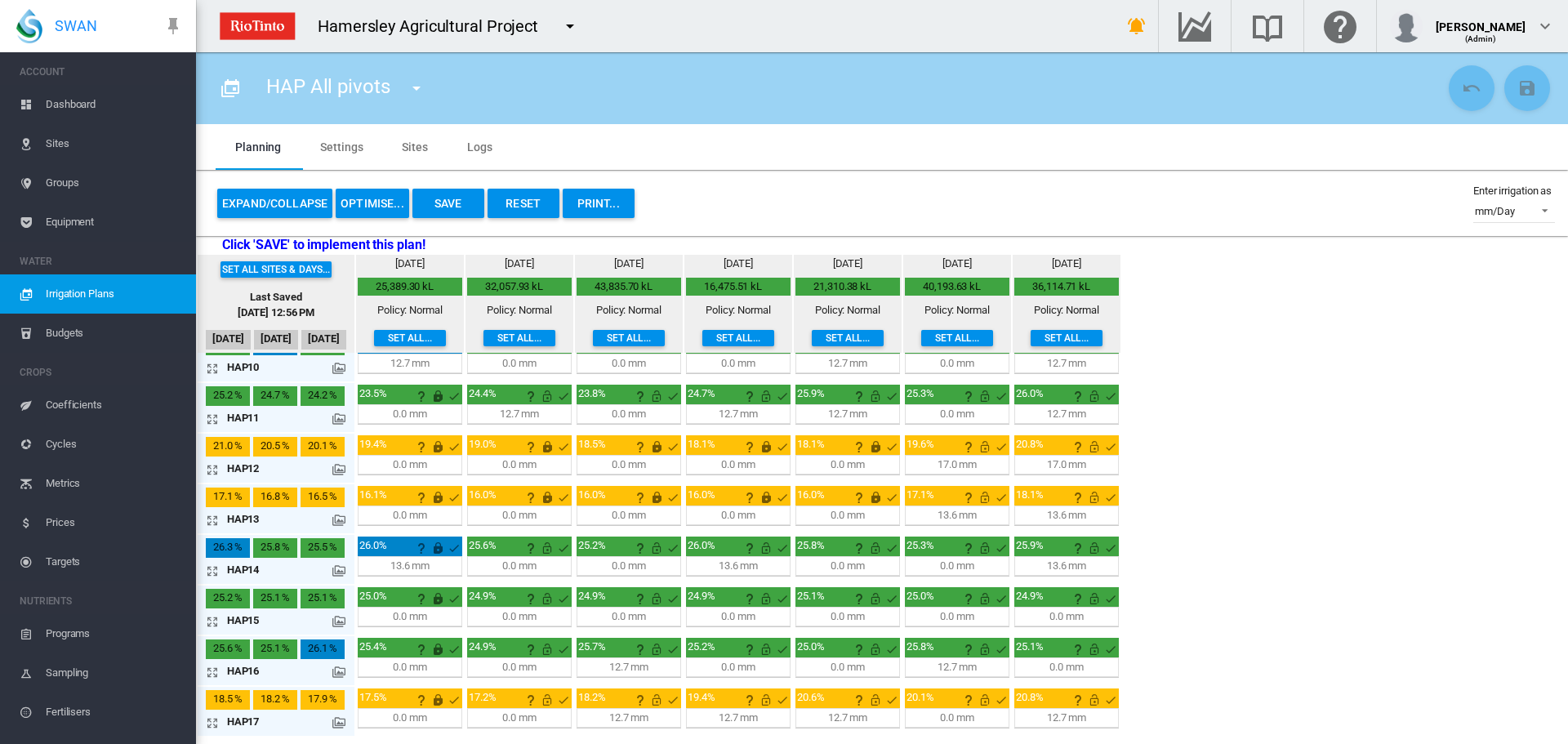
scroll to position [479, 0]
click at [550, 698] on md-icon "This irrigation is unlocked and so can be amended by the optimiser. Click here …" at bounding box center [548, 700] width 20 height 20
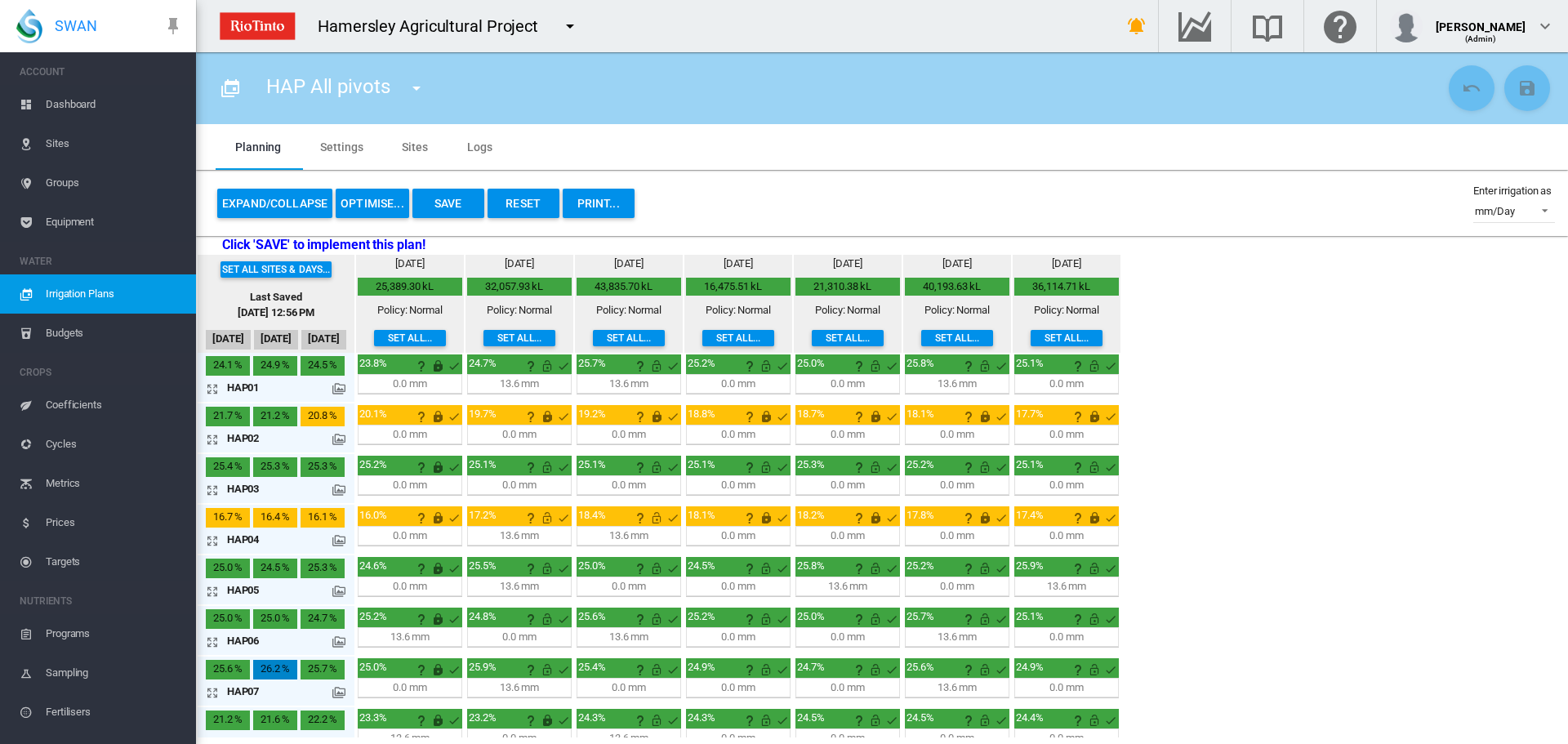
scroll to position [0, 0]
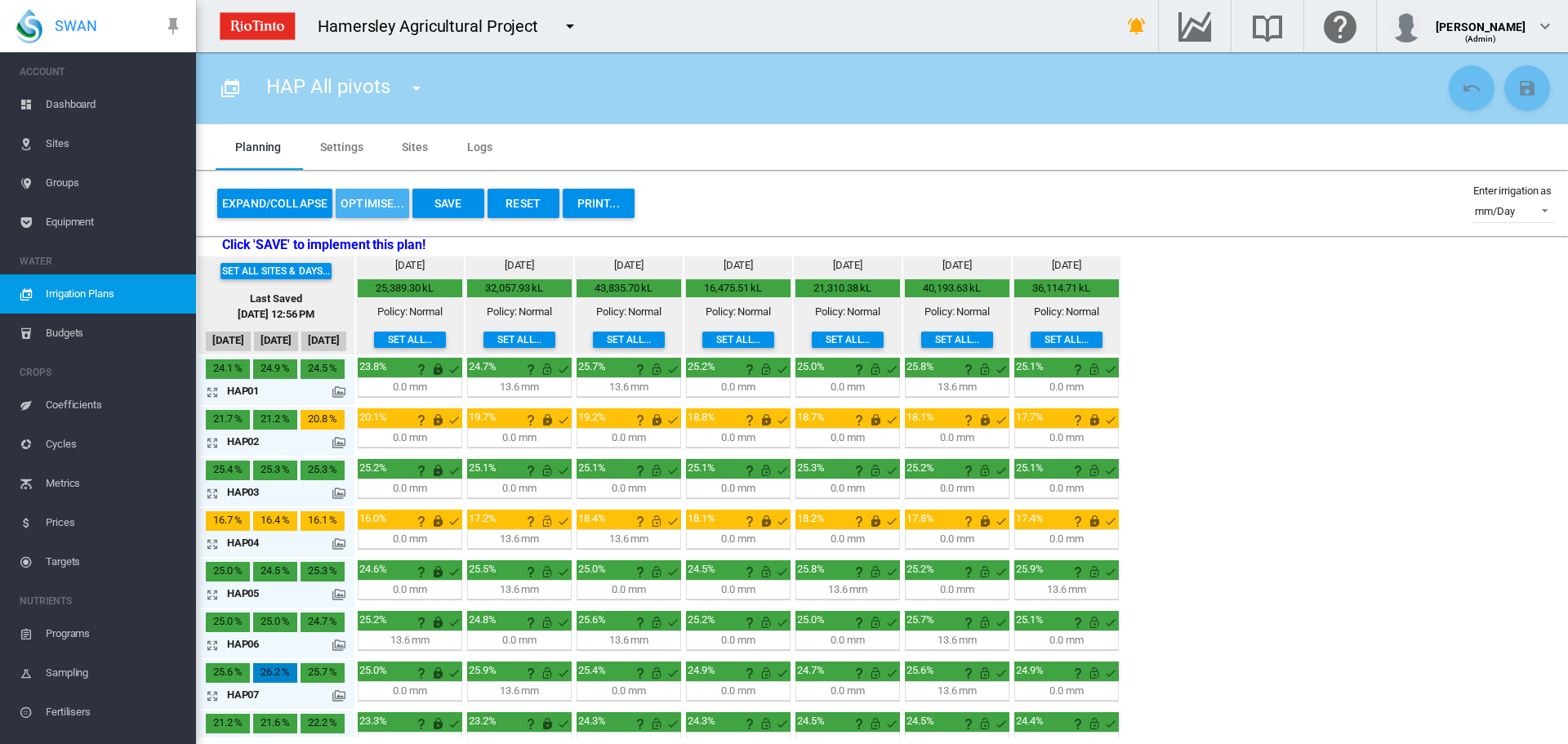
click at [384, 202] on button "OPTIMISE..." at bounding box center [373, 202] width 74 height 29
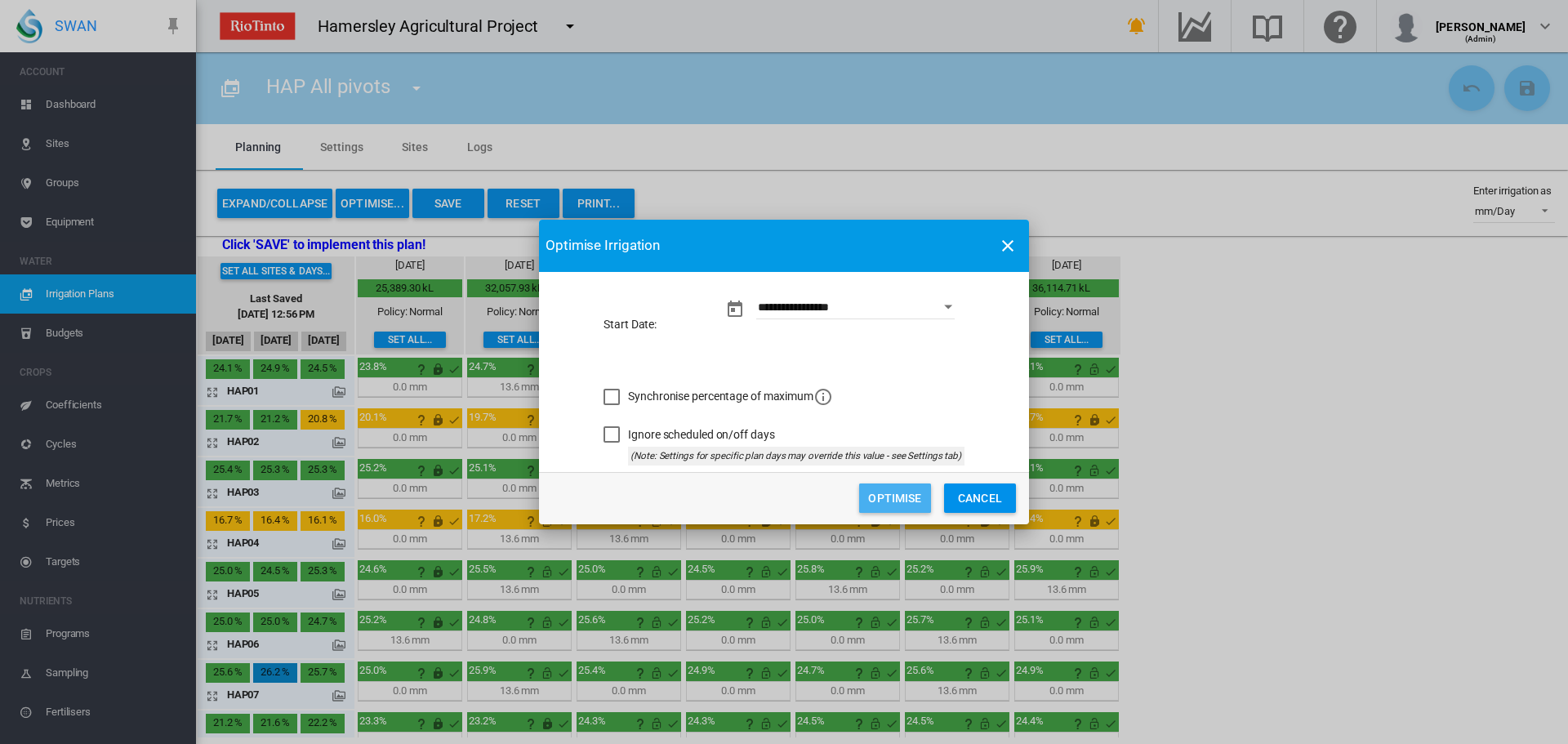
click at [896, 496] on button "Optimise" at bounding box center [894, 498] width 72 height 29
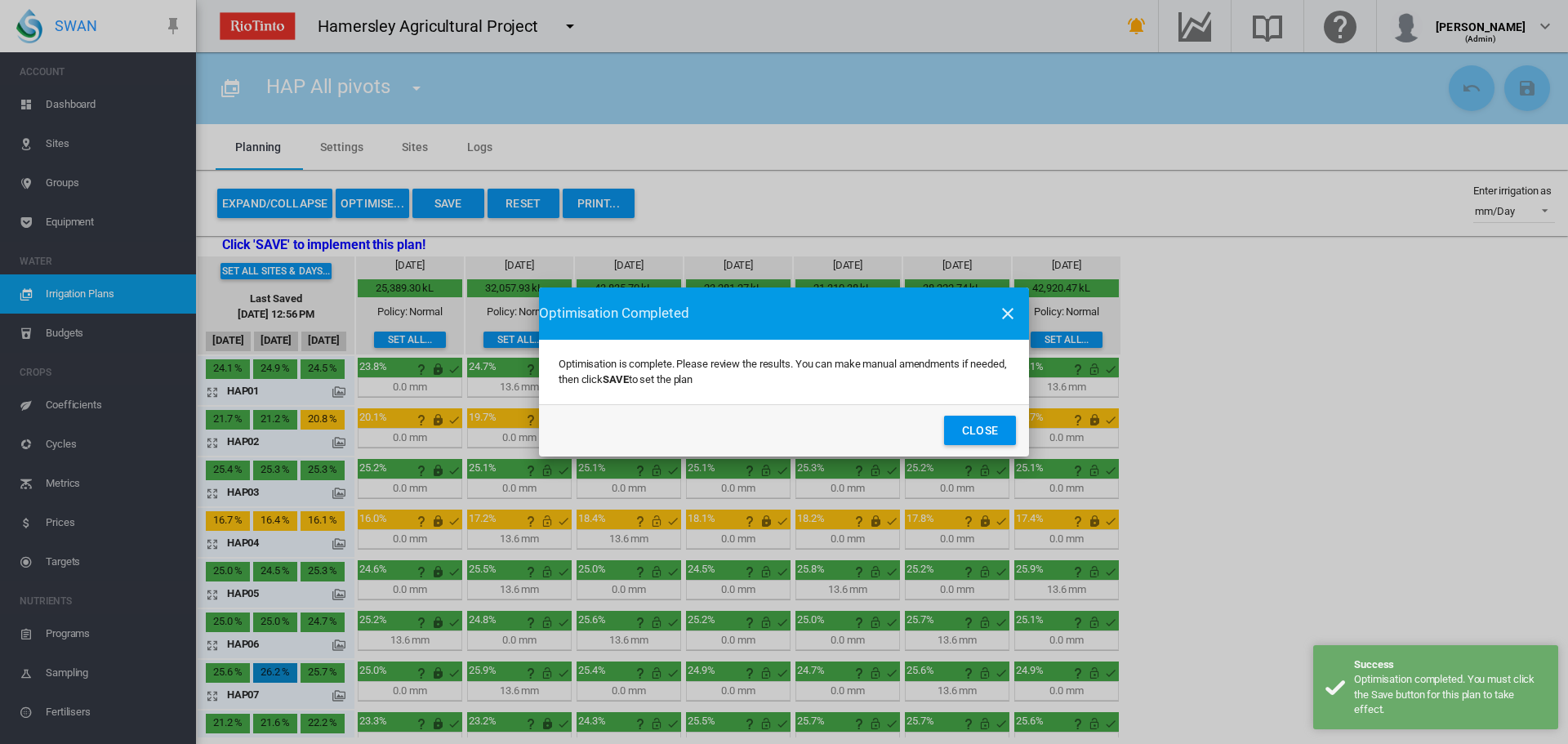
click at [968, 425] on button "Close" at bounding box center [980, 430] width 72 height 29
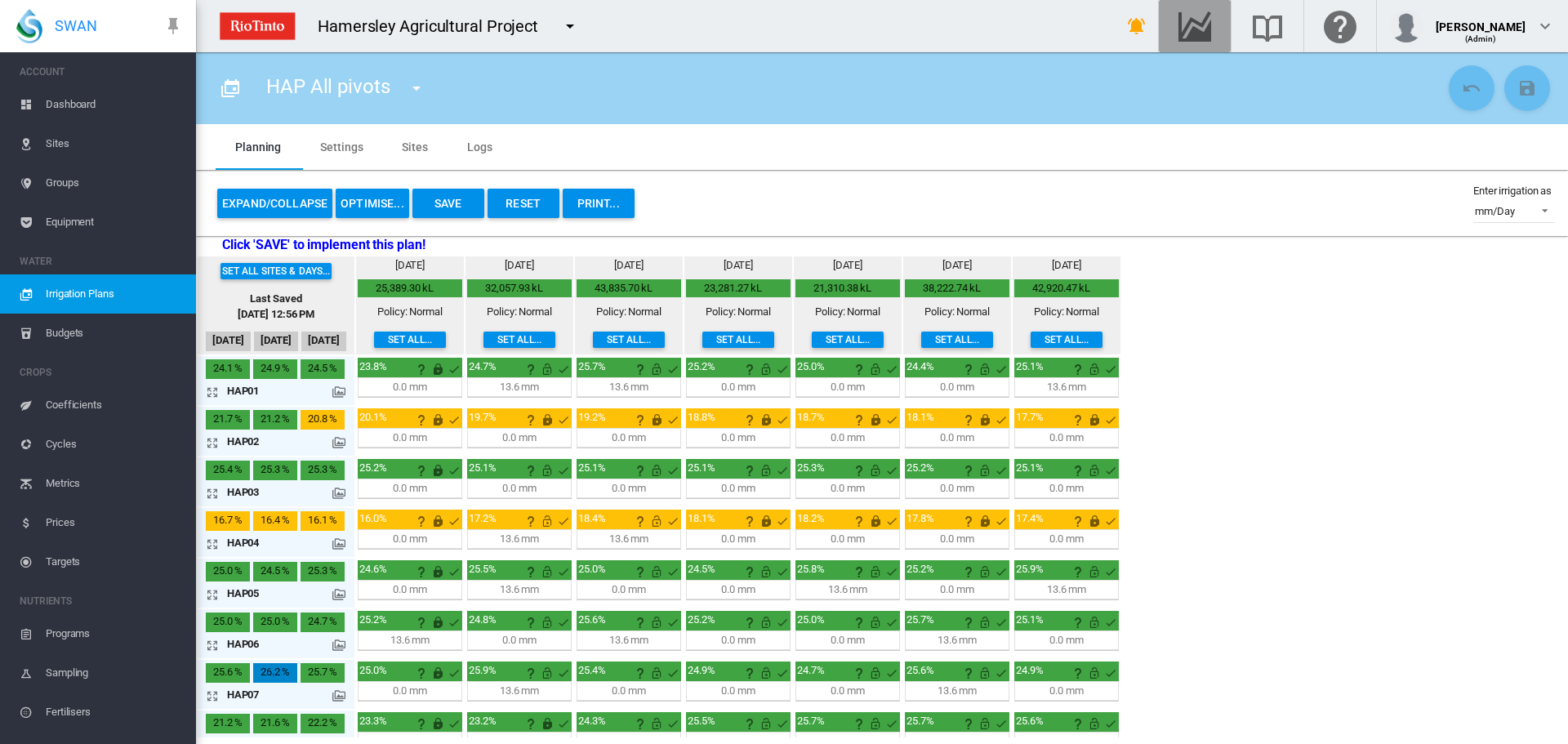
click at [1204, 23] on button "button" at bounding box center [1195, 26] width 72 height 52
click at [462, 198] on button "Save" at bounding box center [448, 202] width 72 height 29
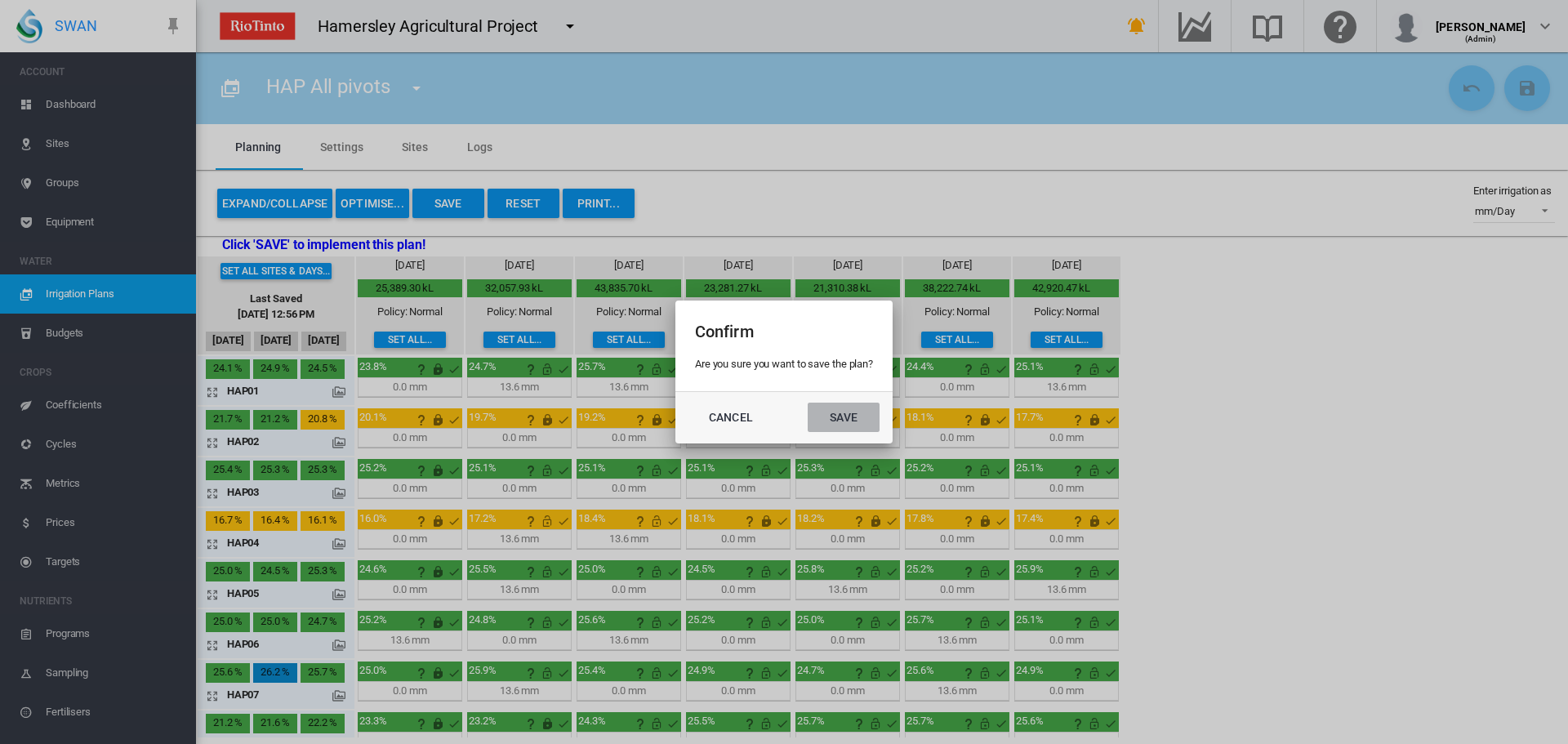
click at [851, 417] on button "Save" at bounding box center [843, 416] width 72 height 29
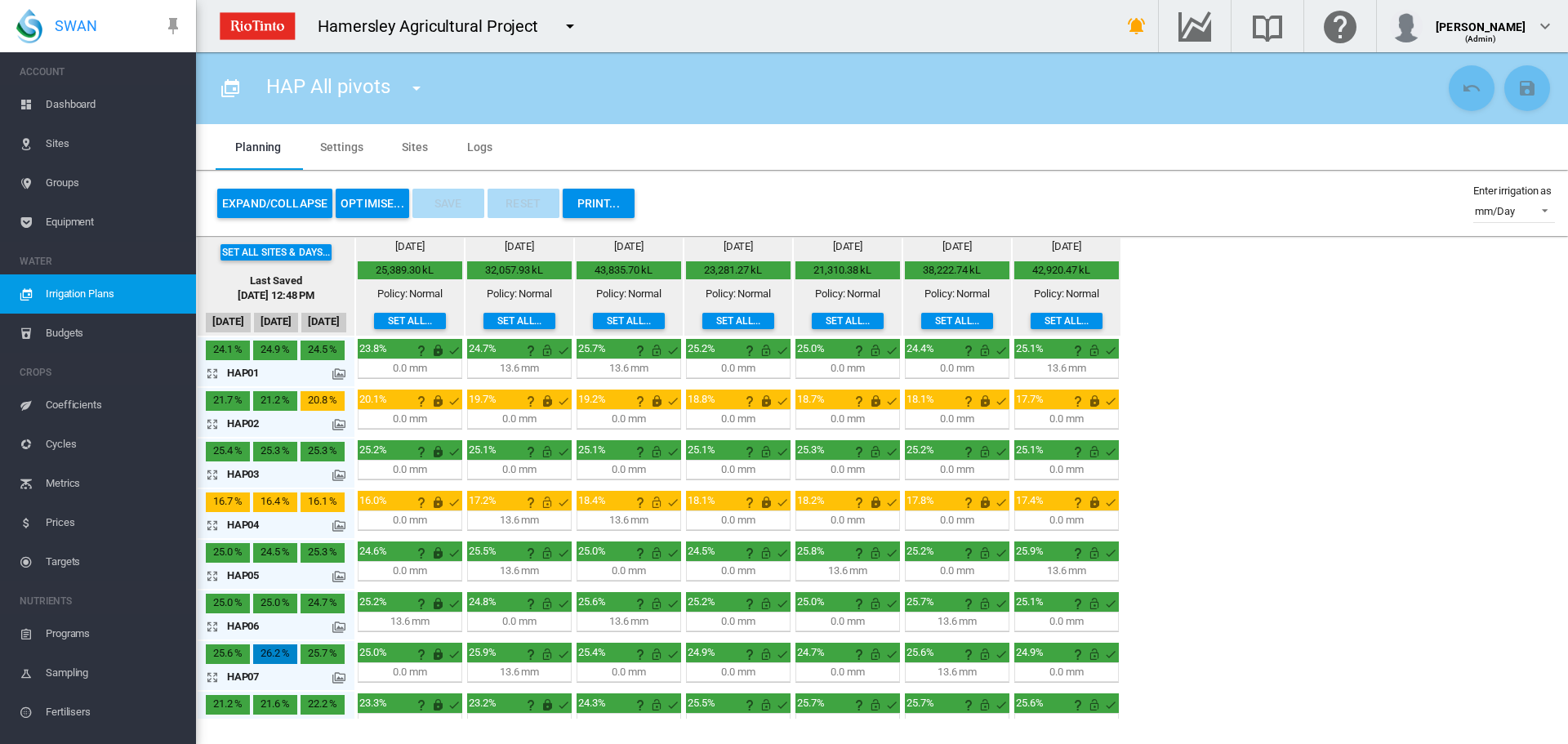
click at [1300, 413] on div "Set all sites & days... Last Saved [DATE] 12:48 PM [DATE] Aug [DATE] [DATE] 0.6" at bounding box center [882, 477] width 1372 height 483
